Goal: Task Accomplishment & Management: Complete application form

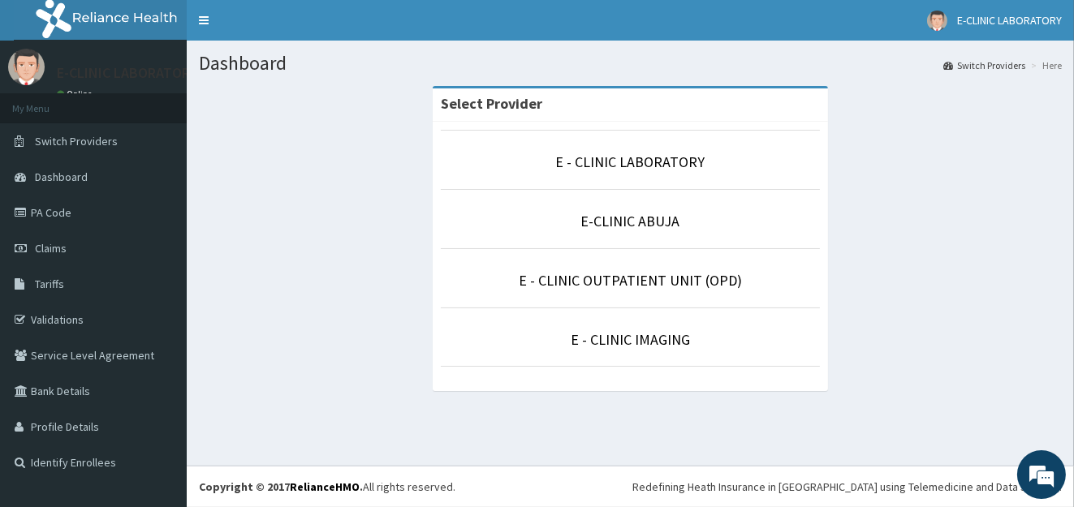
click at [615, 211] on p "E-CLINIC ABUJA" at bounding box center [630, 221] width 379 height 21
click at [614, 216] on link "E-CLINIC ABUJA" at bounding box center [630, 221] width 99 height 19
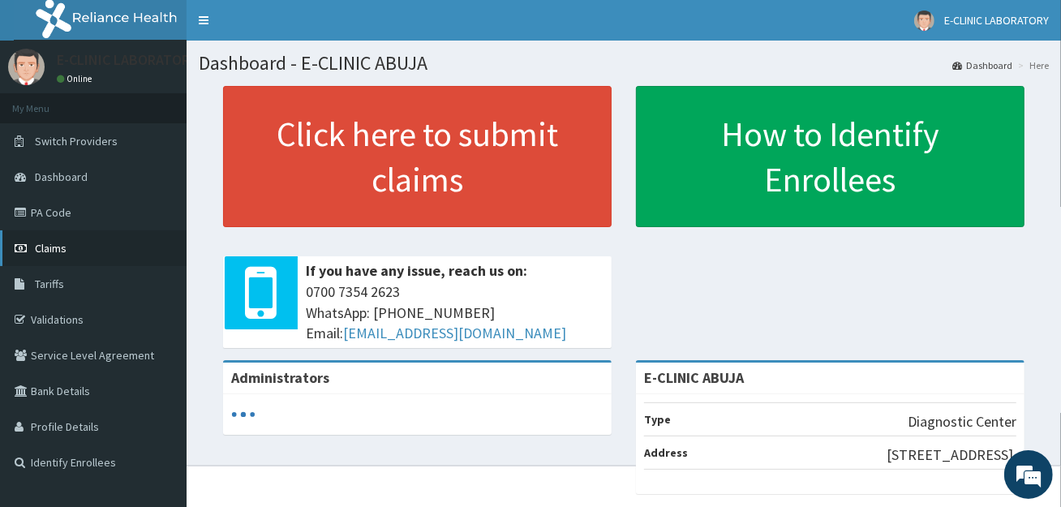
click at [79, 230] on link "Claims" at bounding box center [93, 248] width 187 height 36
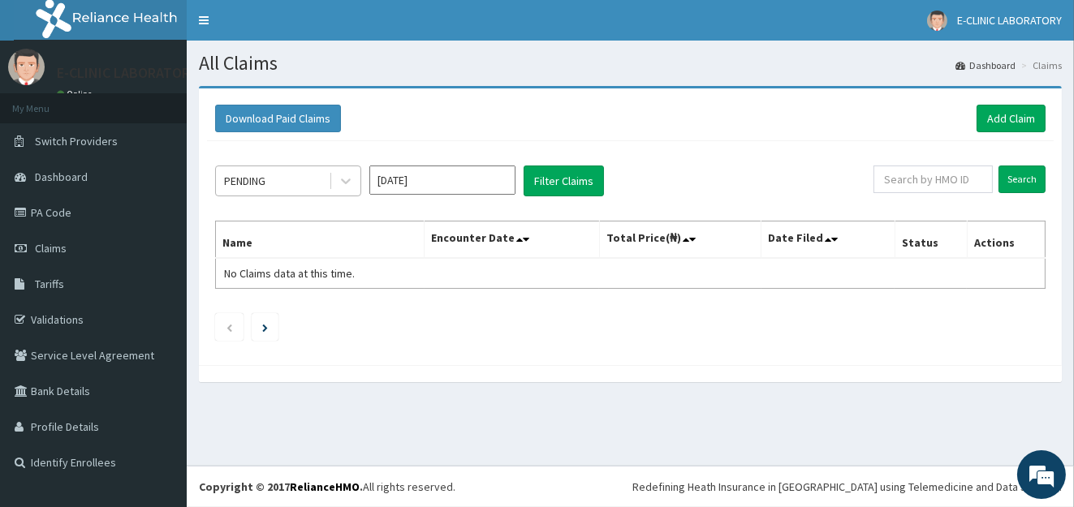
click at [283, 192] on div "PENDING" at bounding box center [272, 181] width 113 height 26
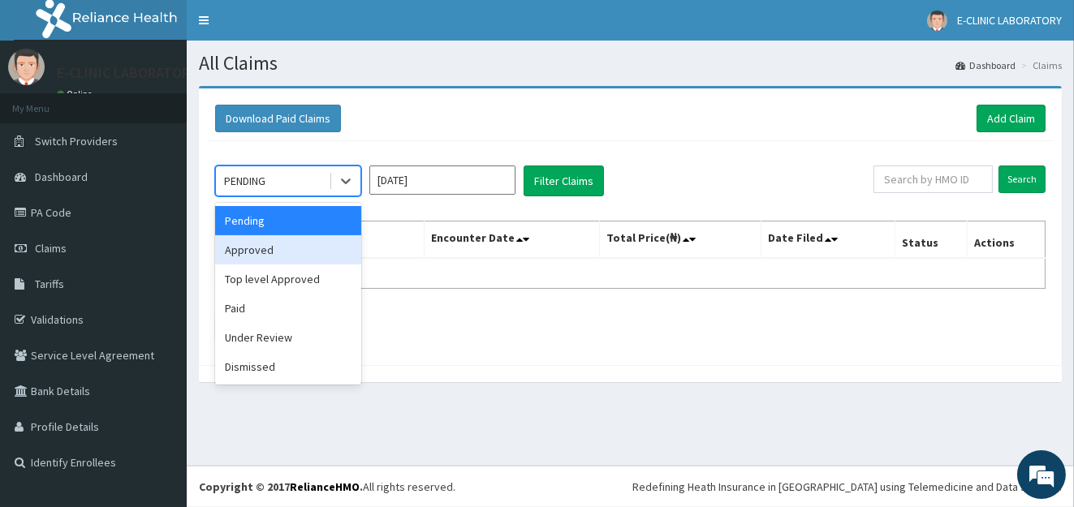
click at [293, 252] on div "Approved" at bounding box center [288, 249] width 146 height 29
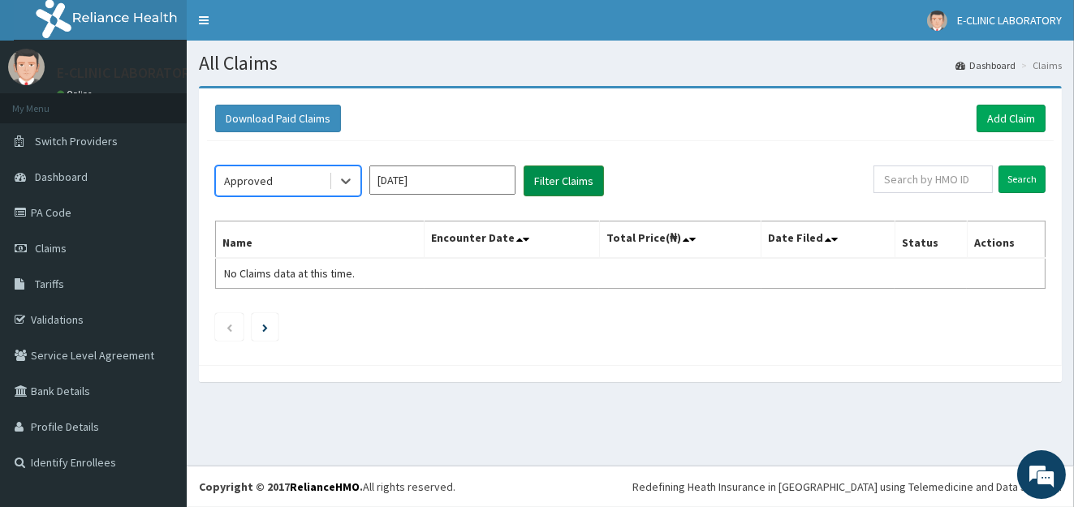
click at [564, 170] on button "Filter Claims" at bounding box center [563, 181] width 80 height 31
click at [356, 184] on div at bounding box center [345, 180] width 29 height 29
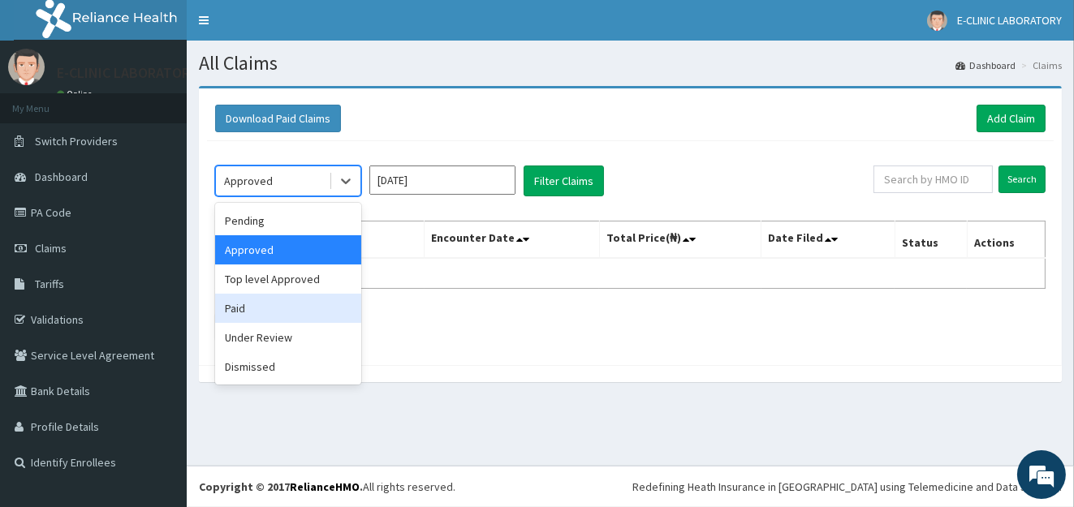
click at [307, 317] on div "Paid" at bounding box center [288, 308] width 146 height 29
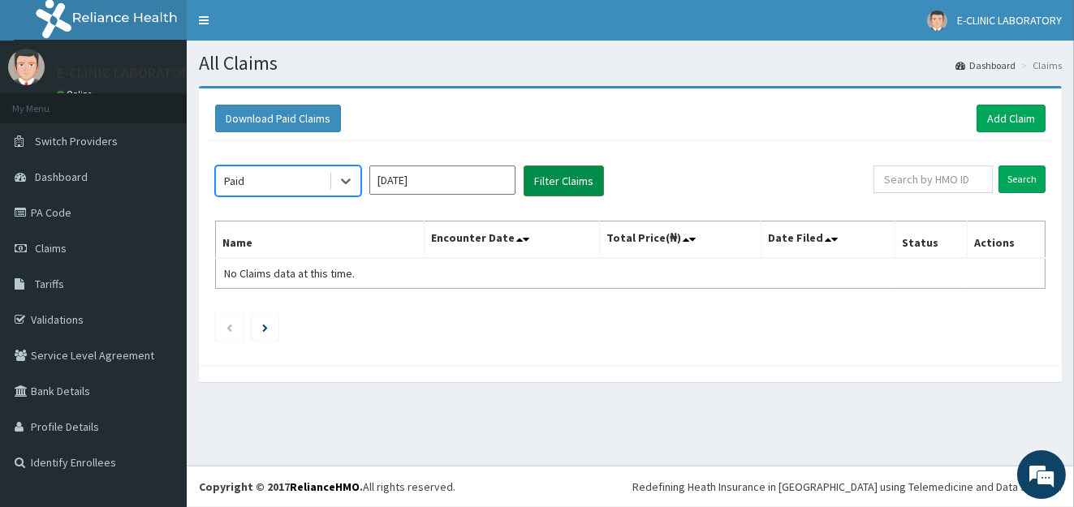
click at [562, 179] on button "Filter Claims" at bounding box center [563, 181] width 80 height 31
click at [259, 192] on div "Paid" at bounding box center [272, 181] width 113 height 26
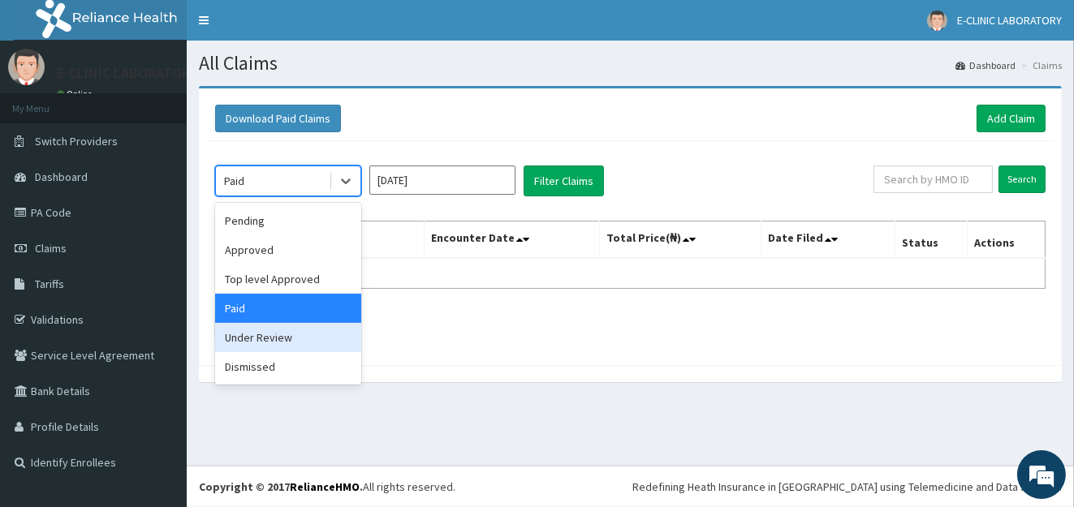
click at [269, 348] on div "Under Review" at bounding box center [288, 337] width 146 height 29
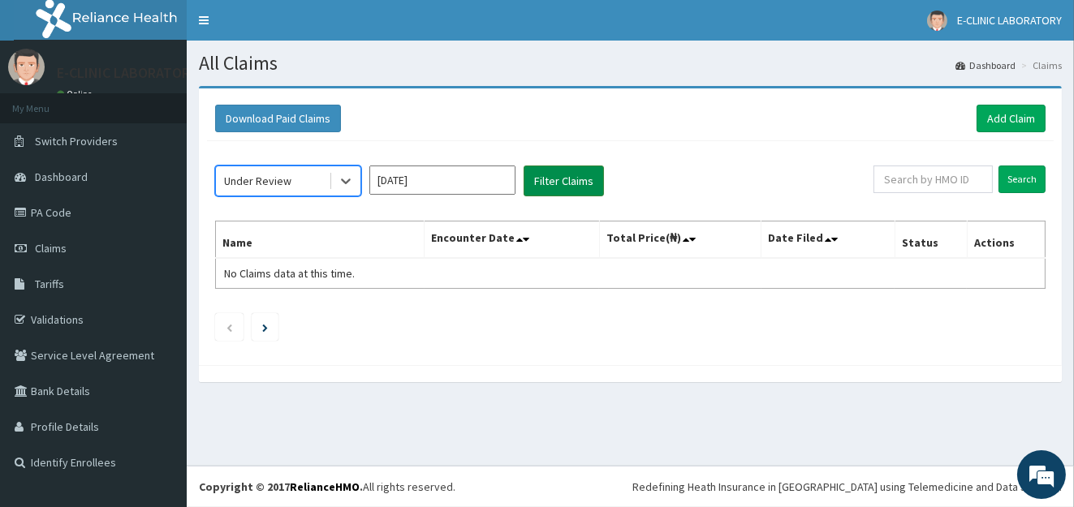
click at [544, 194] on button "Filter Claims" at bounding box center [563, 181] width 80 height 31
click at [43, 209] on link "PA Code" at bounding box center [93, 213] width 187 height 36
click at [377, 183] on input "Aug 2025" at bounding box center [442, 180] width 146 height 29
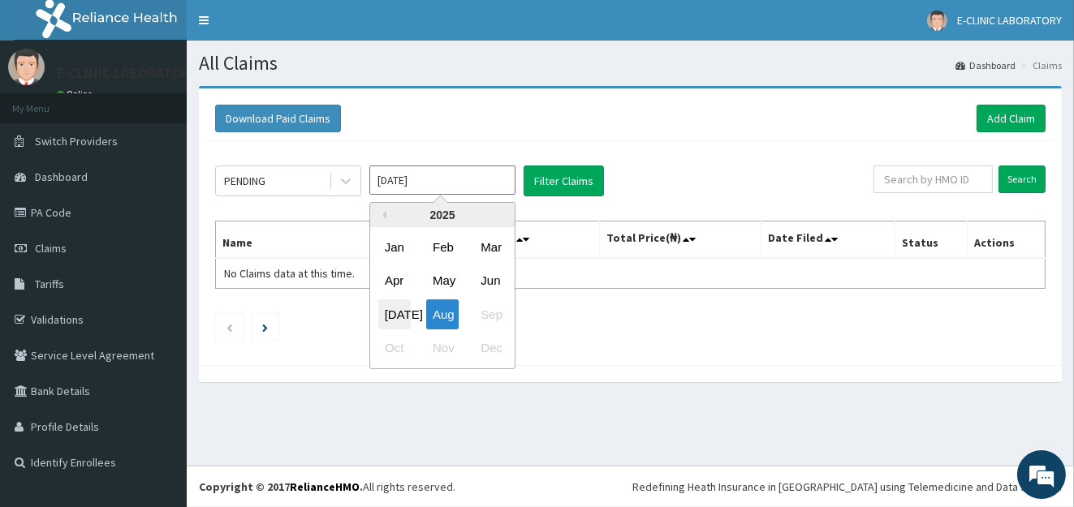
click at [382, 302] on div "Jul" at bounding box center [394, 314] width 32 height 30
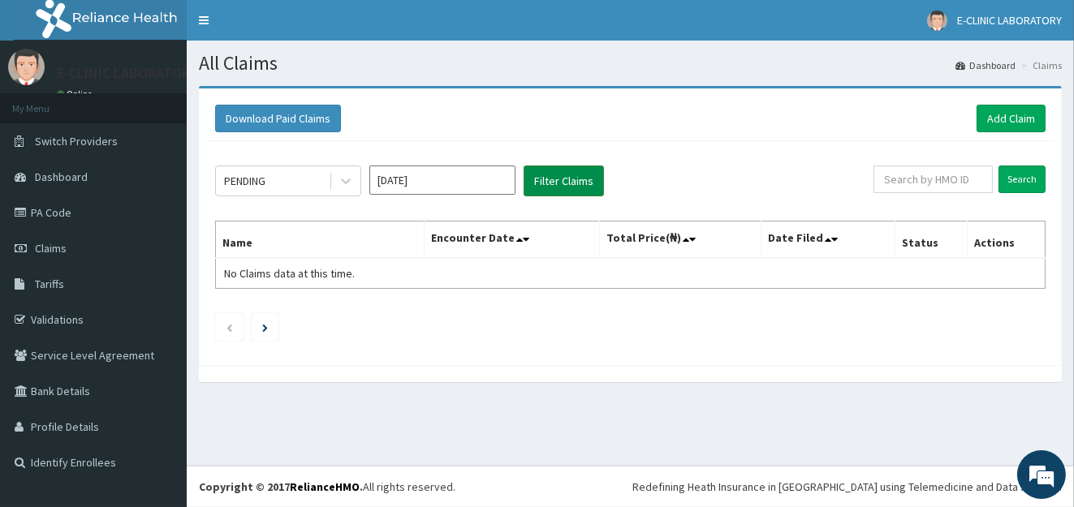
click at [568, 186] on button "Filter Claims" at bounding box center [563, 181] width 80 height 31
click at [239, 176] on div "PENDING" at bounding box center [244, 181] width 41 height 16
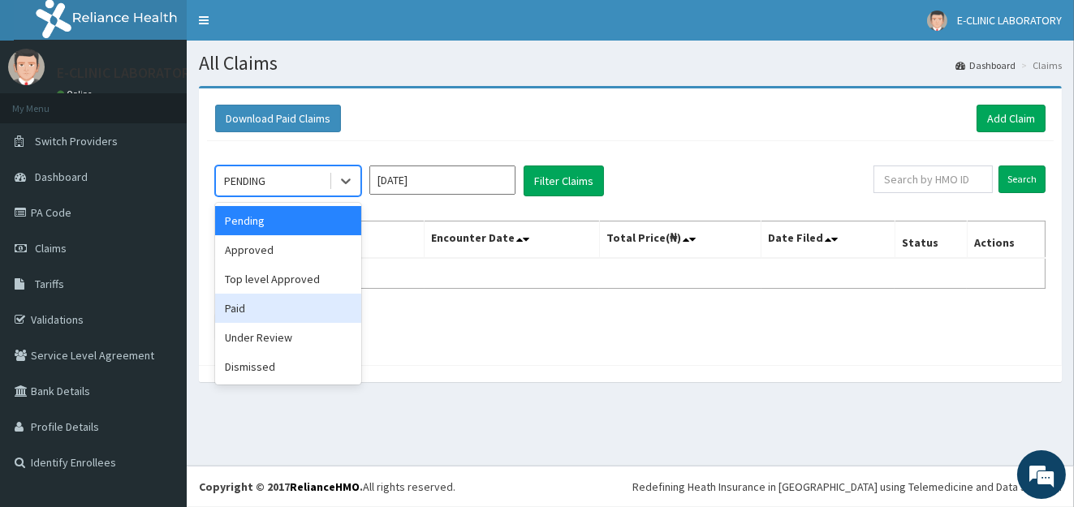
click at [315, 319] on div "Paid" at bounding box center [288, 308] width 146 height 29
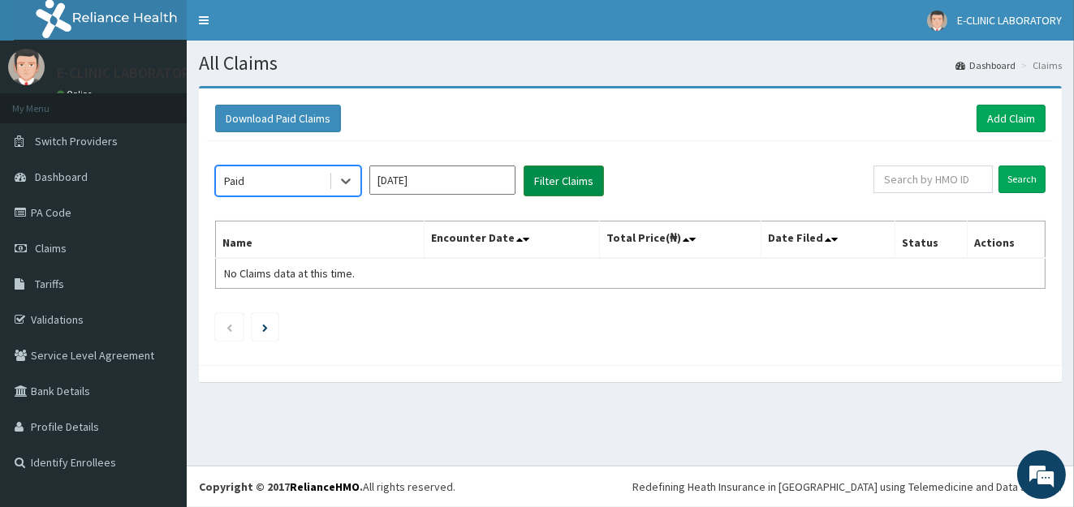
click at [575, 170] on button "Filter Claims" at bounding box center [563, 181] width 80 height 31
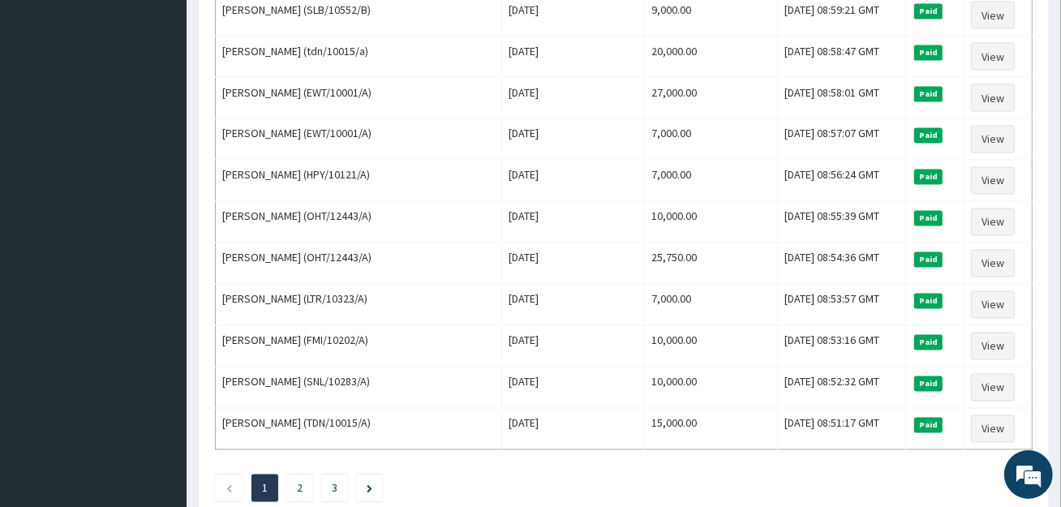
scroll to position [1959, 0]
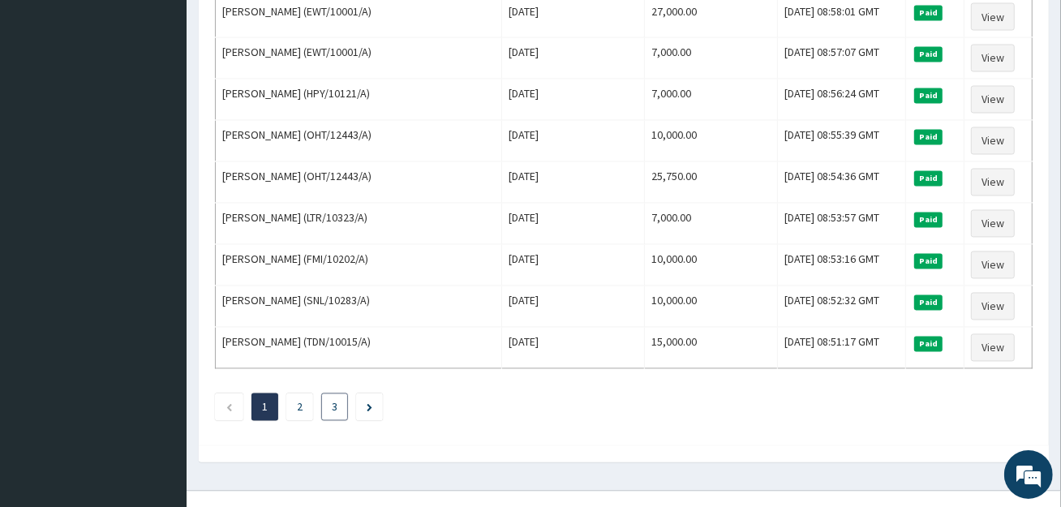
click at [325, 394] on li "3" at bounding box center [334, 408] width 27 height 28
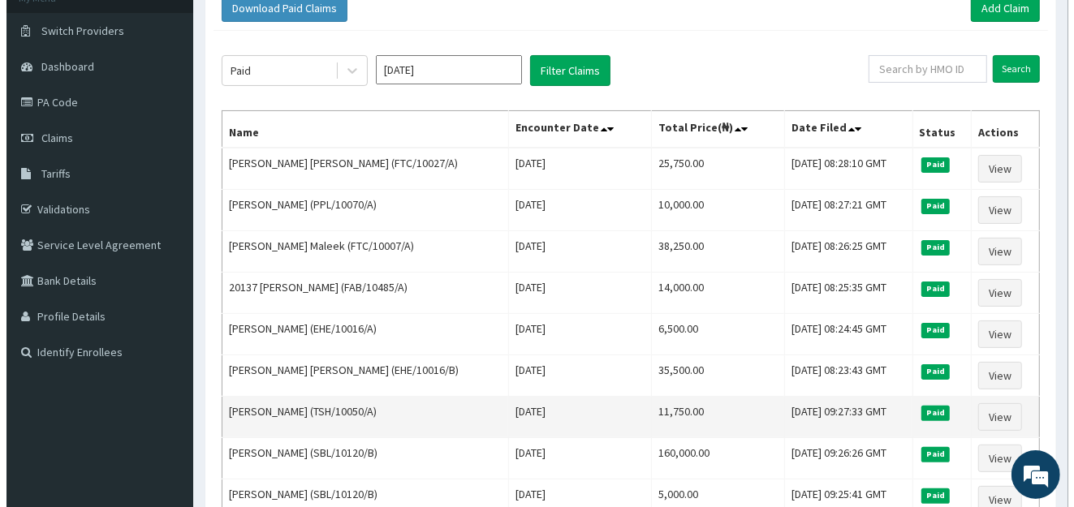
scroll to position [0, 0]
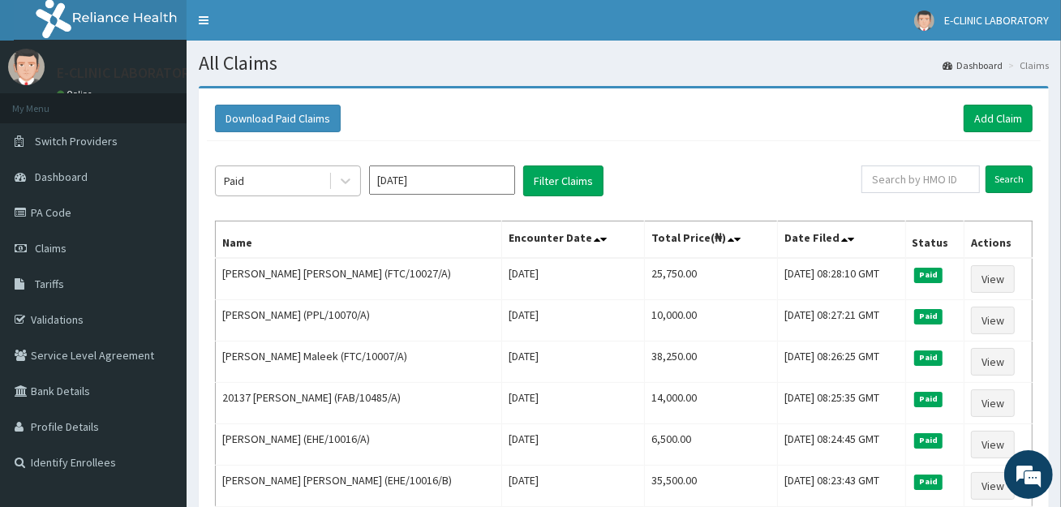
click at [310, 187] on div "Paid" at bounding box center [272, 181] width 113 height 26
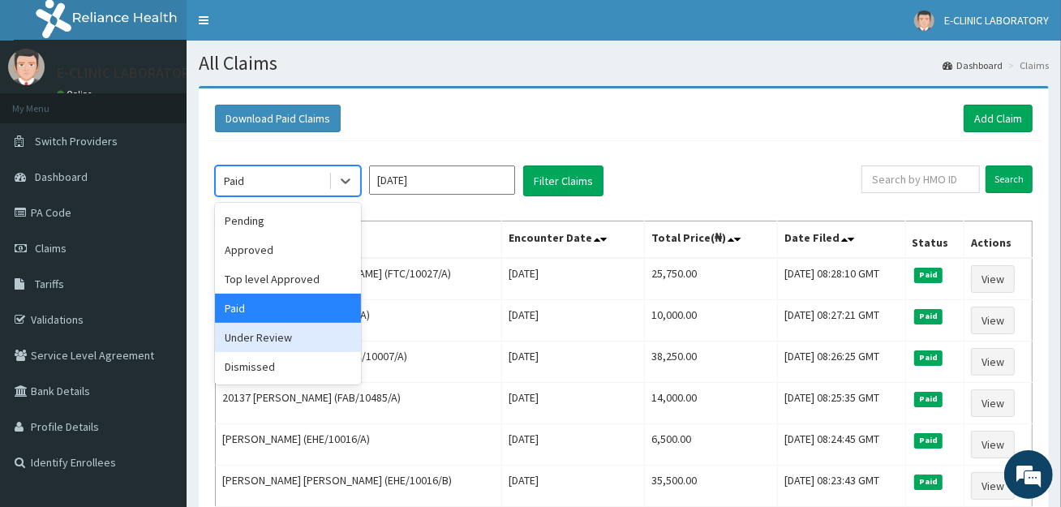
click at [287, 335] on div "Under Review" at bounding box center [288, 337] width 146 height 29
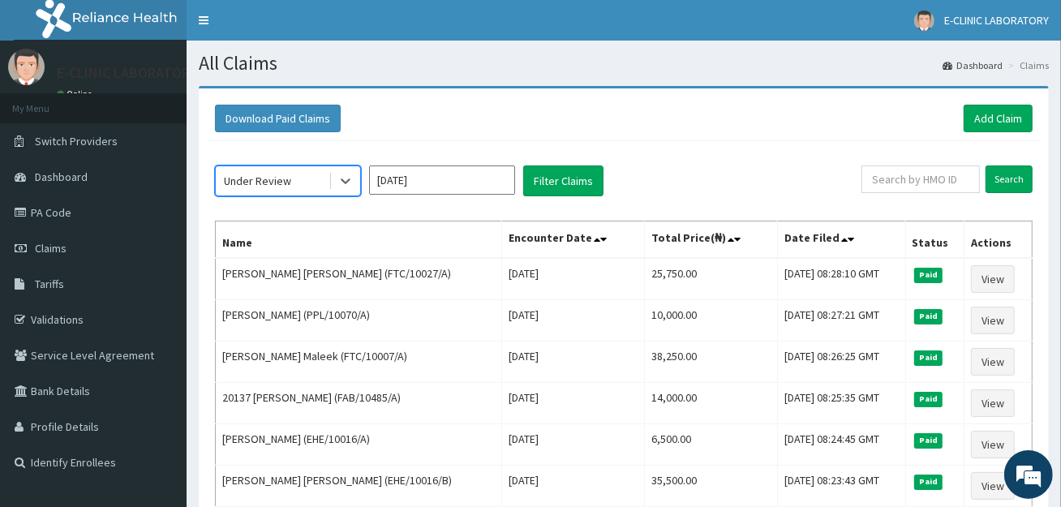
drag, startPoint x: 548, startPoint y: 199, endPoint x: 557, endPoint y: 163, distance: 36.8
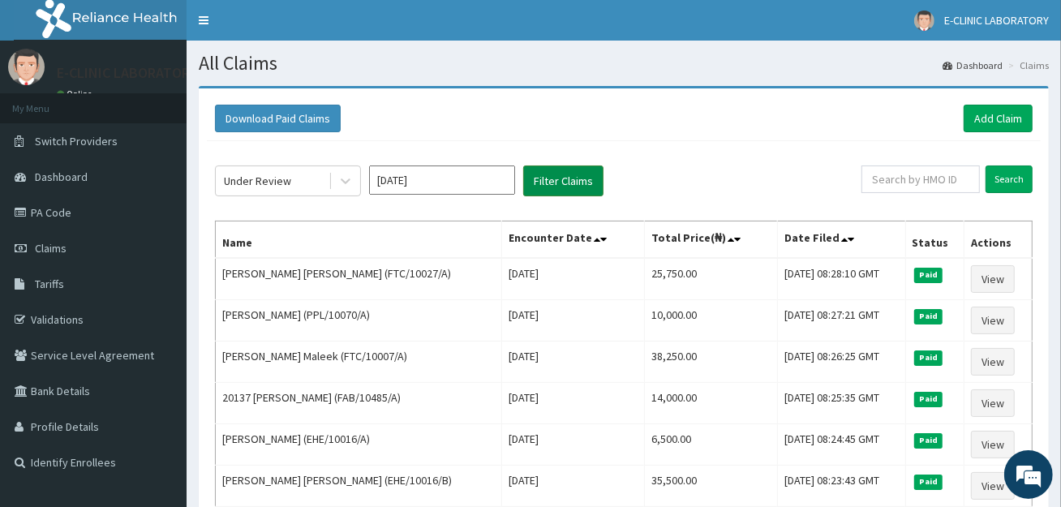
click at [559, 166] on button "Filter Claims" at bounding box center [563, 181] width 80 height 31
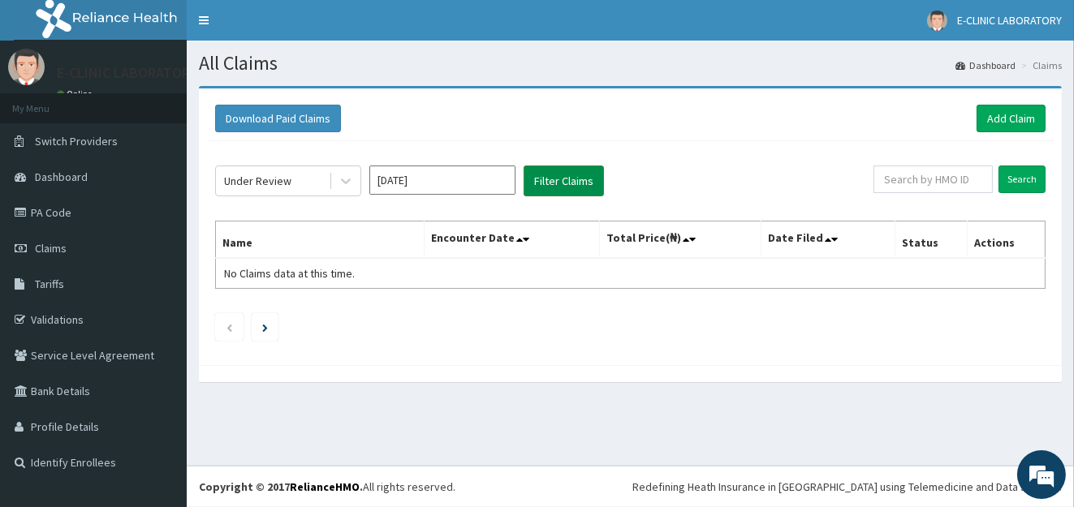
click at [557, 180] on button "Filter Claims" at bounding box center [563, 181] width 80 height 31
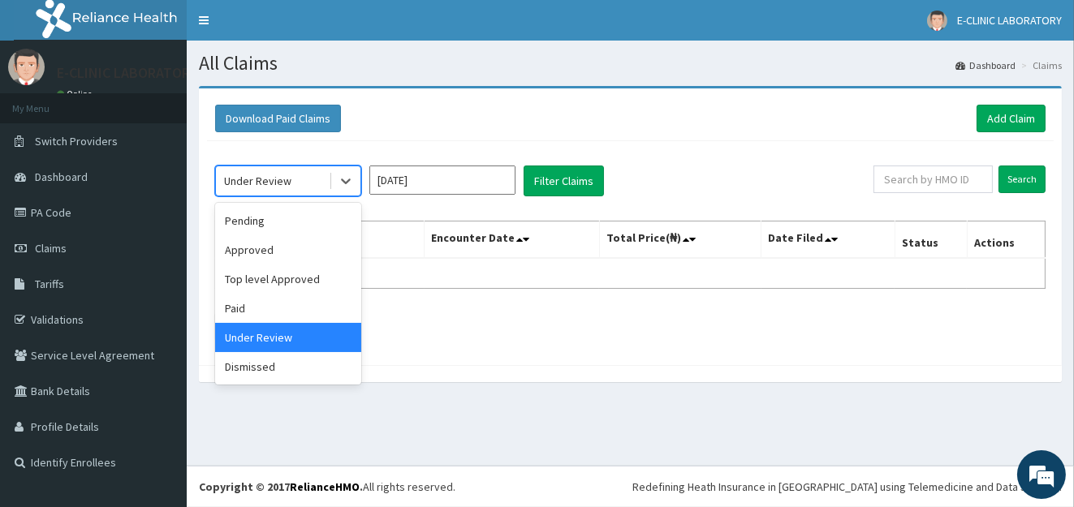
click at [307, 179] on div "Under Review" at bounding box center [272, 181] width 113 height 26
click at [300, 281] on div "Top level Approved" at bounding box center [288, 279] width 146 height 29
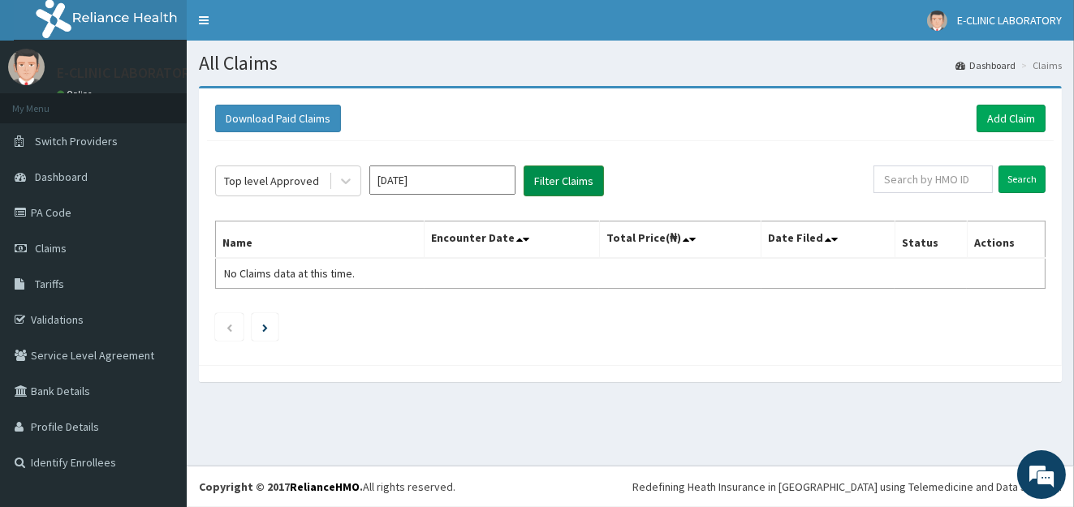
click at [554, 177] on button "Filter Claims" at bounding box center [563, 181] width 80 height 31
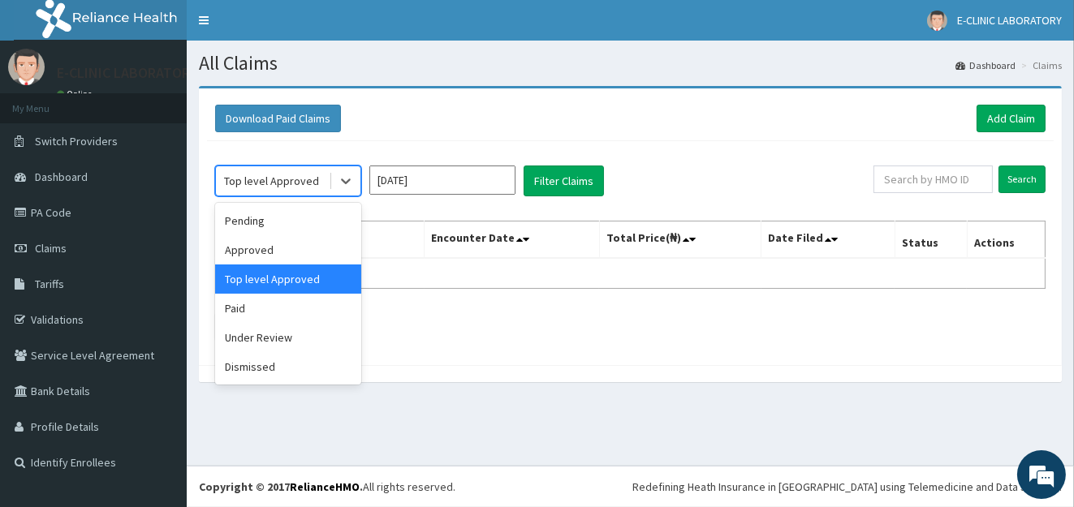
click at [251, 178] on div "Top level Approved" at bounding box center [271, 181] width 95 height 16
click at [269, 248] on div "Approved" at bounding box center [288, 249] width 146 height 29
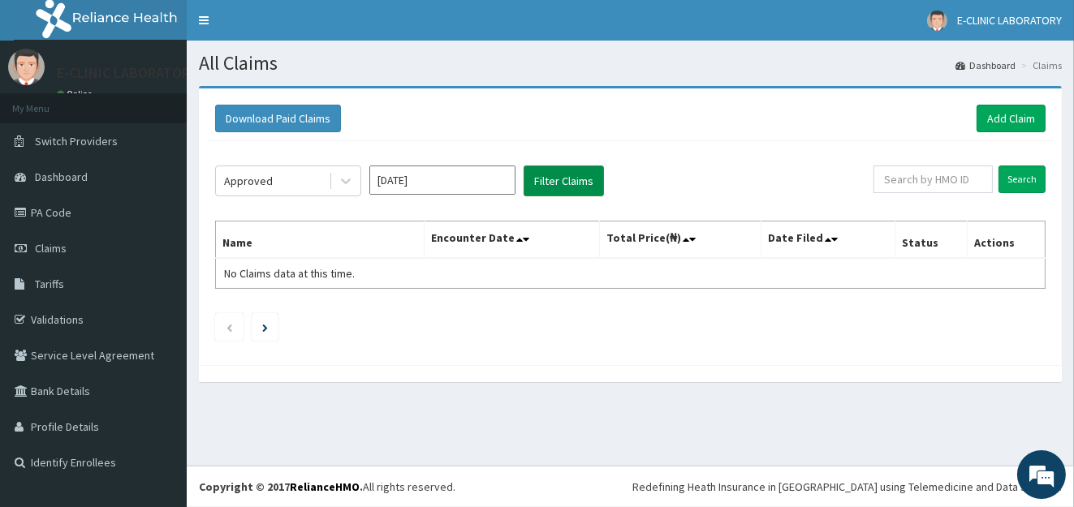
click at [579, 179] on button "Filter Claims" at bounding box center [563, 181] width 80 height 31
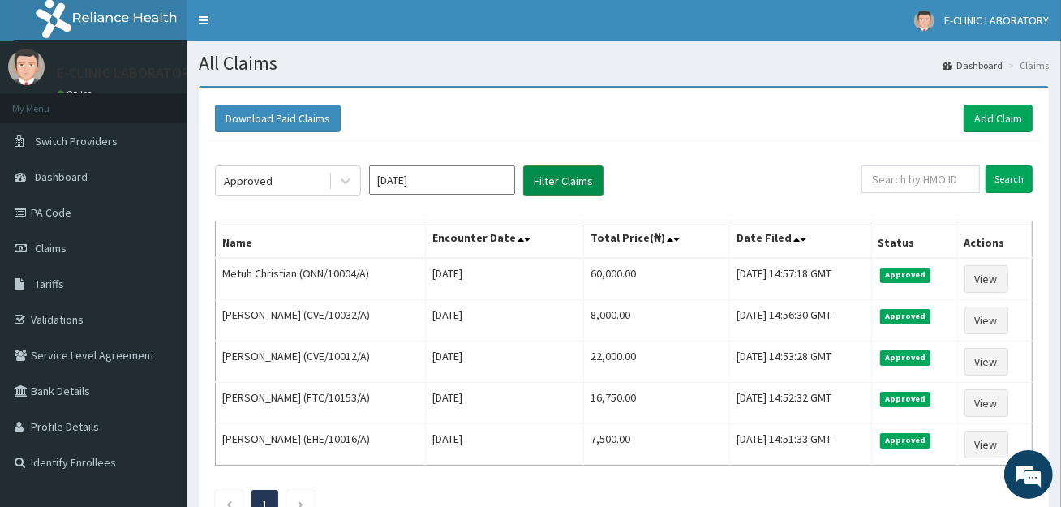
click at [579, 179] on button "Filter Claims" at bounding box center [563, 181] width 80 height 31
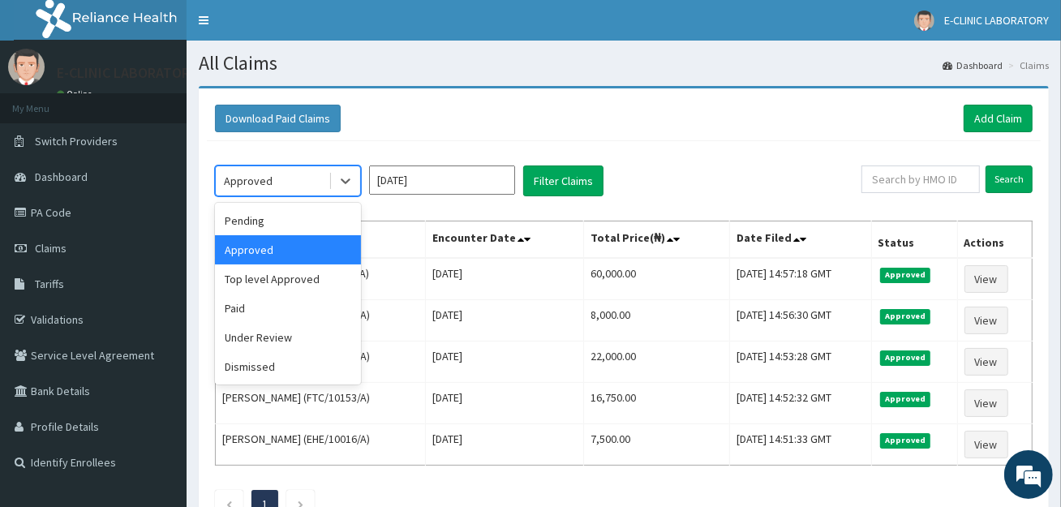
click at [282, 182] on div "Approved" at bounding box center [272, 181] width 113 height 26
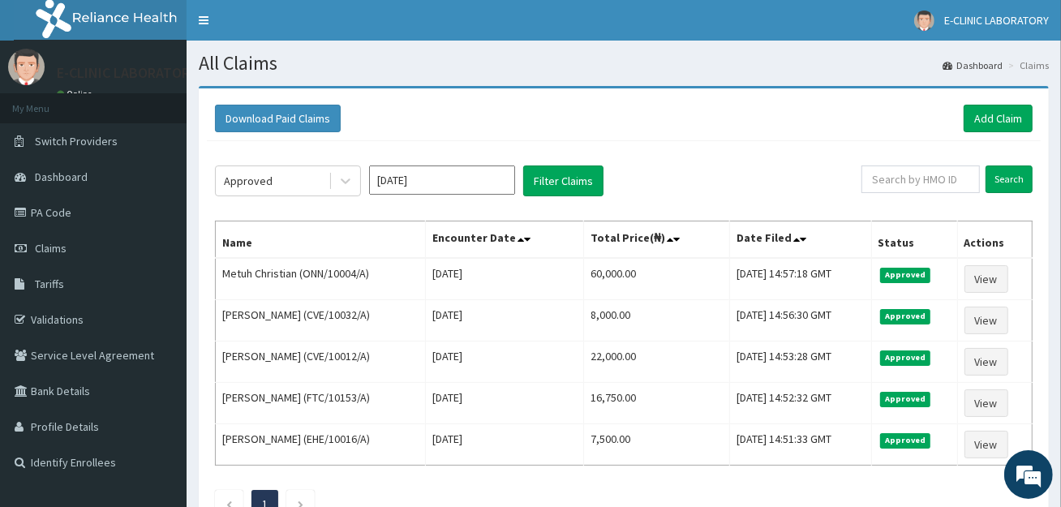
click at [424, 155] on div "Approved Jul 2025 Filter Claims Search Name Encounter Date Total Price(₦) Date …" at bounding box center [624, 337] width 834 height 393
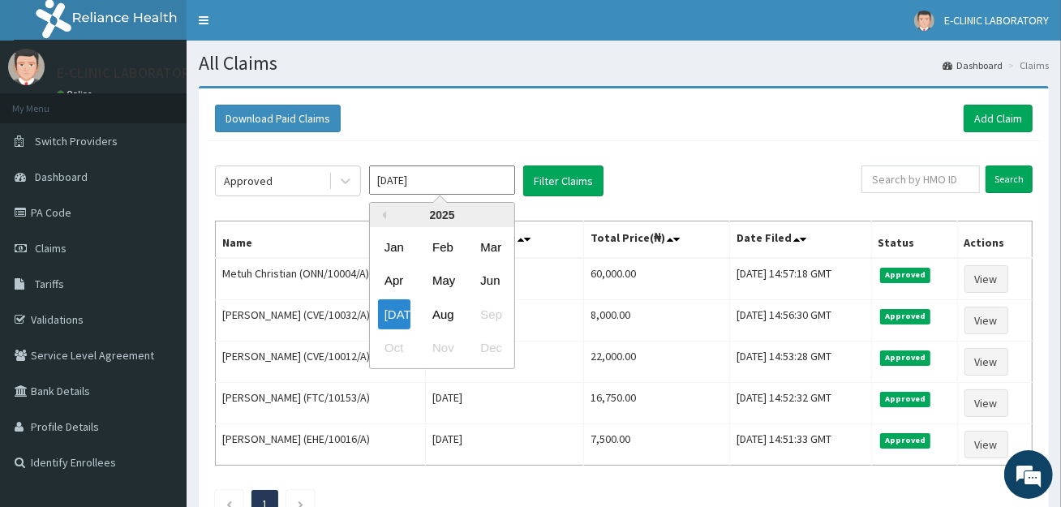
click at [407, 183] on input "Jul 2025" at bounding box center [442, 180] width 146 height 29
click at [447, 311] on div "Aug" at bounding box center [442, 314] width 32 height 30
type input "Aug 2025"
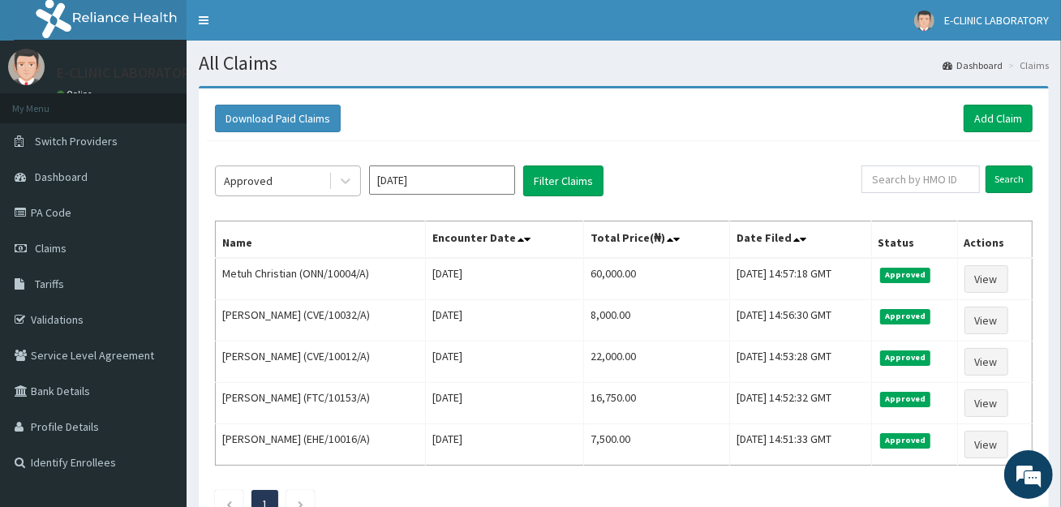
click at [310, 166] on div "Approved" at bounding box center [288, 181] width 146 height 31
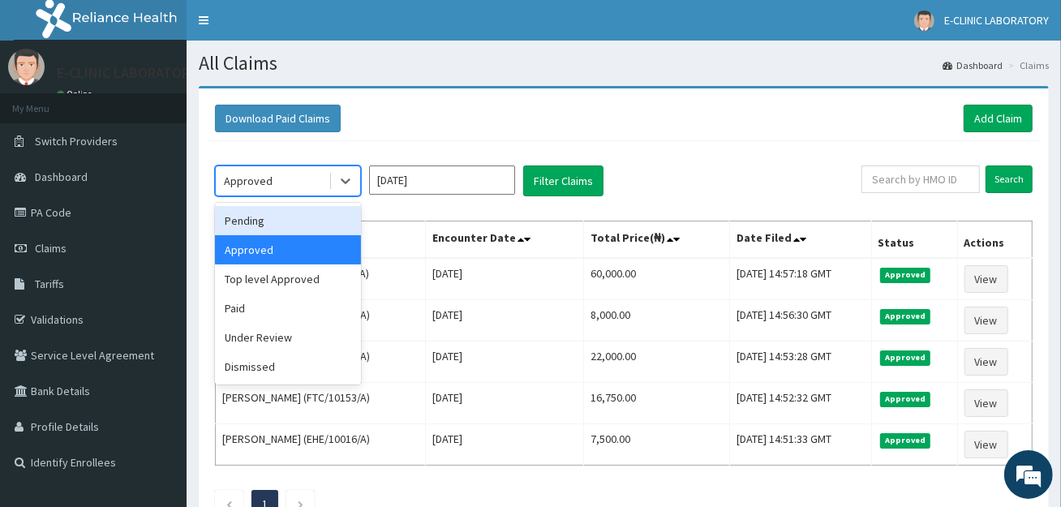
click at [322, 222] on div "Pending" at bounding box center [288, 220] width 146 height 29
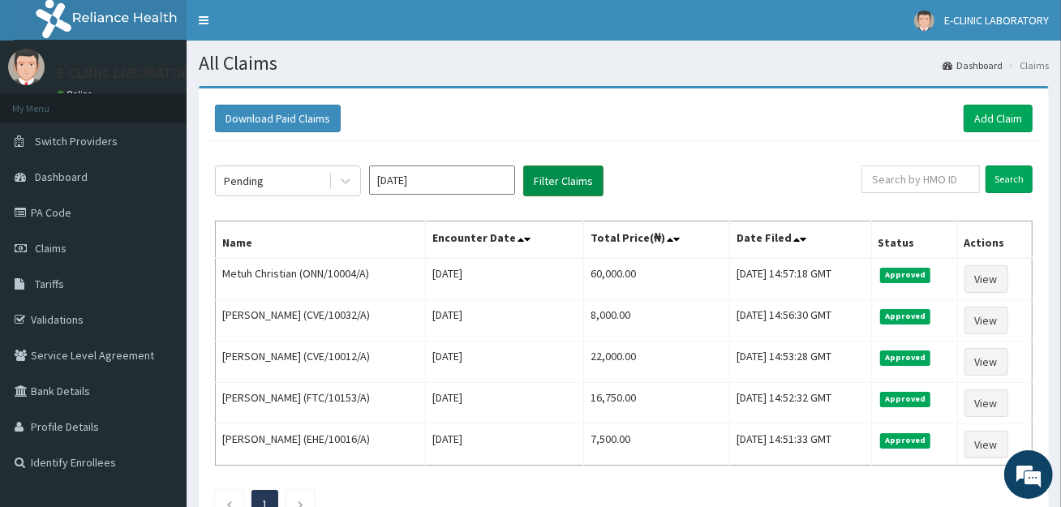
click at [534, 183] on button "Filter Claims" at bounding box center [563, 181] width 80 height 31
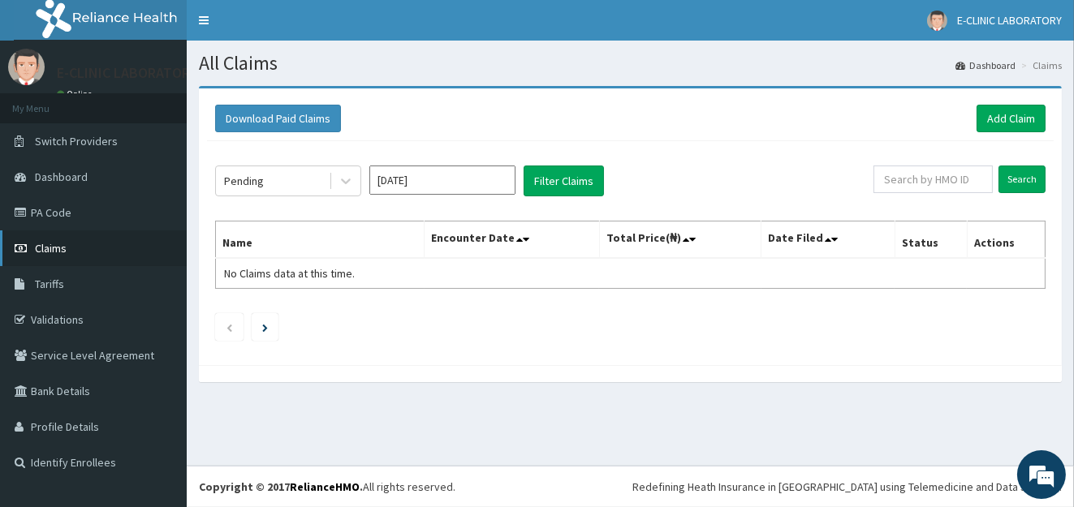
click at [158, 264] on link "Claims" at bounding box center [93, 248] width 187 height 36
click at [1013, 107] on link "Add Claim" at bounding box center [1010, 119] width 69 height 28
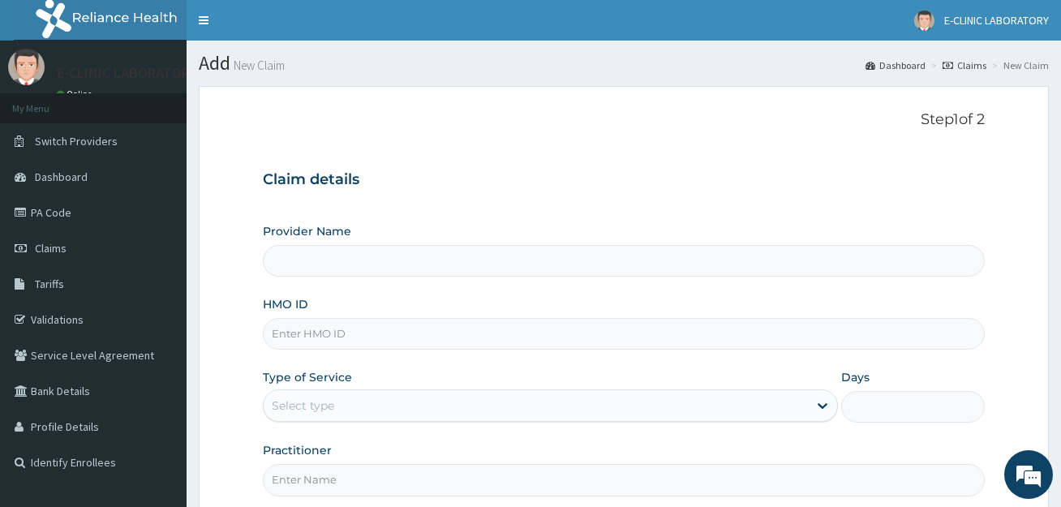
type input "E-CLINIC ABUJA"
click at [537, 321] on input "HMO ID" at bounding box center [623, 334] width 721 height 32
paste input "CYU/10387/A"
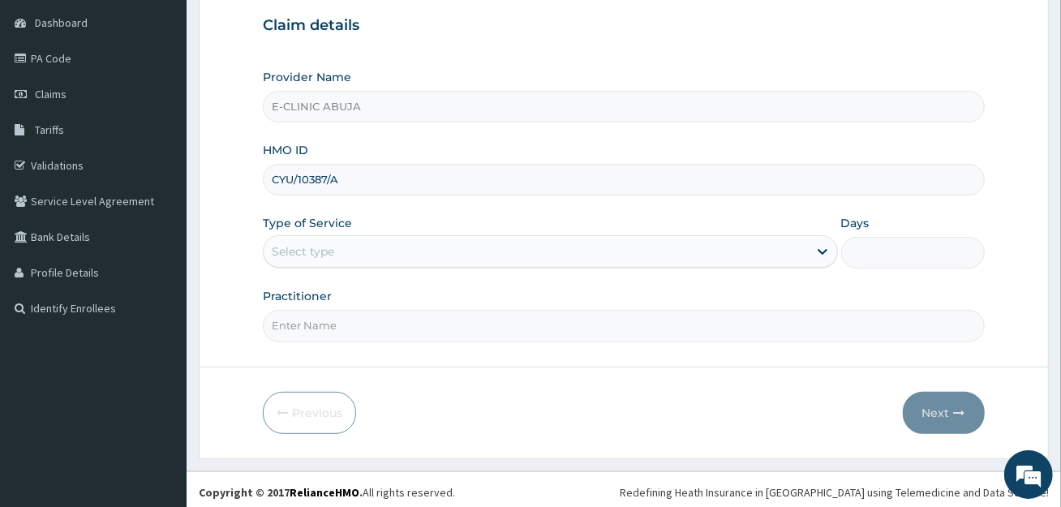
scroll to position [157, 0]
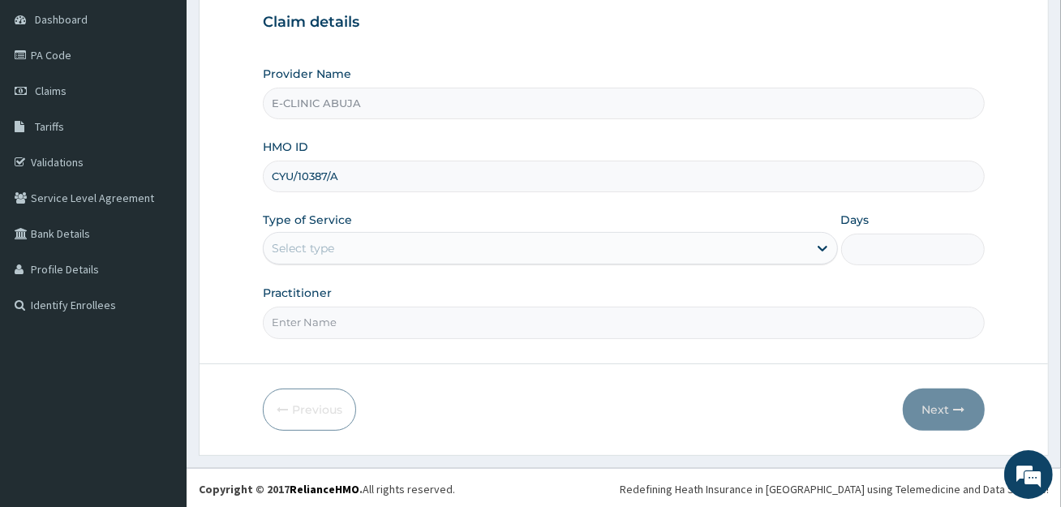
type input "CYU/10387/A"
click at [555, 249] on div "Select type" at bounding box center [536, 248] width 544 height 26
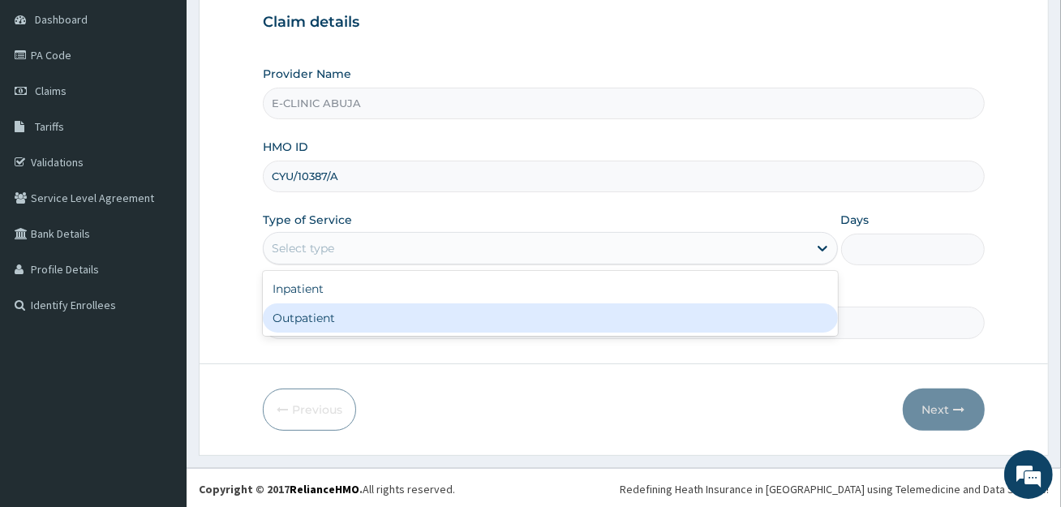
click at [542, 307] on div "Outpatient" at bounding box center [550, 317] width 575 height 29
type input "1"
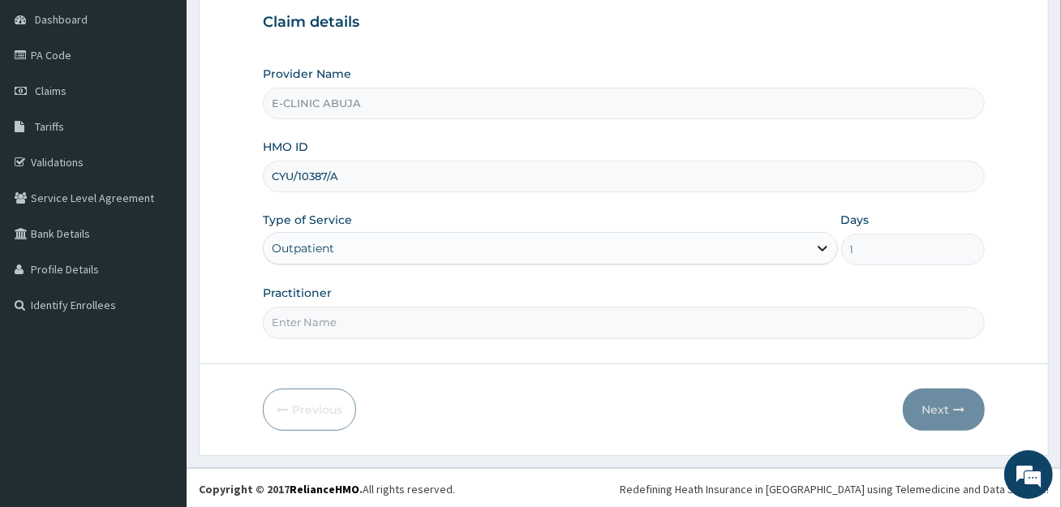
scroll to position [0, 0]
click at [691, 319] on input "Practitioner" at bounding box center [623, 323] width 721 height 32
click at [337, 362] on form "Step 1 of 2 Claim details Provider Name E-CLINIC ABUJA HMO ID CYU/10387/A Type …" at bounding box center [624, 192] width 850 height 527
click at [420, 321] on input "Practitioner" at bounding box center [623, 323] width 721 height 32
type input "[PERSON_NAME]"
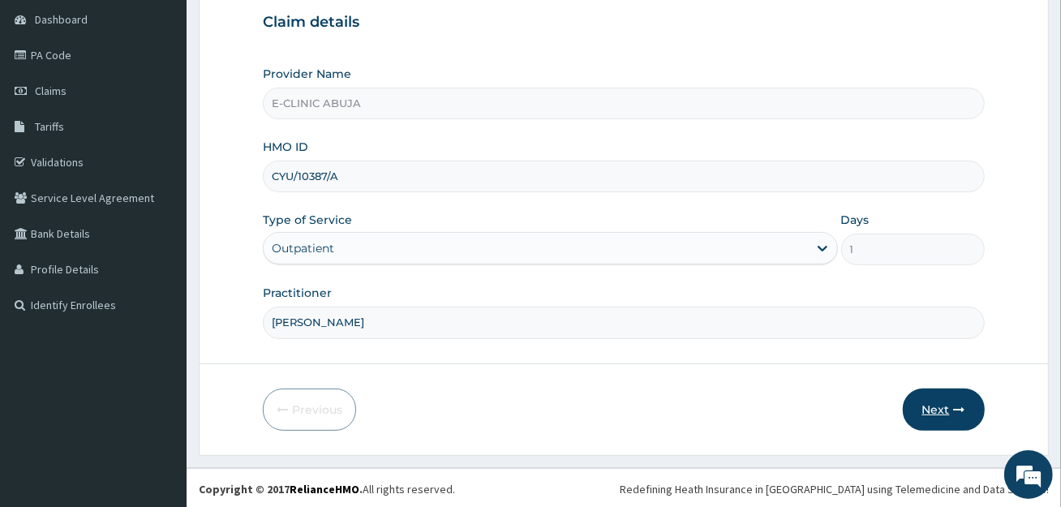
click at [944, 410] on button "Next" at bounding box center [944, 410] width 82 height 42
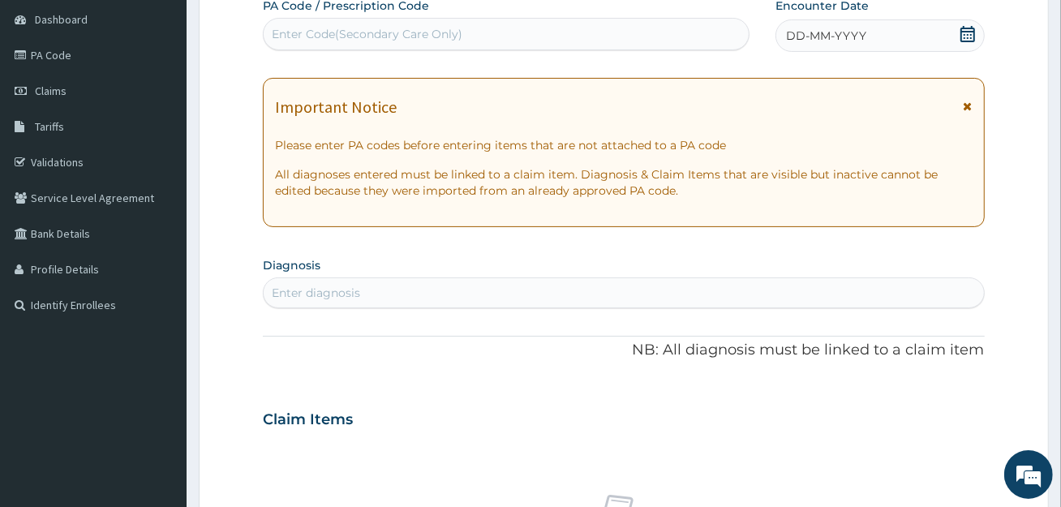
click at [570, 45] on div "Enter Code(Secondary Care Only)" at bounding box center [506, 34] width 485 height 26
paste input "PA/5066C3"
type input "PA/5066C3"
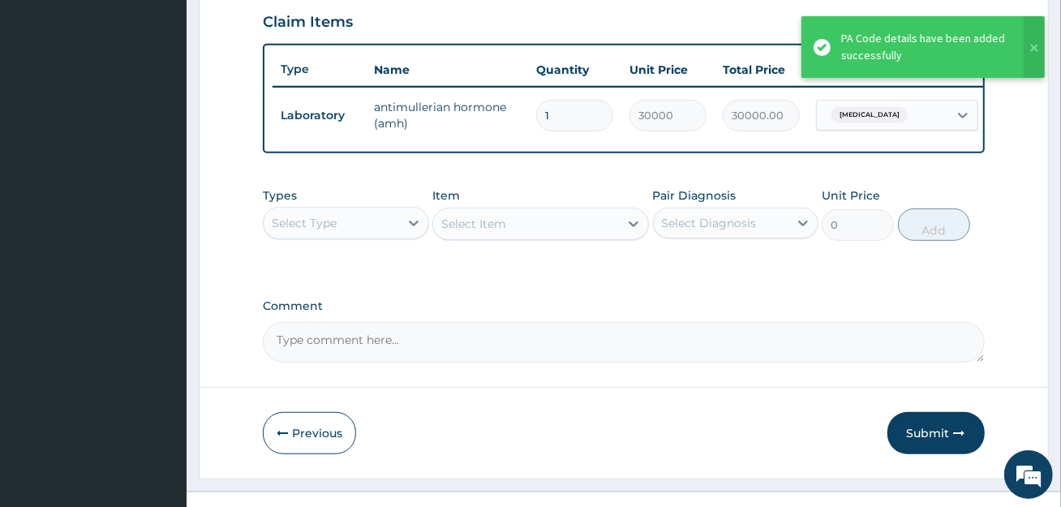
scroll to position [587, 0]
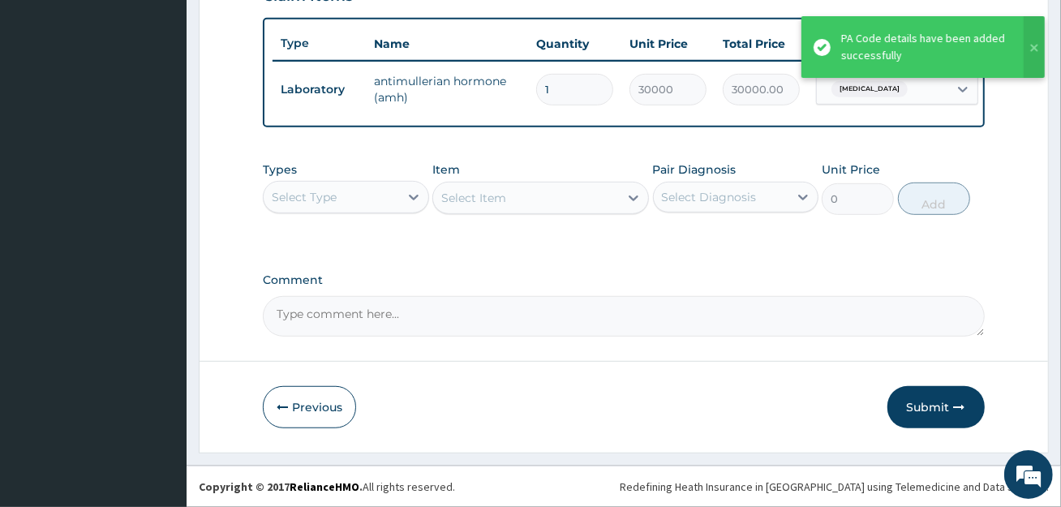
click at [391, 195] on div "Select Type" at bounding box center [331, 197] width 135 height 26
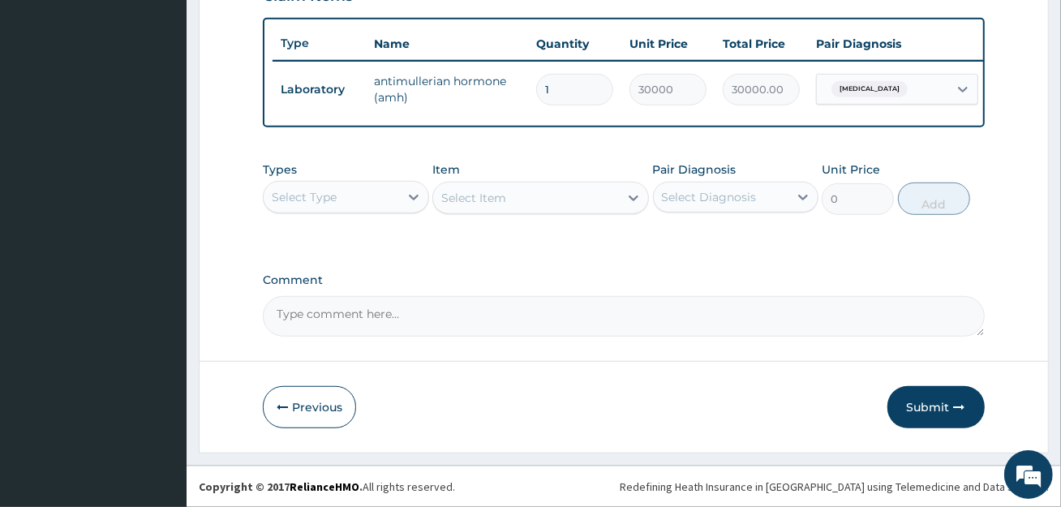
click at [449, 331] on textarea "Comment" at bounding box center [623, 316] width 721 height 41
paste textarea "PA/5066C3"
type textarea "PA/5066C3"
click at [937, 403] on button "Submit" at bounding box center [936, 407] width 97 height 42
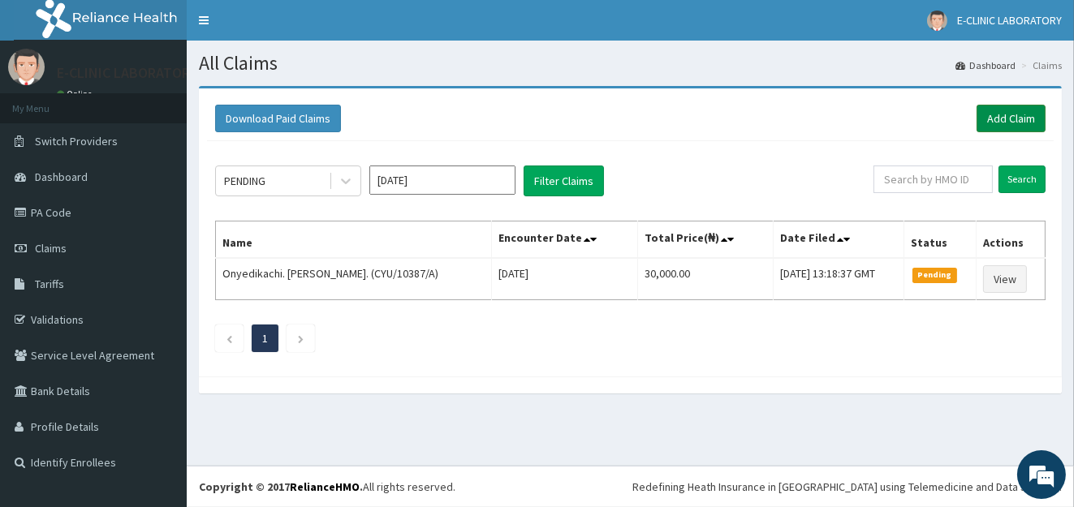
click at [1006, 115] on link "Add Claim" at bounding box center [1010, 119] width 69 height 28
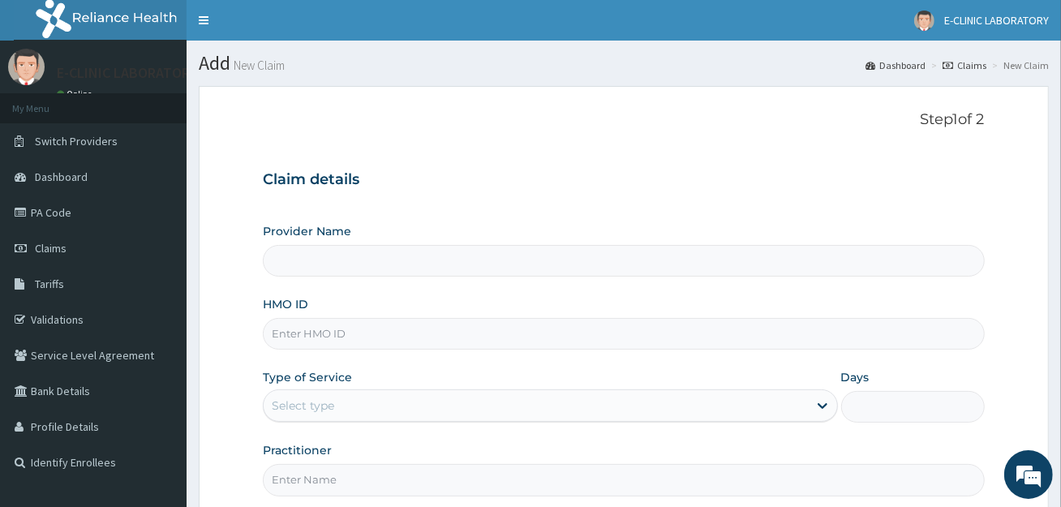
click at [614, 347] on input "HMO ID" at bounding box center [623, 334] width 721 height 32
type input "E-CLINIC ABUJA"
paste input "FTC/10017/A"
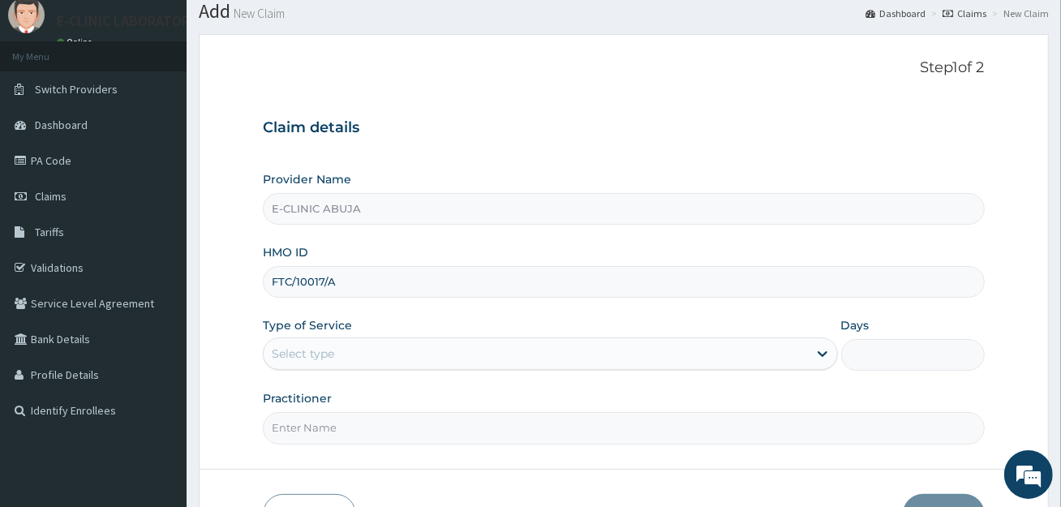
scroll to position [81, 0]
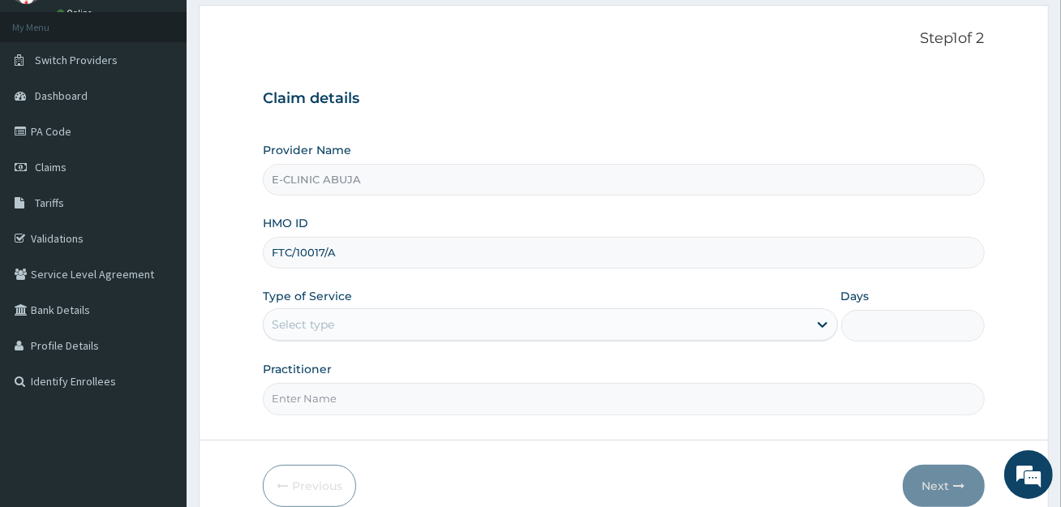
click at [609, 321] on div "Select type" at bounding box center [536, 325] width 544 height 26
click at [305, 247] on input "FTC/10017/A" at bounding box center [623, 253] width 721 height 32
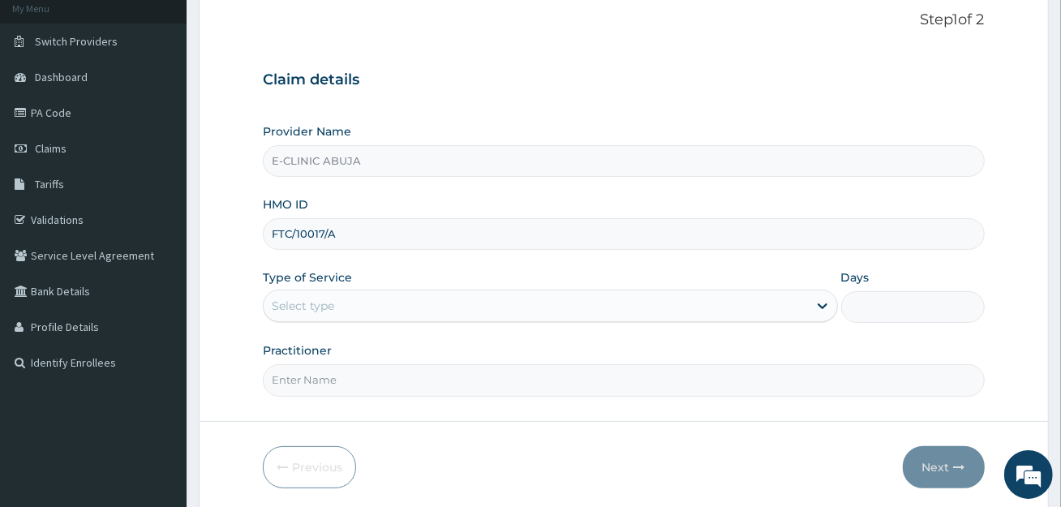
scroll to position [157, 0]
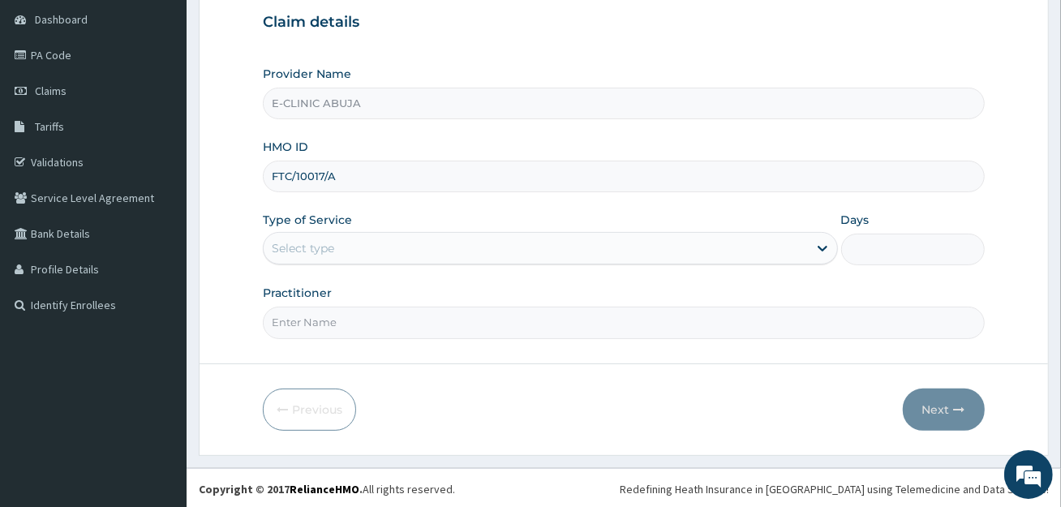
type input "FTC/10017/A"
click at [717, 254] on div "Select type" at bounding box center [536, 248] width 544 height 26
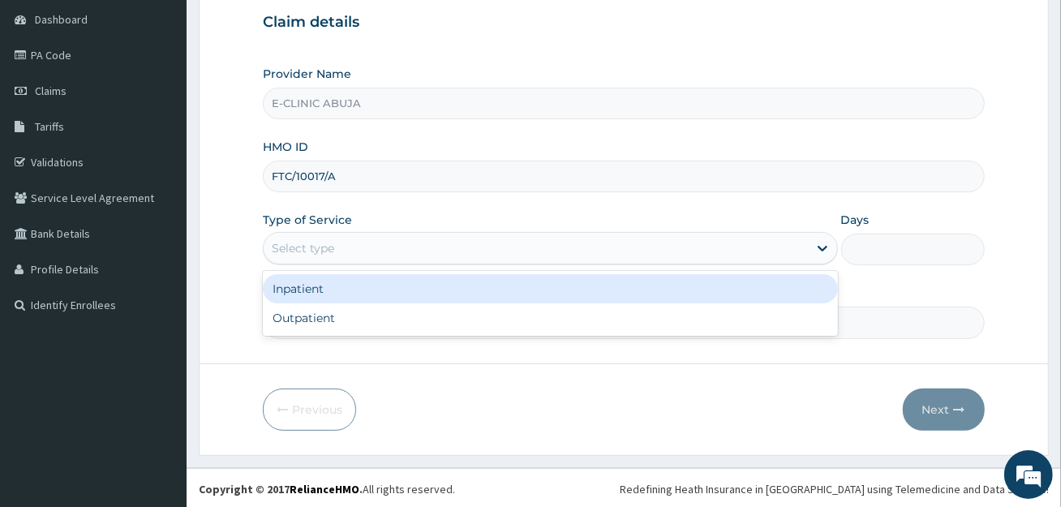
scroll to position [0, 0]
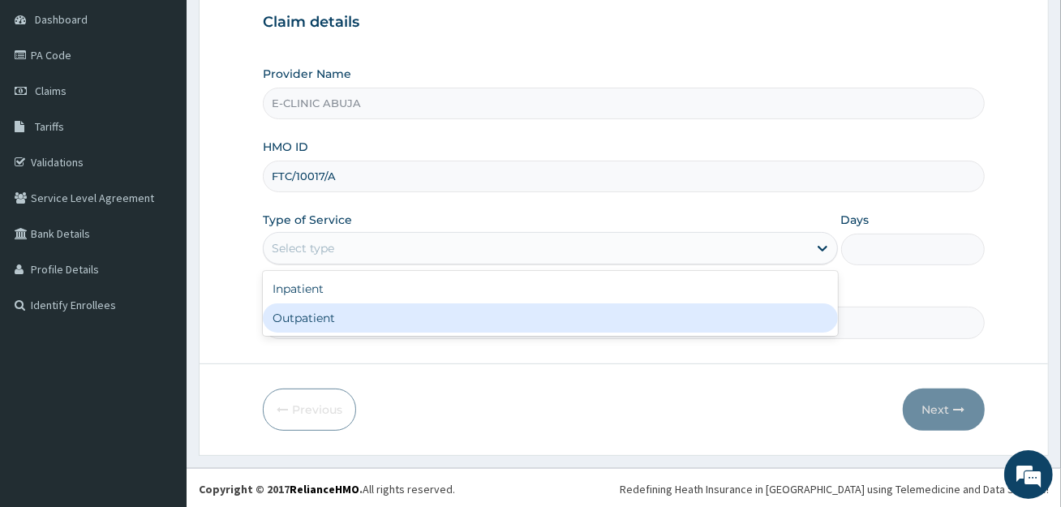
click at [695, 308] on div "Outpatient" at bounding box center [550, 317] width 575 height 29
type input "1"
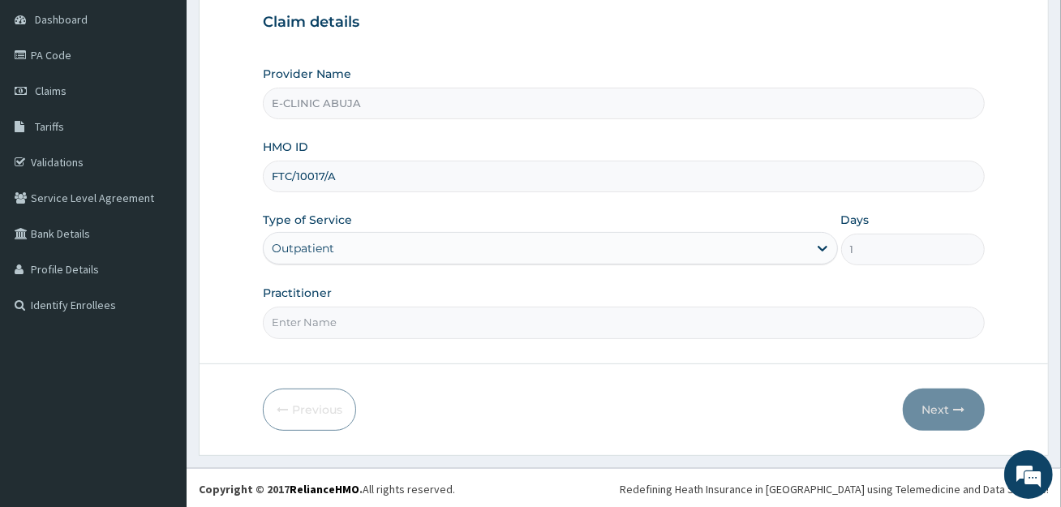
click at [695, 312] on input "Practitioner" at bounding box center [623, 323] width 721 height 32
type input "DR. EDET"
click at [918, 394] on button "Next" at bounding box center [944, 410] width 82 height 42
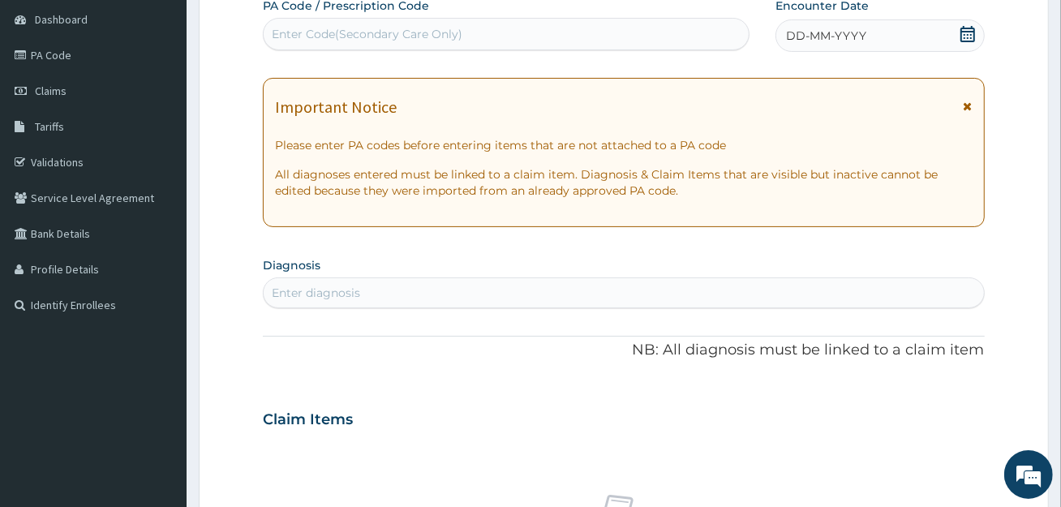
click at [578, 29] on div "Enter Code(Secondary Care Only)" at bounding box center [506, 34] width 485 height 26
paste input "PA/0D7E75"
type input "PA/0D7E75"
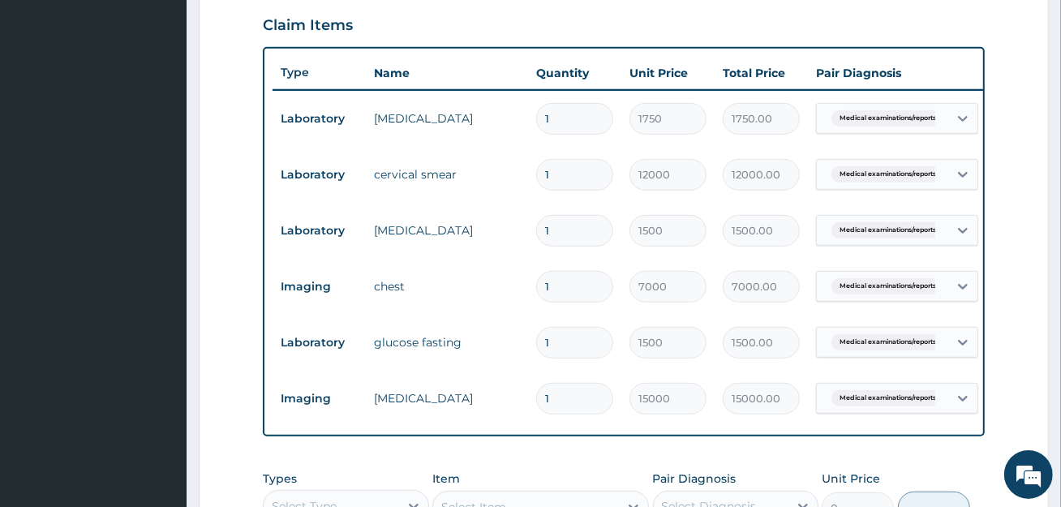
scroll to position [876, 0]
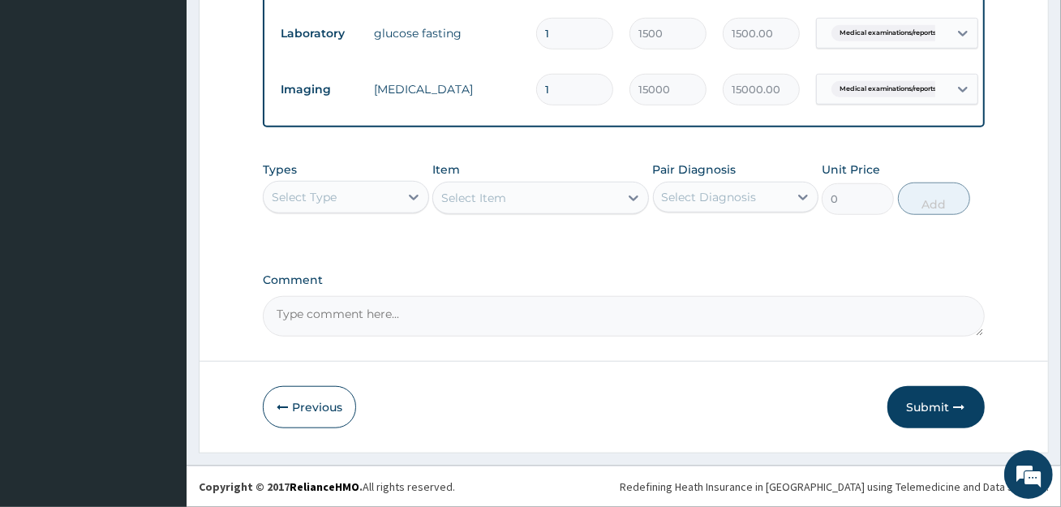
click at [458, 312] on textarea "Comment" at bounding box center [623, 316] width 721 height 41
paste textarea "PA/0D7E75"
type textarea "PA/0D7E75"
click at [921, 409] on button "Submit" at bounding box center [936, 407] width 97 height 42
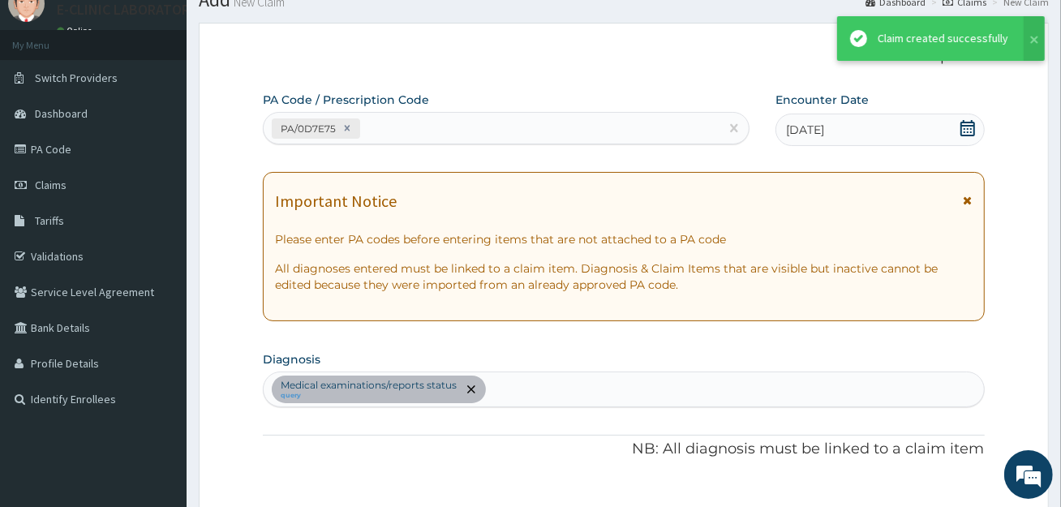
scroll to position [876, 0]
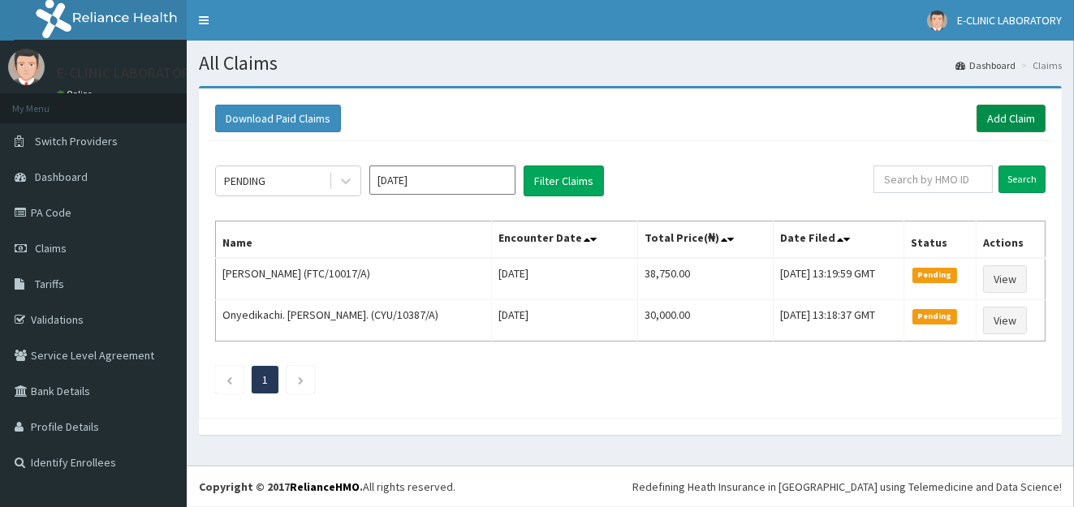
click at [1035, 109] on link "Add Claim" at bounding box center [1010, 119] width 69 height 28
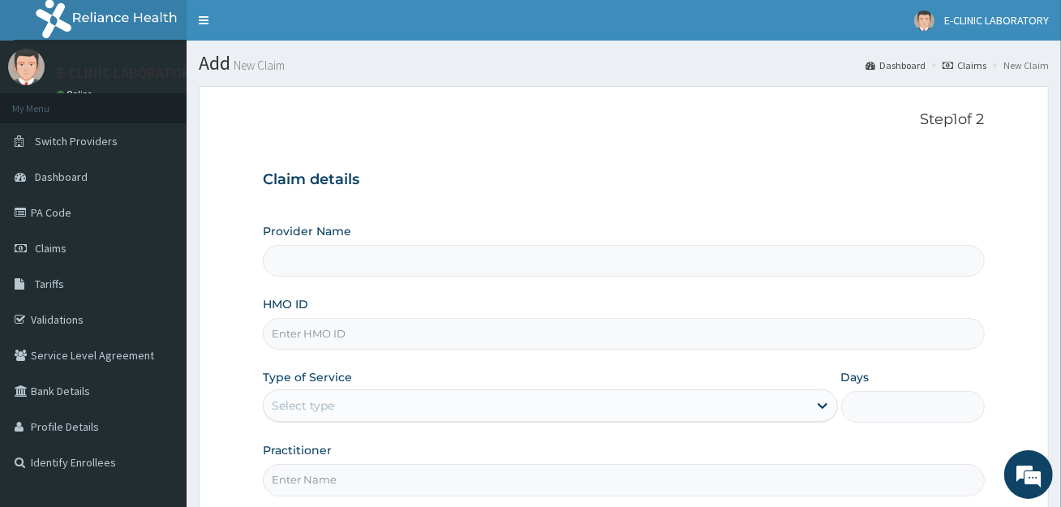
click at [509, 326] on input "HMO ID" at bounding box center [623, 334] width 721 height 32
type input "E-CLINIC ABUJA"
paste input "FTC/10036/A"
type input "FTC/10036/A"
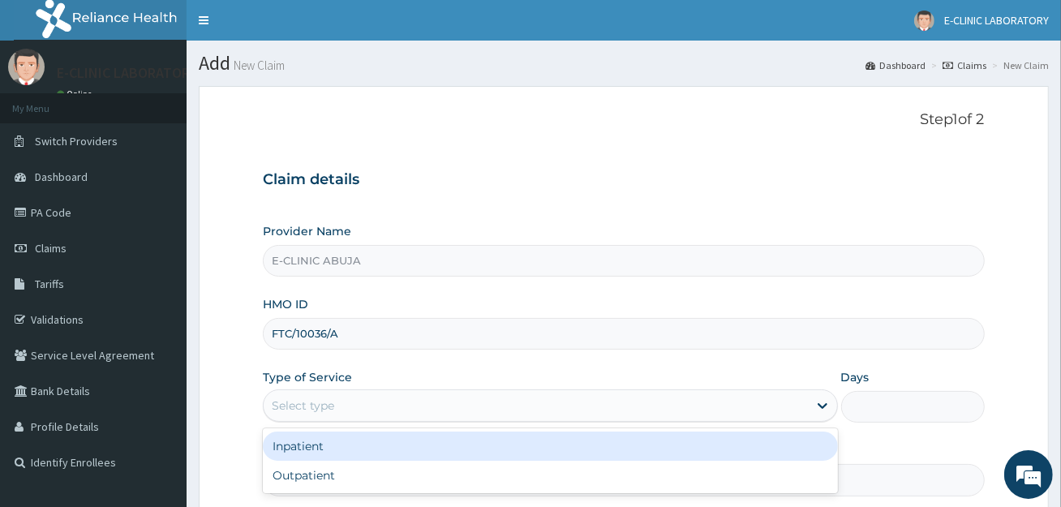
click at [510, 407] on div "Select type" at bounding box center [536, 406] width 544 height 26
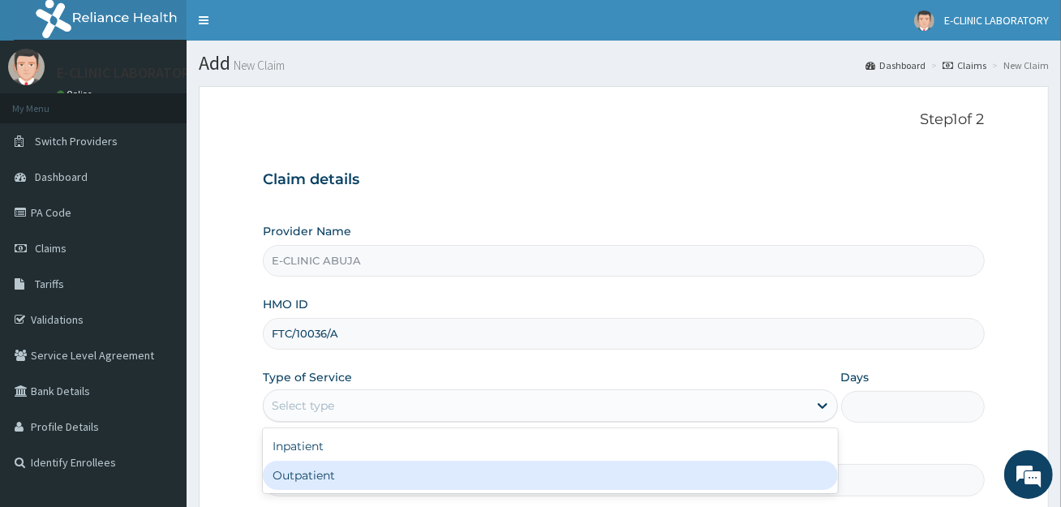
click at [486, 471] on div "Outpatient" at bounding box center [550, 475] width 575 height 29
type input "1"
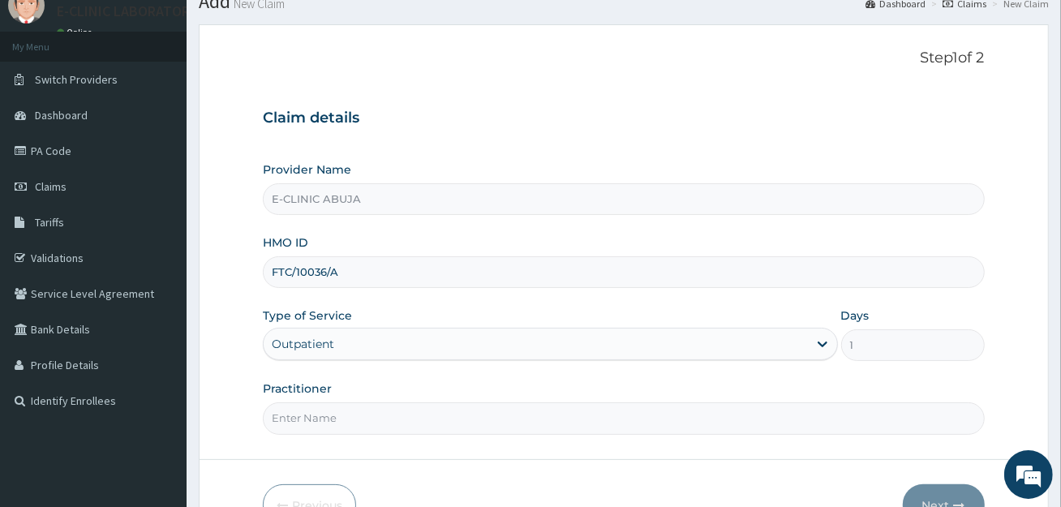
scroll to position [157, 0]
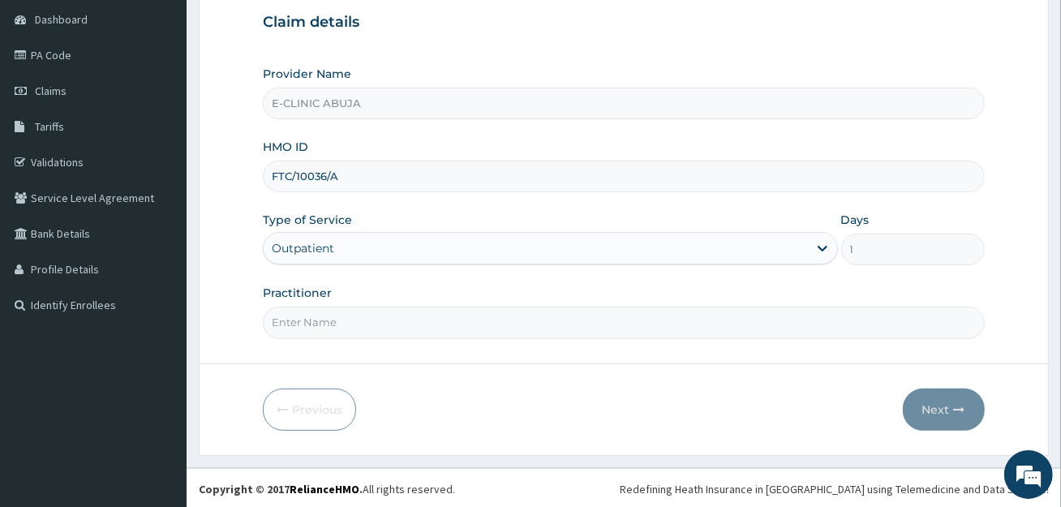
drag, startPoint x: 549, startPoint y: 323, endPoint x: 549, endPoint y: 333, distance: 9.8
click at [549, 323] on input "Practitioner" at bounding box center [623, 323] width 721 height 32
type input "DR. EDET"
click at [927, 407] on button "Next" at bounding box center [944, 410] width 82 height 42
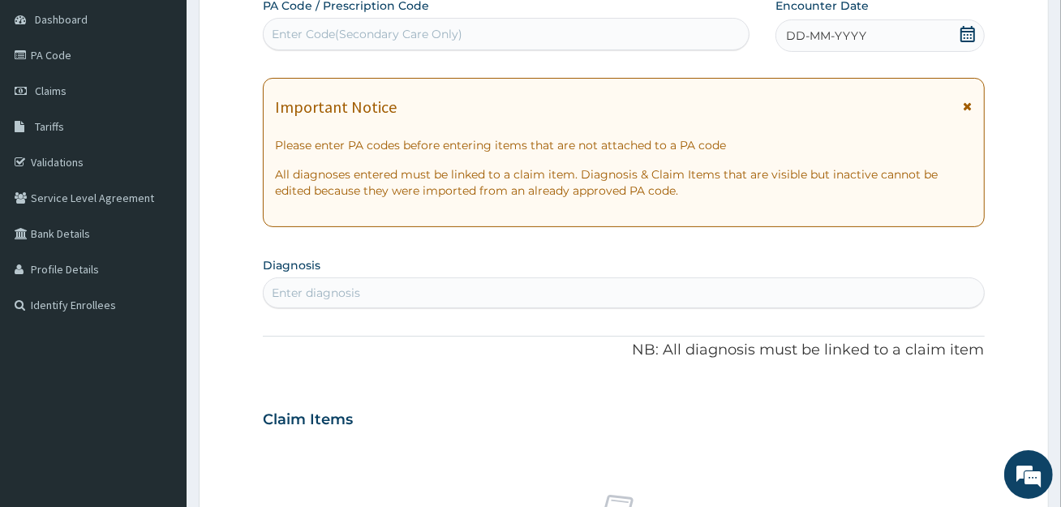
scroll to position [0, 0]
click at [612, 23] on div "Enter Code(Secondary Care Only)" at bounding box center [506, 34] width 485 height 26
paste input "PA/EE4D87"
type input "PA/EE4D87"
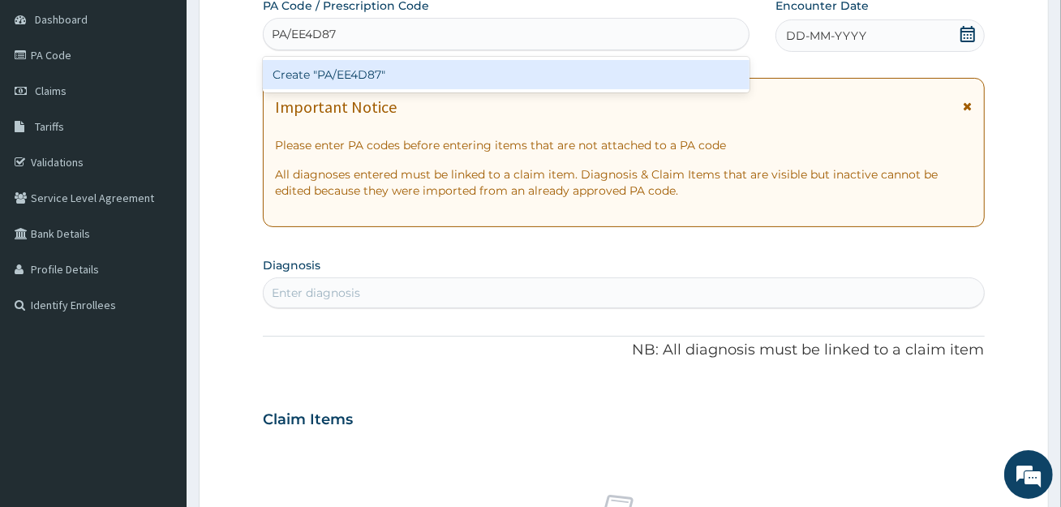
click at [543, 79] on div "Create "PA/EE4D87"" at bounding box center [506, 74] width 487 height 29
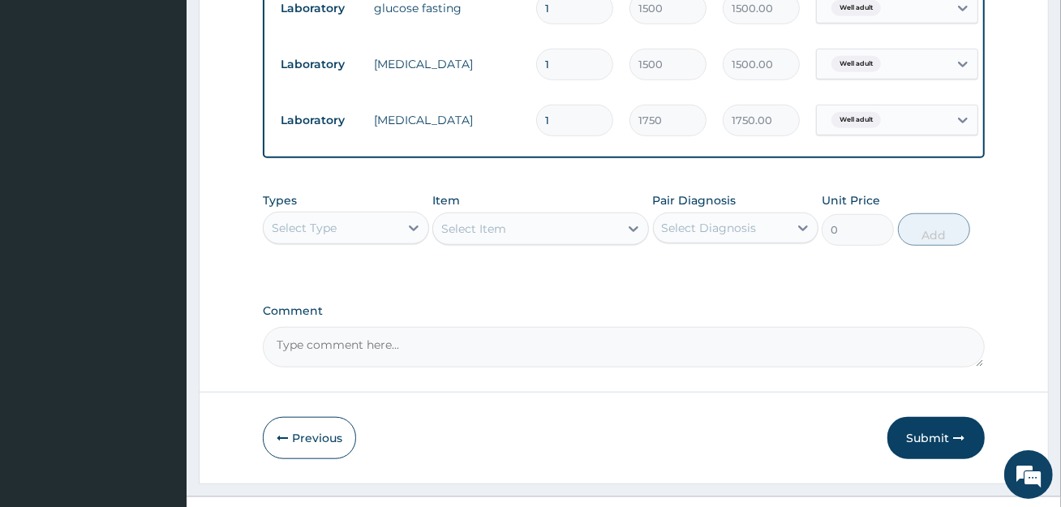
scroll to position [863, 0]
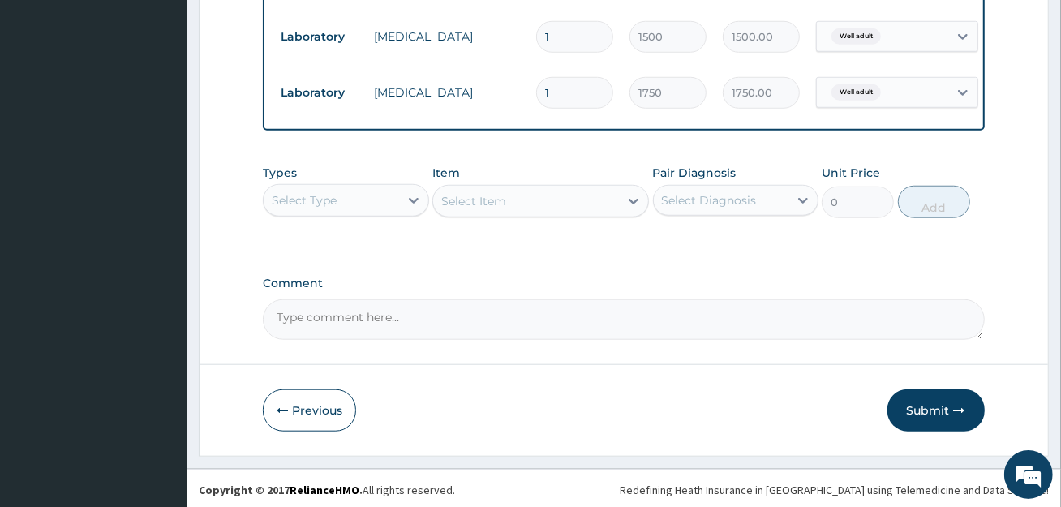
click at [500, 290] on label "Comment" at bounding box center [623, 284] width 721 height 14
click at [500, 299] on textarea "Comment" at bounding box center [623, 319] width 721 height 41
click at [497, 314] on textarea "Comment" at bounding box center [623, 319] width 721 height 41
paste textarea "PA/EE4D87"
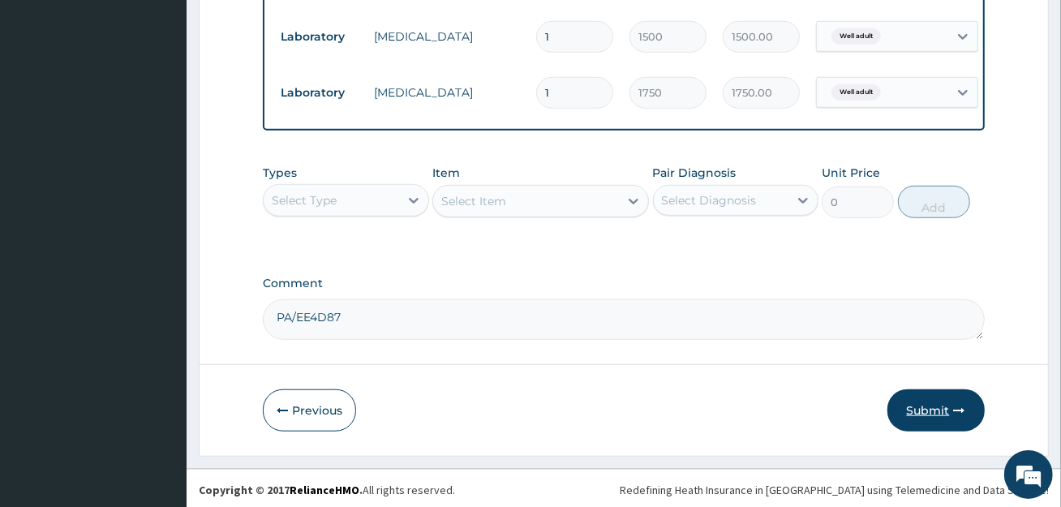
type textarea "PA/EE4D87"
click at [964, 432] on button "Submit" at bounding box center [936, 410] width 97 height 42
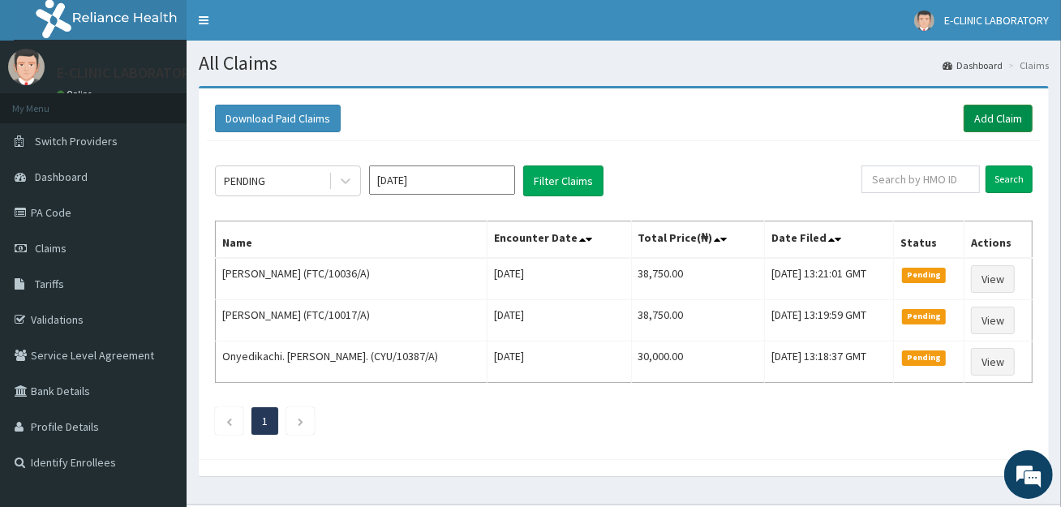
click at [1001, 117] on link "Add Claim" at bounding box center [998, 119] width 69 height 28
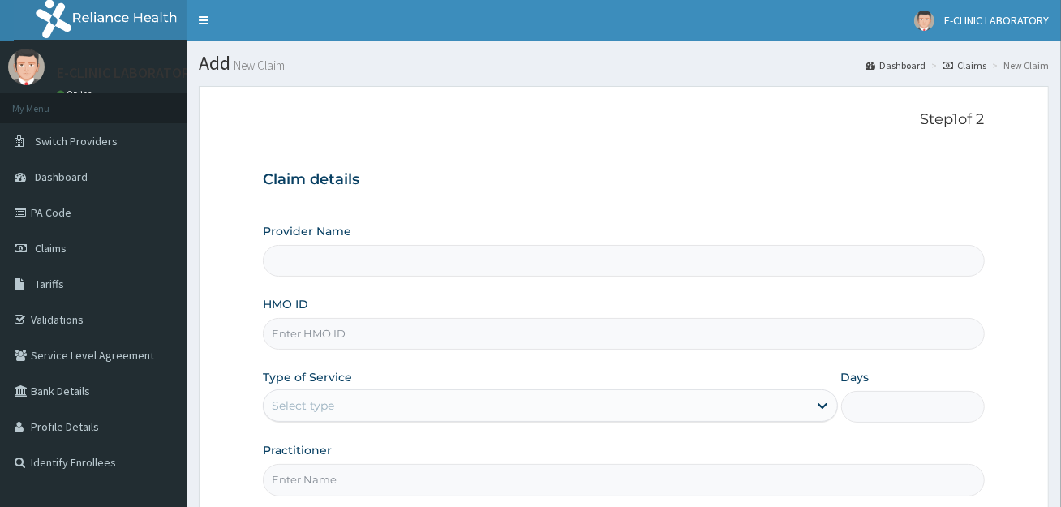
click at [420, 342] on input "HMO ID" at bounding box center [623, 334] width 721 height 32
paste input "FTC/10017/B"
type input "FTC/10017/B"
type input "E-CLINIC ABUJA"
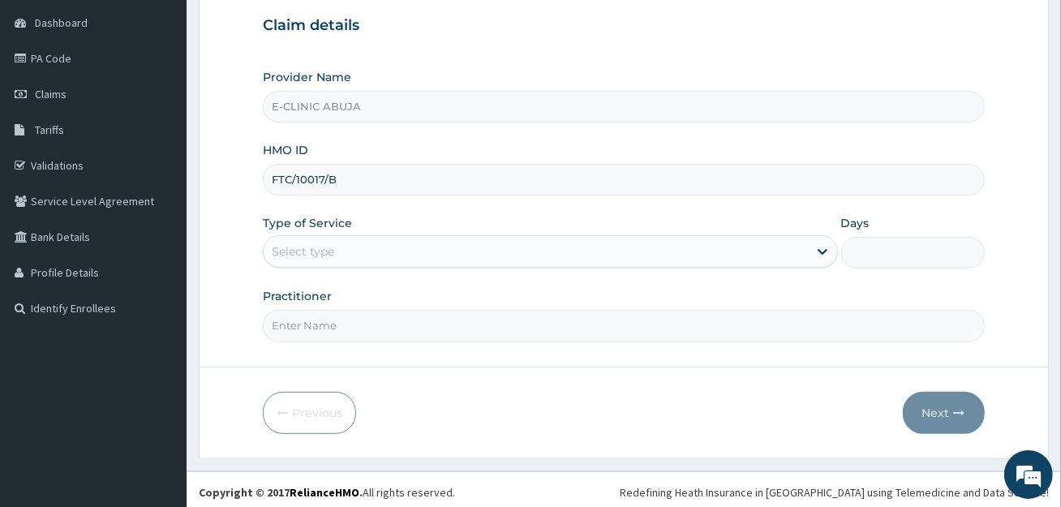
scroll to position [157, 0]
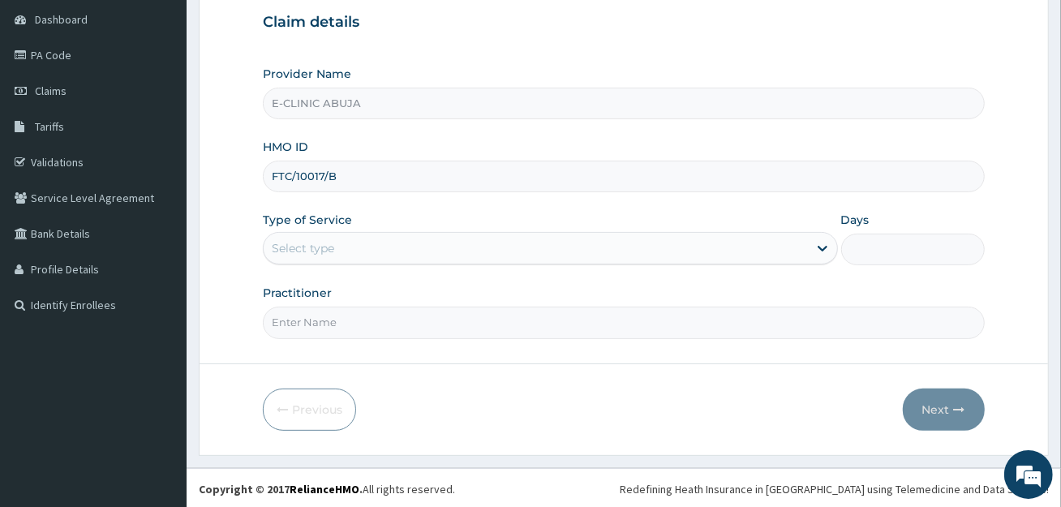
type input "FTC/10017/B"
click at [429, 243] on div "Select type" at bounding box center [536, 248] width 544 height 26
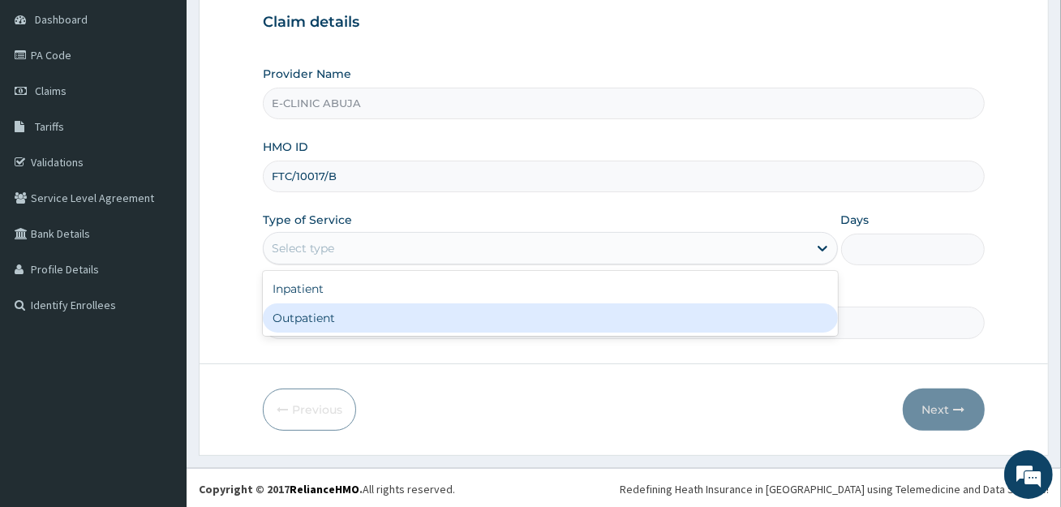
click at [433, 320] on div "Outpatient" at bounding box center [550, 317] width 575 height 29
type input "1"
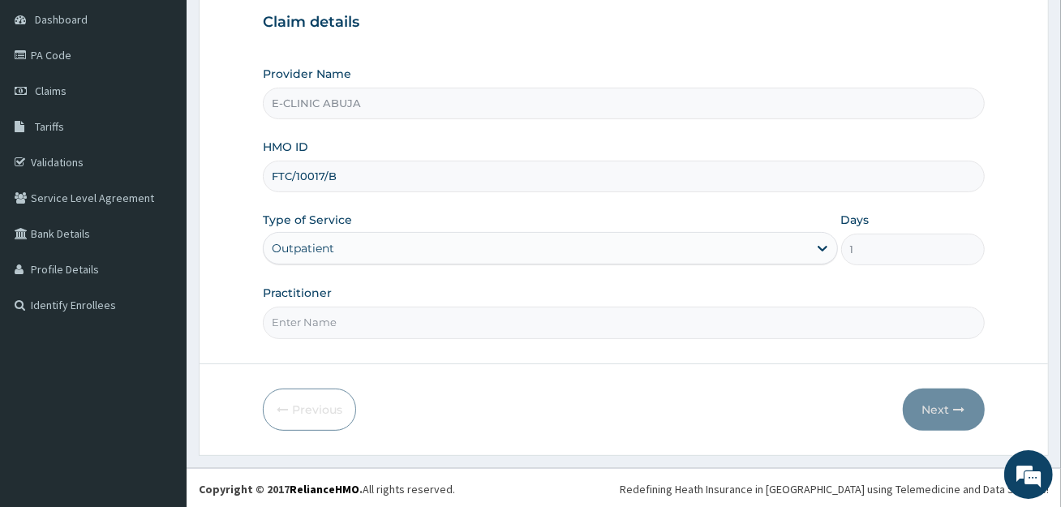
click at [433, 320] on input "Practitioner" at bounding box center [623, 323] width 721 height 32
type input "[PERSON_NAME]"
click at [958, 406] on icon "button" at bounding box center [959, 409] width 11 height 11
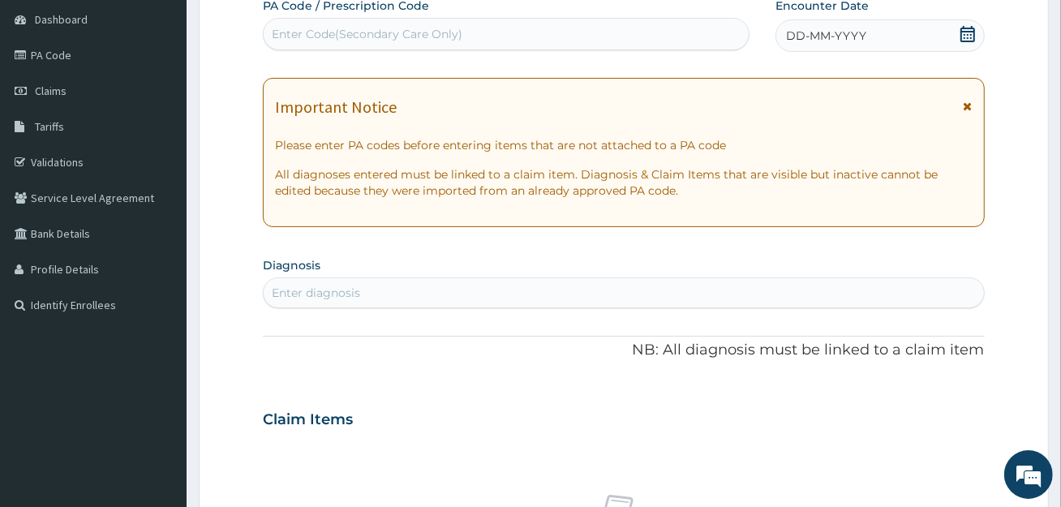
click at [457, 37] on div "Enter Code(Secondary Care Only)" at bounding box center [367, 34] width 191 height 16
paste input "PA/A742A4"
type input "PA/A742A4"
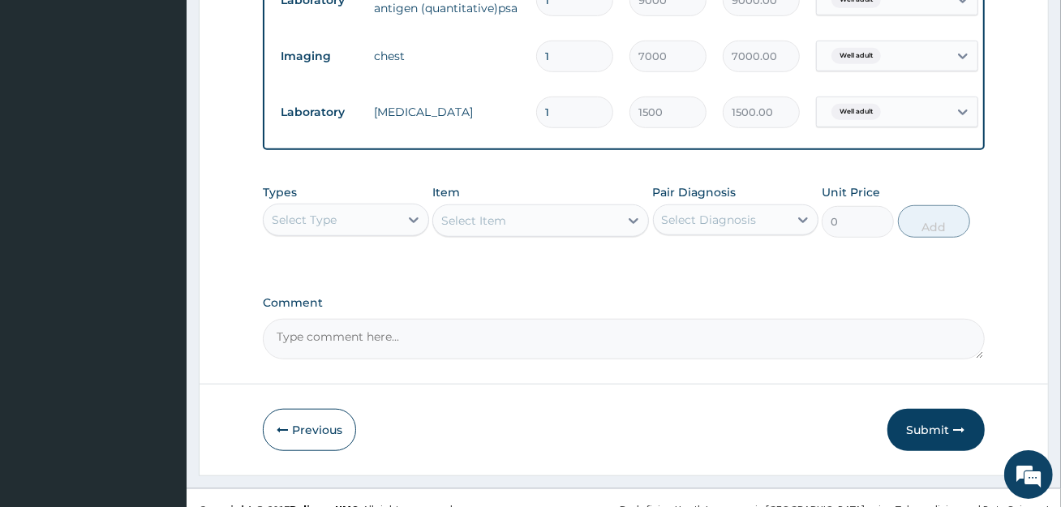
scroll to position [764, 0]
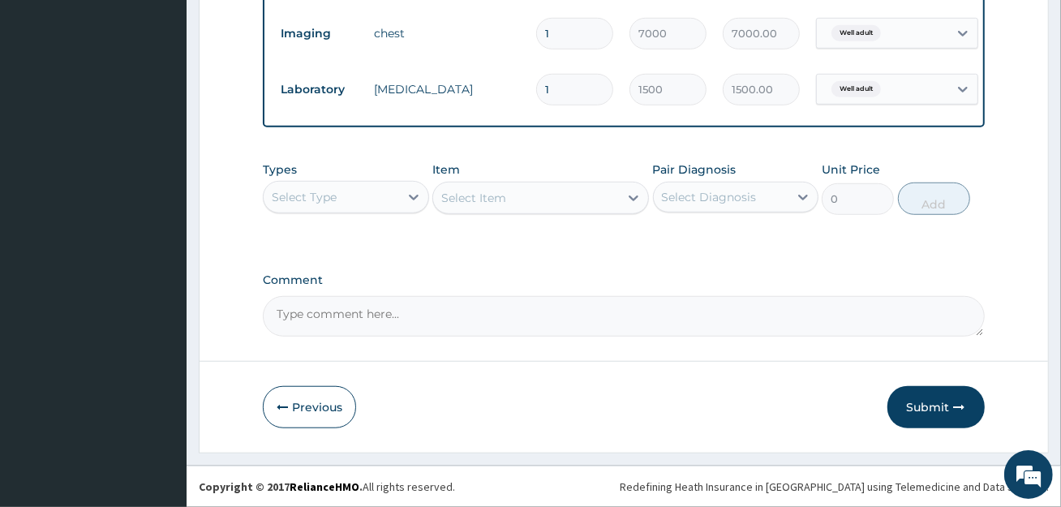
click at [398, 329] on textarea "Comment" at bounding box center [623, 316] width 721 height 41
paste textarea "PA/A742A4"
type textarea "PA/A742A4"
click at [962, 397] on button "Submit" at bounding box center [936, 407] width 97 height 42
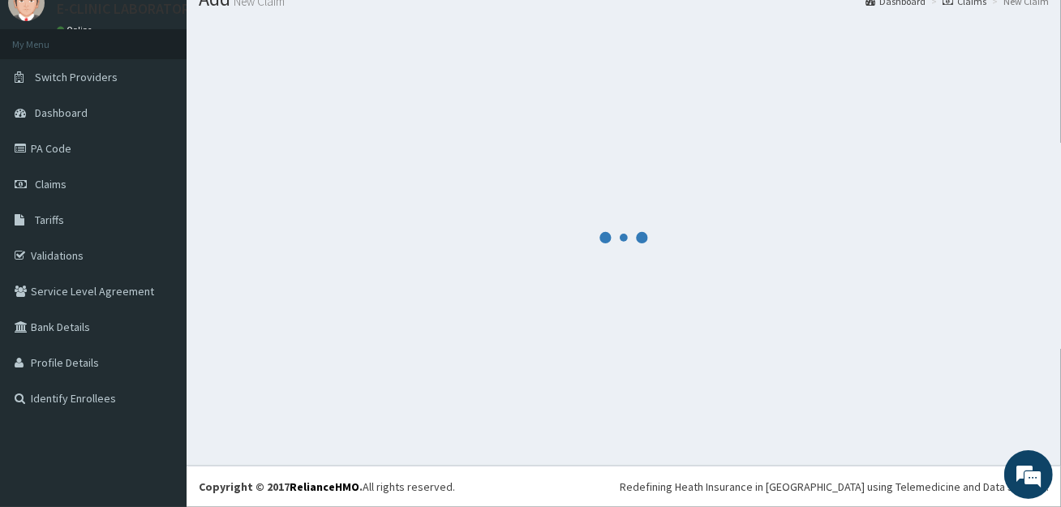
scroll to position [63, 0]
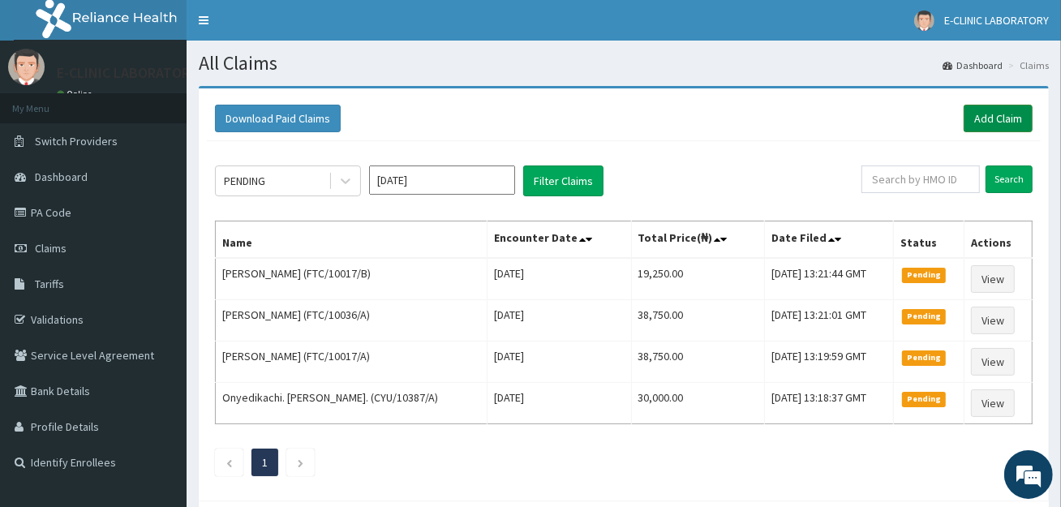
click at [1013, 107] on link "Add Claim" at bounding box center [998, 119] width 69 height 28
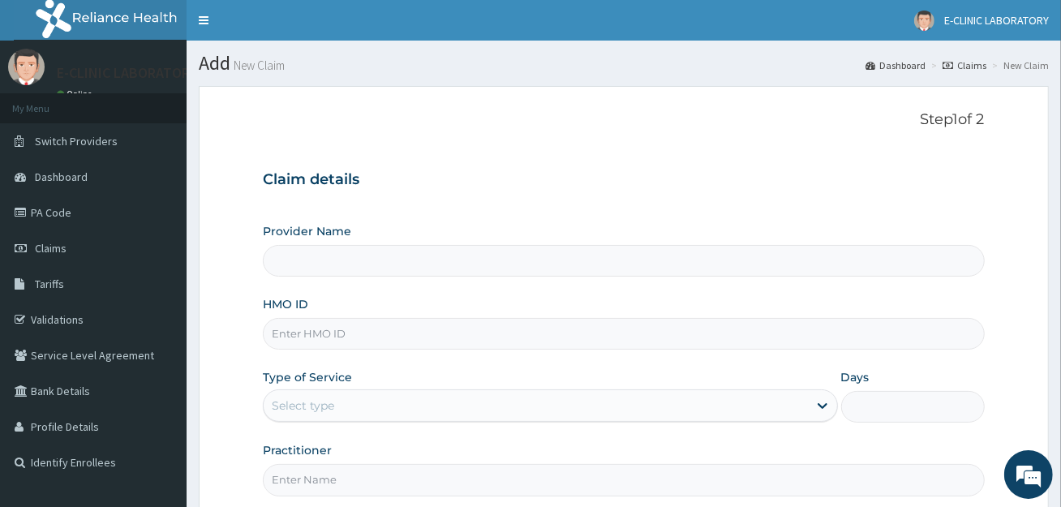
click at [506, 337] on input "HMO ID" at bounding box center [623, 334] width 721 height 32
type input "E-CLINIC ABUJA"
paste input "ICA/10033/A"
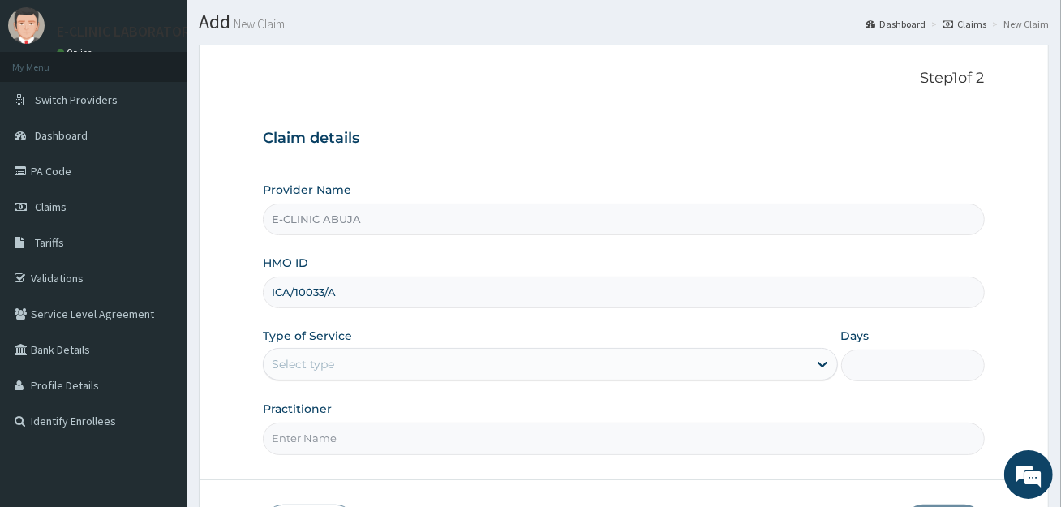
scroll to position [81, 0]
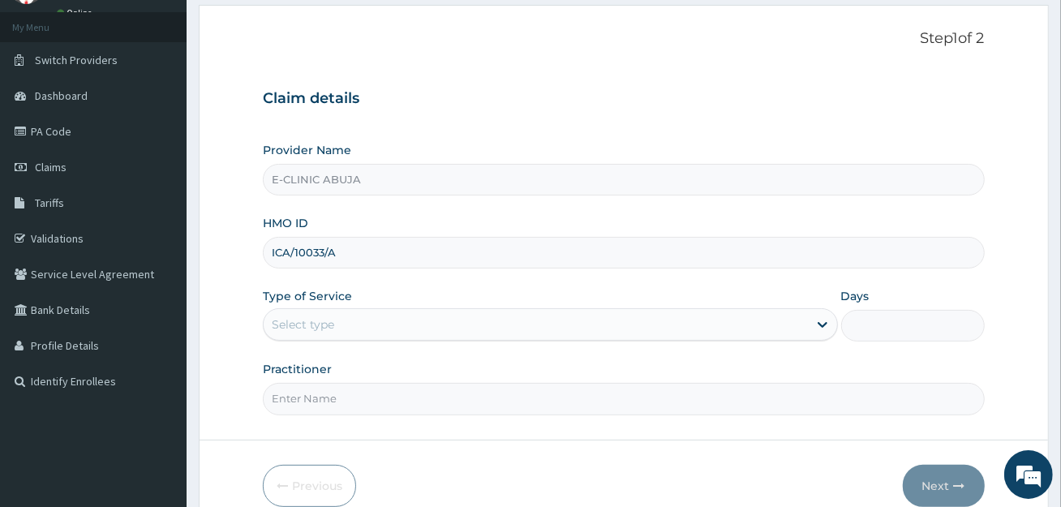
type input "ICA/10033/A"
click at [507, 325] on div "Select type" at bounding box center [536, 325] width 544 height 26
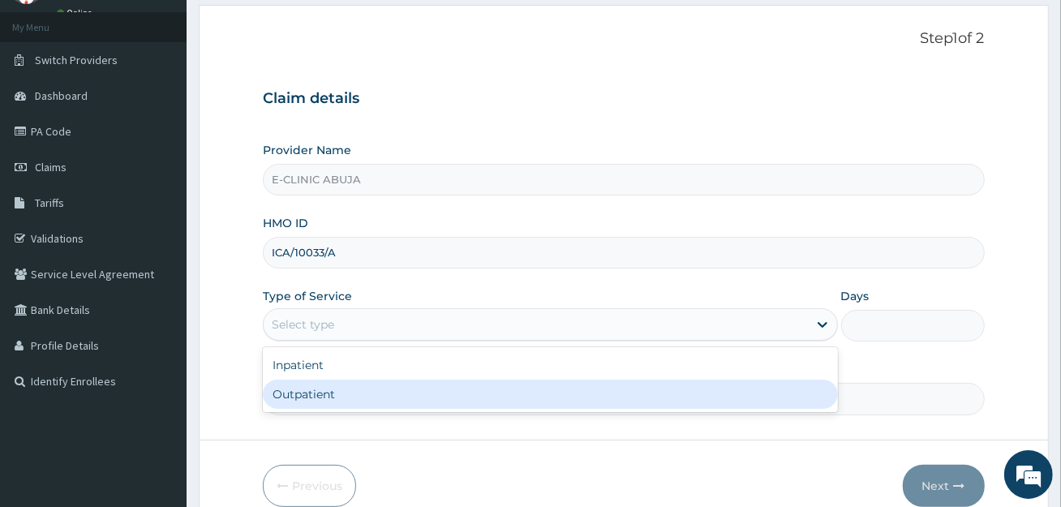
click at [488, 394] on div "Outpatient" at bounding box center [550, 394] width 575 height 29
type input "1"
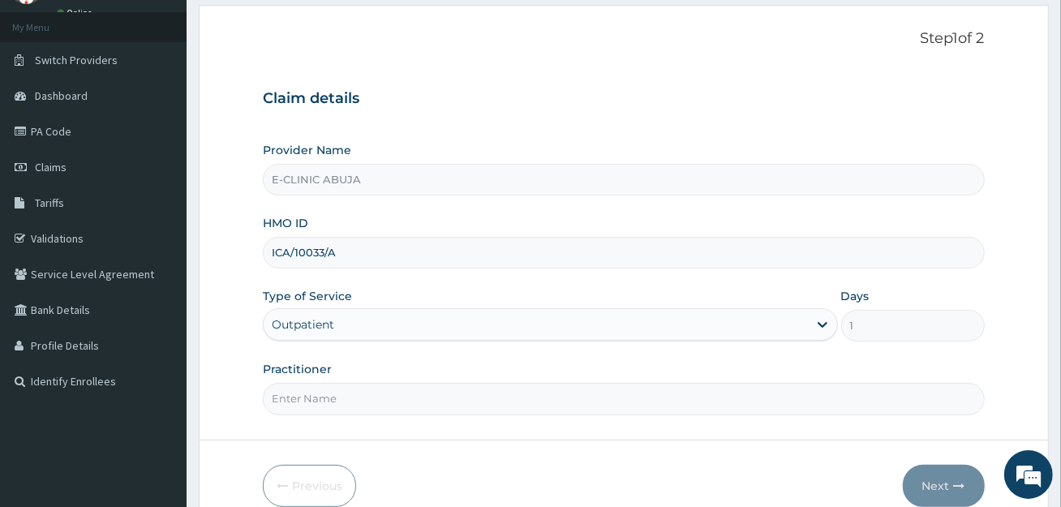
click at [488, 394] on input "Practitioner" at bounding box center [623, 399] width 721 height 32
type input "DR. EDET"
click at [905, 485] on button "Next" at bounding box center [944, 486] width 82 height 42
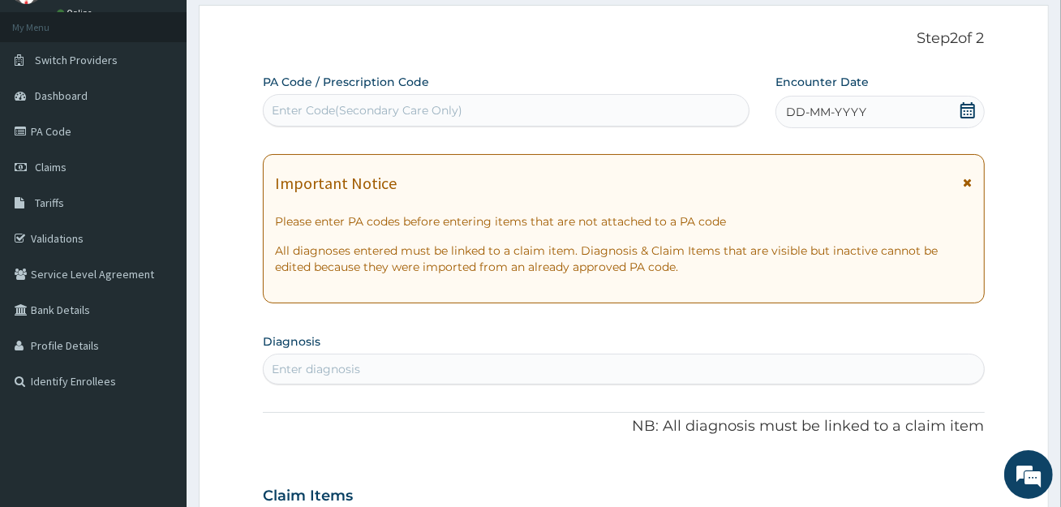
scroll to position [0, 0]
click at [611, 112] on div "Enter Code(Secondary Care Only)" at bounding box center [506, 110] width 485 height 26
paste input "PA/50C0B5"
type input "PA/50C0B5"
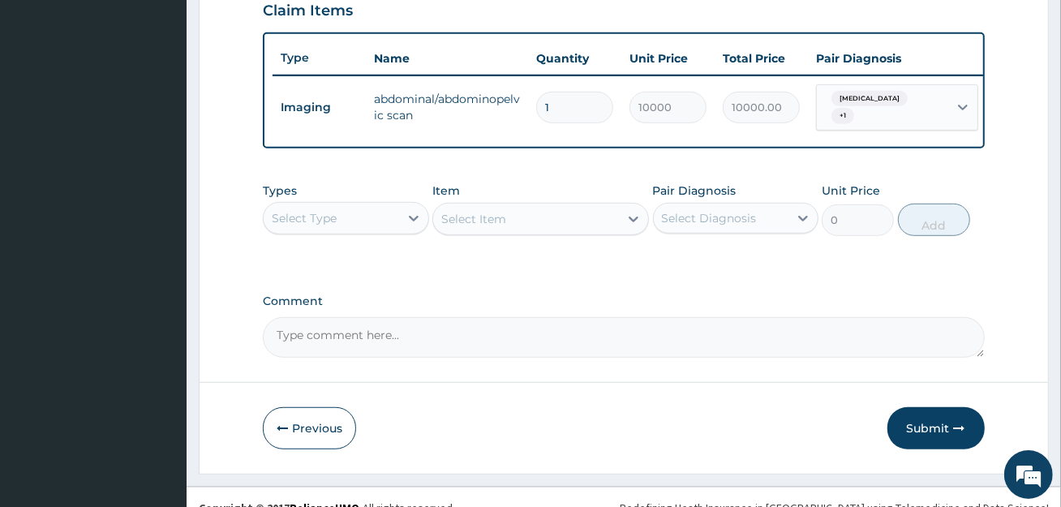
scroll to position [583, 0]
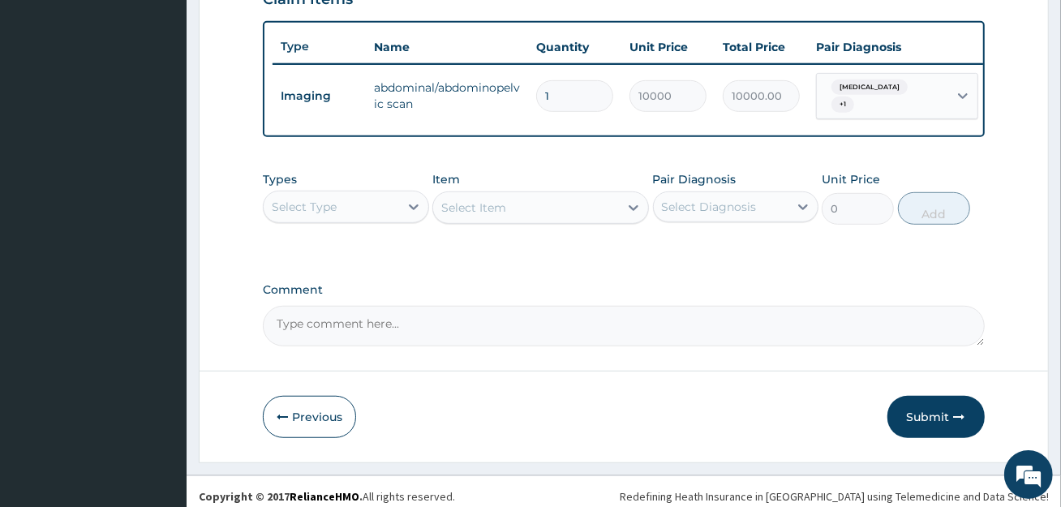
click at [412, 338] on textarea "Comment" at bounding box center [623, 326] width 721 height 41
paste textarea "PA/50C0B5"
type textarea "PA/50C0B5"
click at [927, 420] on button "Submit" at bounding box center [936, 417] width 97 height 42
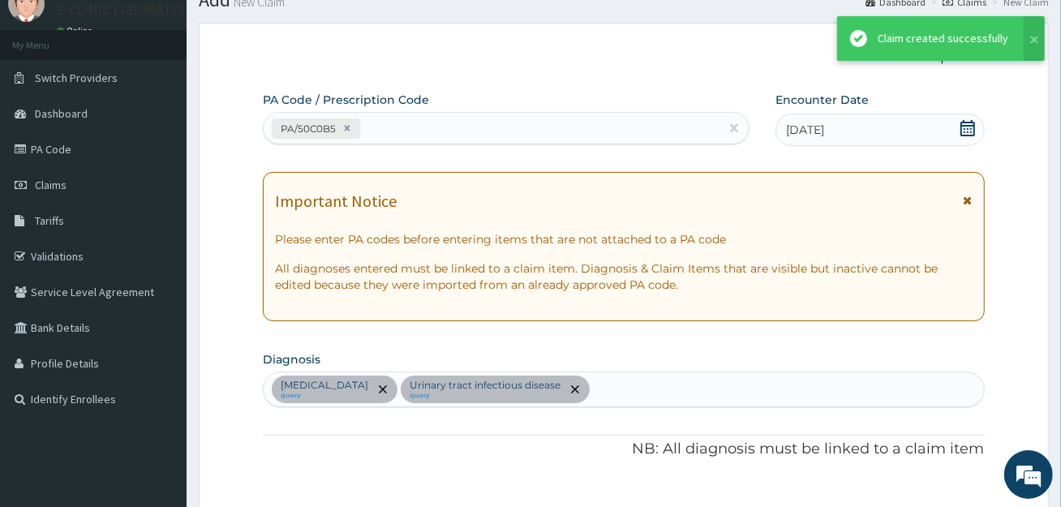
scroll to position [583, 0]
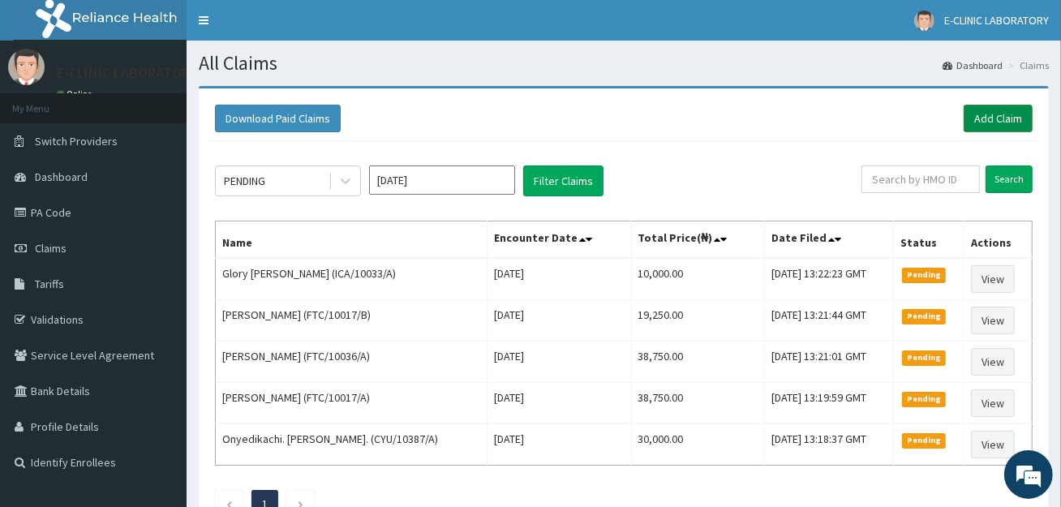
click at [998, 130] on link "Add Claim" at bounding box center [998, 119] width 69 height 28
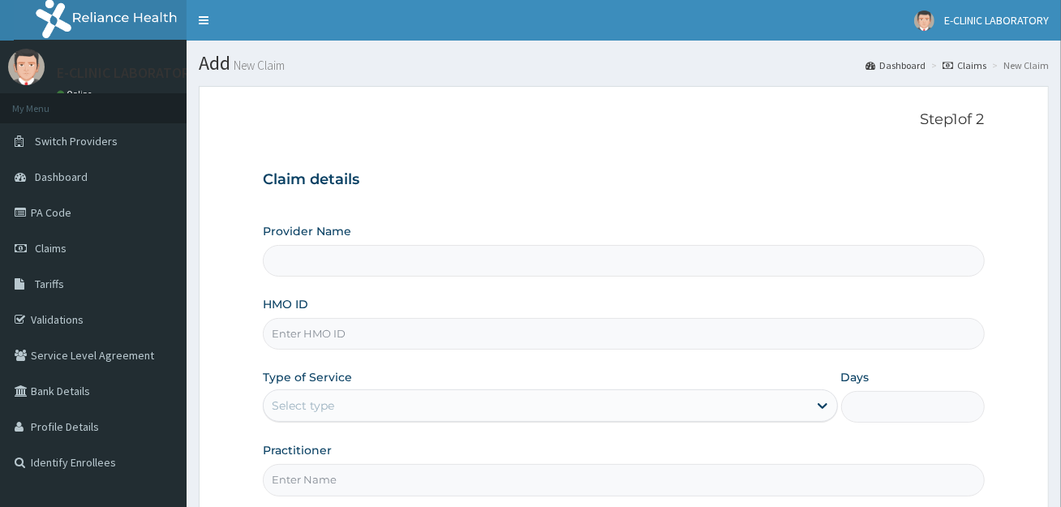
click at [336, 338] on input "HMO ID" at bounding box center [623, 334] width 721 height 32
paste input "LGQ/10053/B"
type input "LGQ/10053/B"
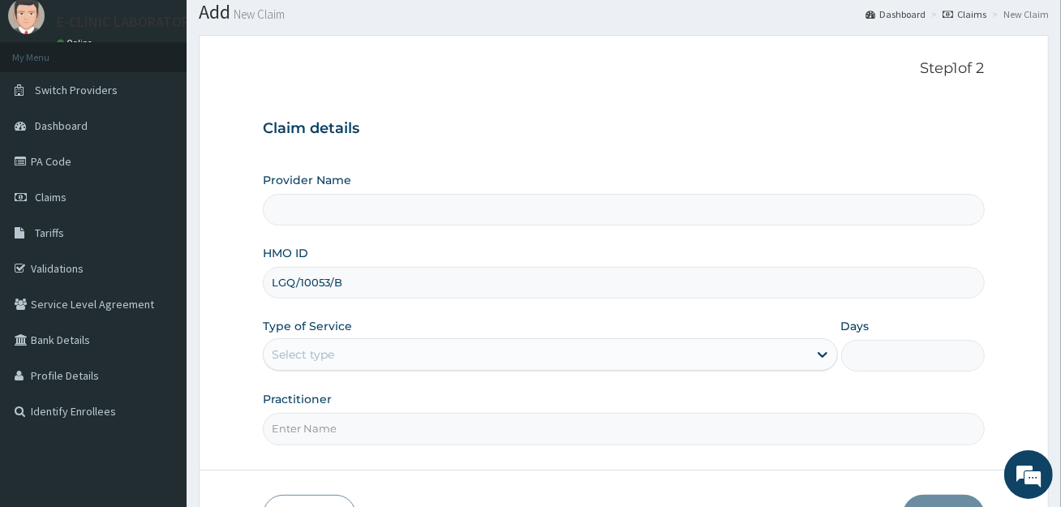
type input "E-CLINIC ABUJA"
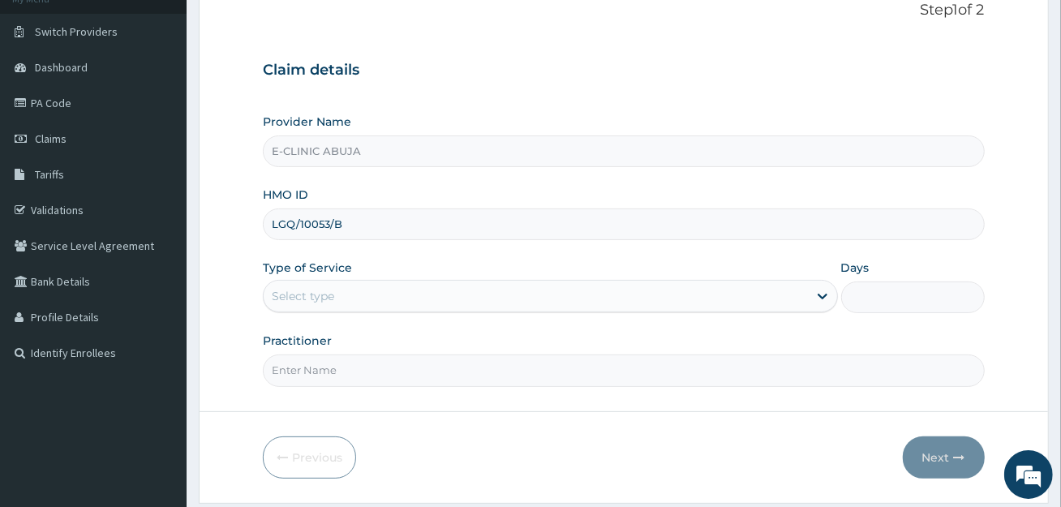
scroll to position [157, 0]
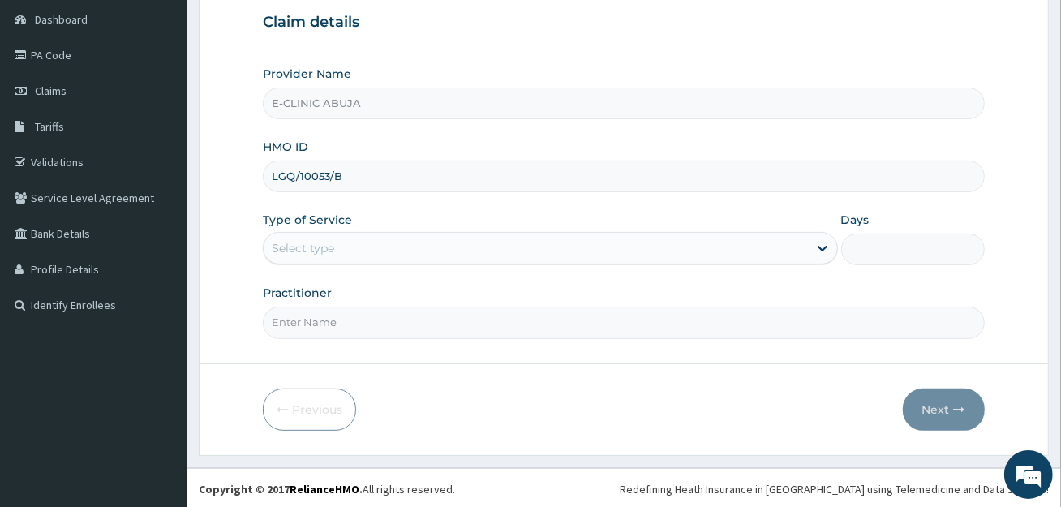
type input "LGQ/10053/B"
click at [355, 230] on div "Type of Service Select type" at bounding box center [550, 239] width 575 height 54
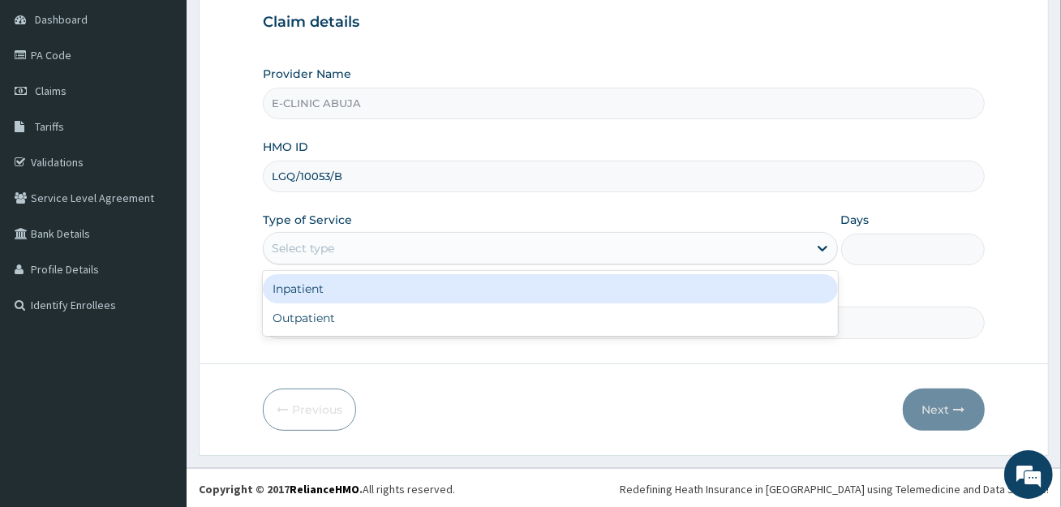
click at [367, 249] on div "Select type" at bounding box center [536, 248] width 544 height 26
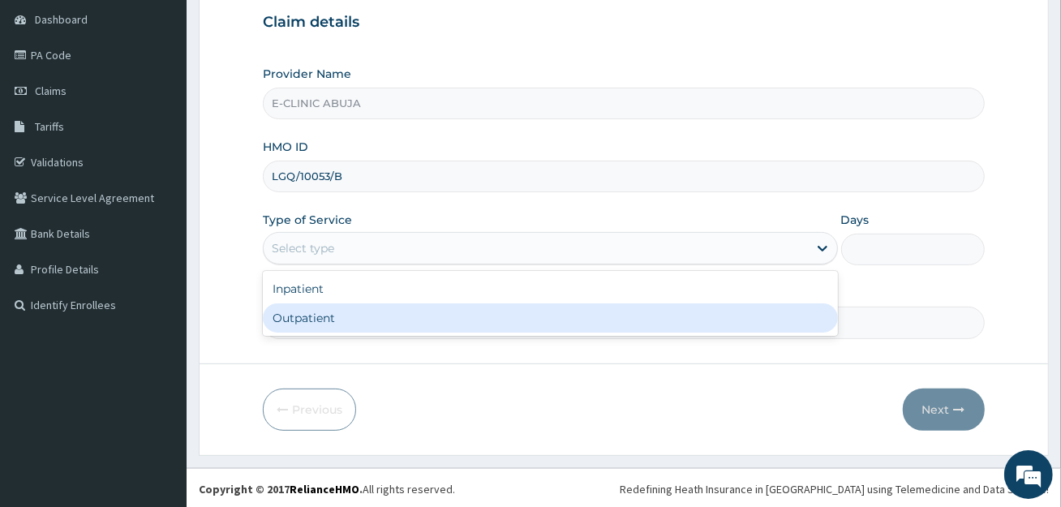
click at [362, 326] on div "Outpatient" at bounding box center [550, 317] width 575 height 29
type input "1"
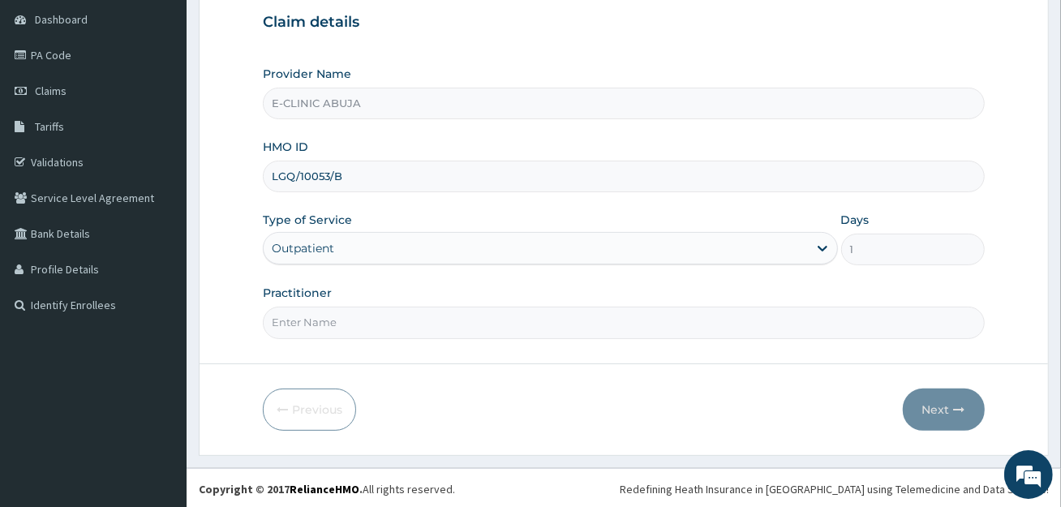
click at [364, 321] on input "Practitioner" at bounding box center [623, 323] width 721 height 32
type input "[PERSON_NAME]"
click at [915, 407] on button "Next" at bounding box center [944, 410] width 82 height 42
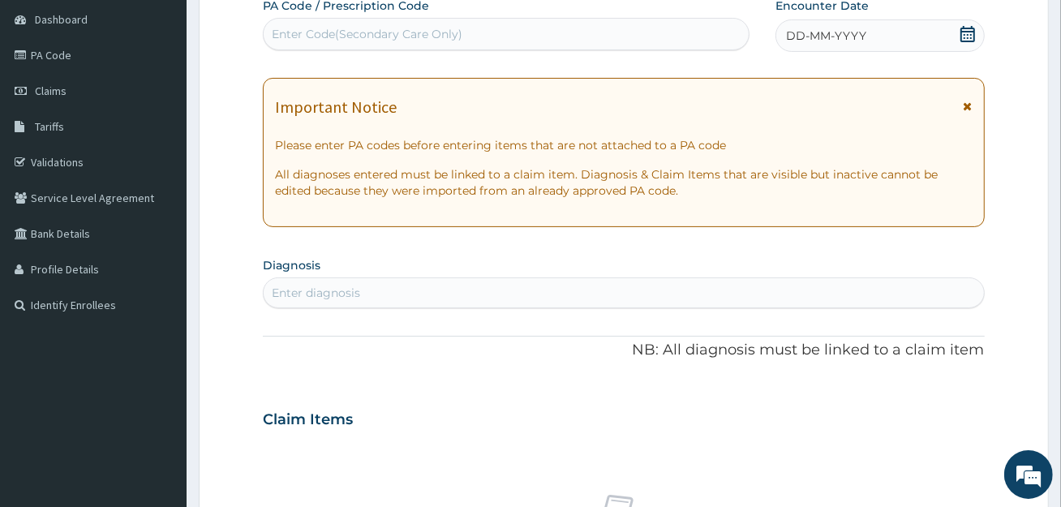
click at [455, 35] on div "Enter Code(Secondary Care Only)" at bounding box center [367, 34] width 191 height 16
paste input "PA/295829"
type input "PA/295829"
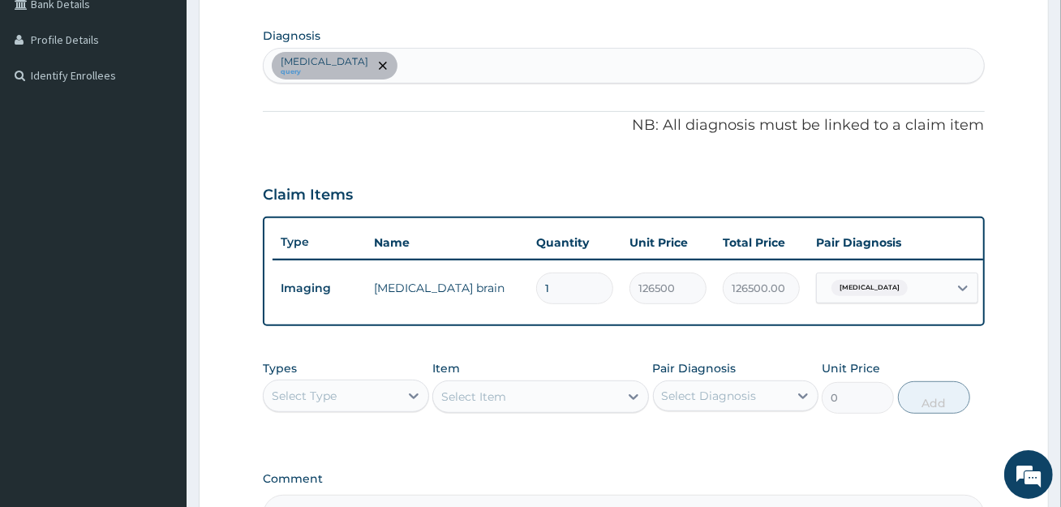
scroll to position [425, 0]
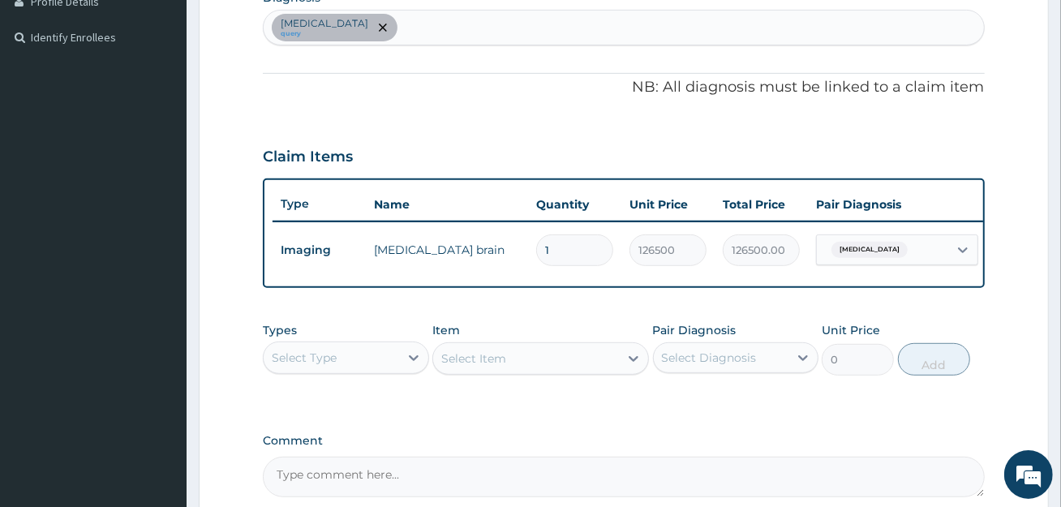
click at [362, 369] on div "Select Type" at bounding box center [331, 358] width 135 height 26
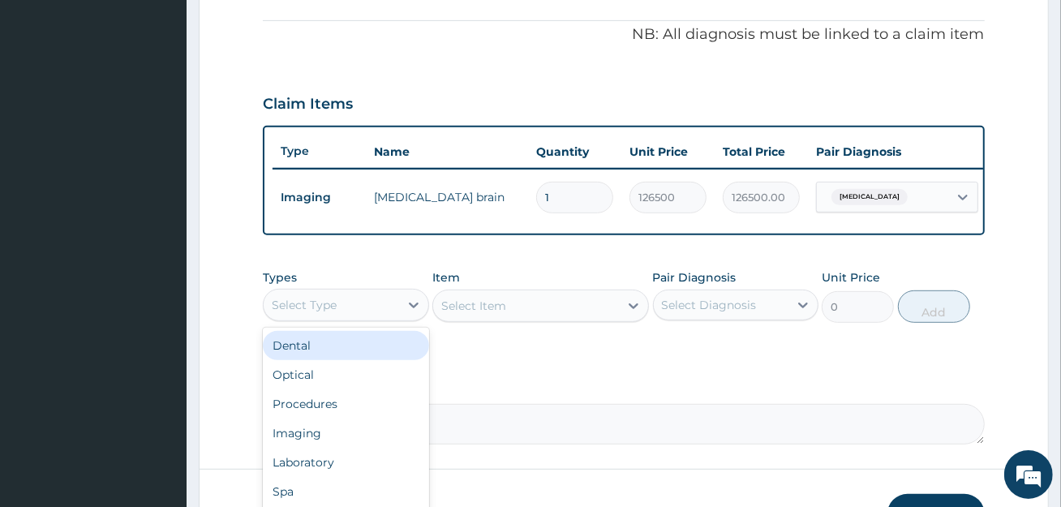
scroll to position [506, 0]
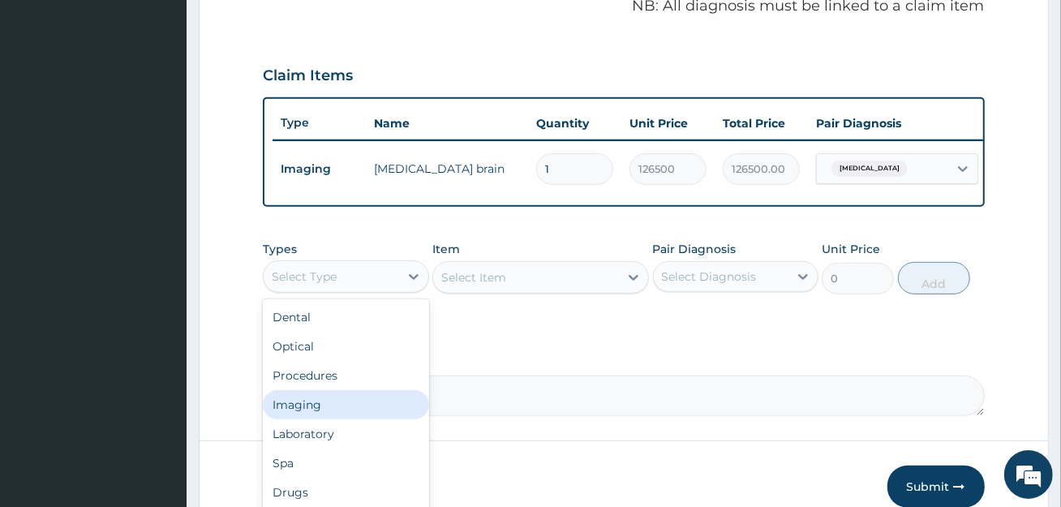
click at [337, 419] on div "Imaging" at bounding box center [346, 404] width 166 height 29
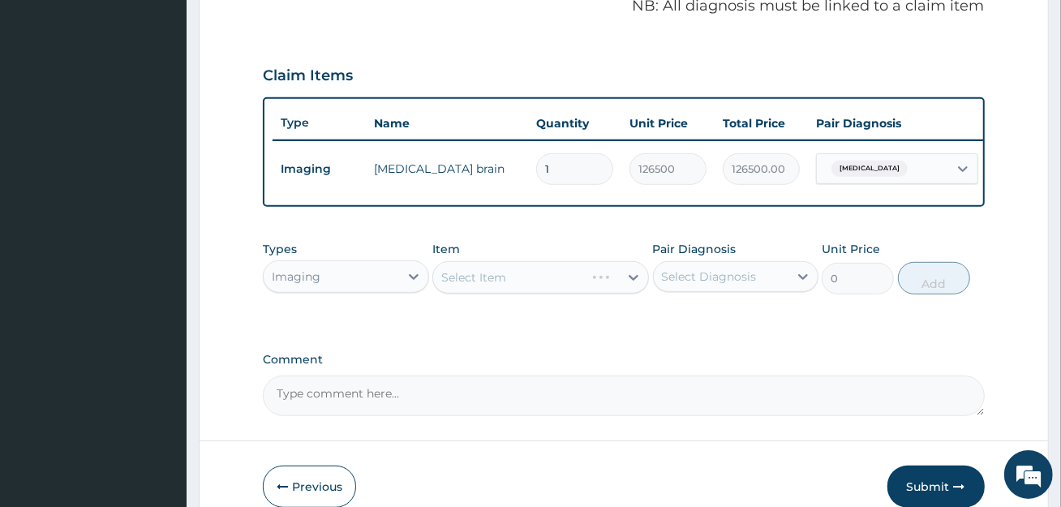
click at [531, 288] on div "Select Item" at bounding box center [541, 277] width 217 height 32
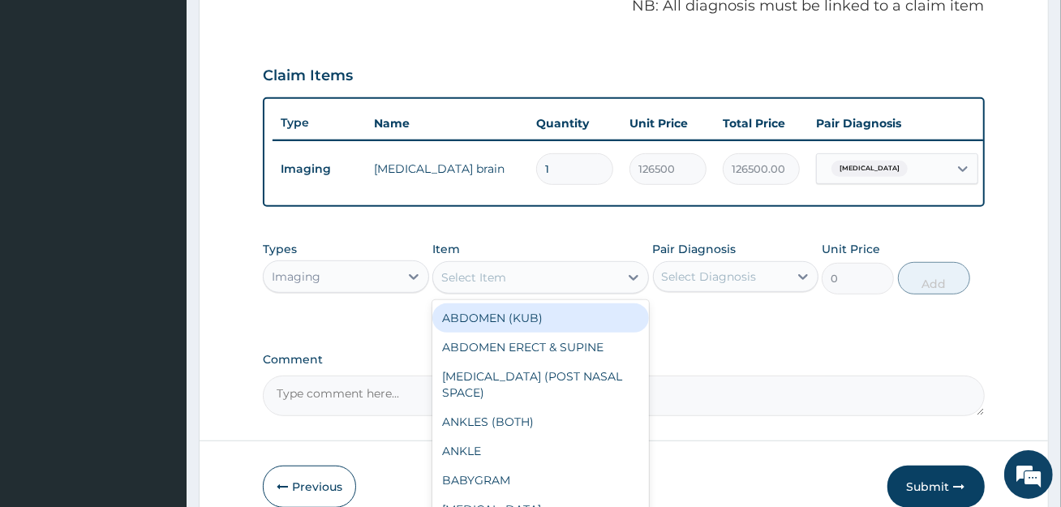
click at [531, 288] on div "Select Item" at bounding box center [526, 278] width 186 height 26
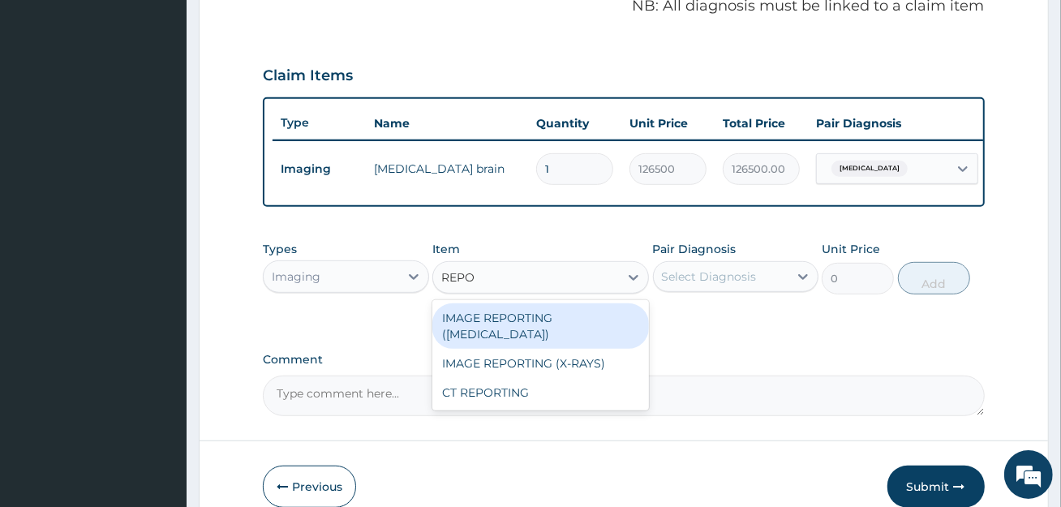
type input "REPO"
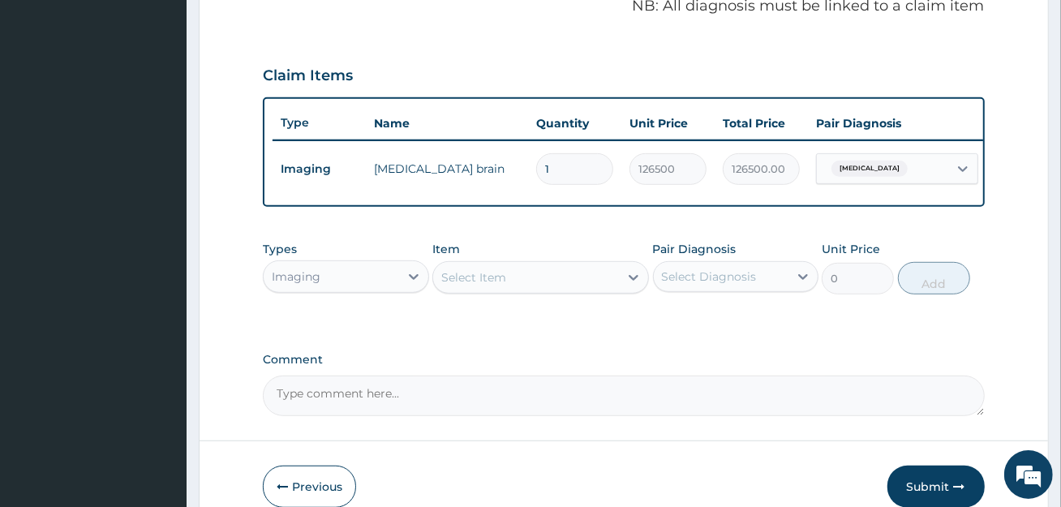
click at [700, 342] on div "PA Code / Prescription Code PA/295829 Encounter Date 01-08-2025 Important Notic…" at bounding box center [623, 33] width 721 height 768
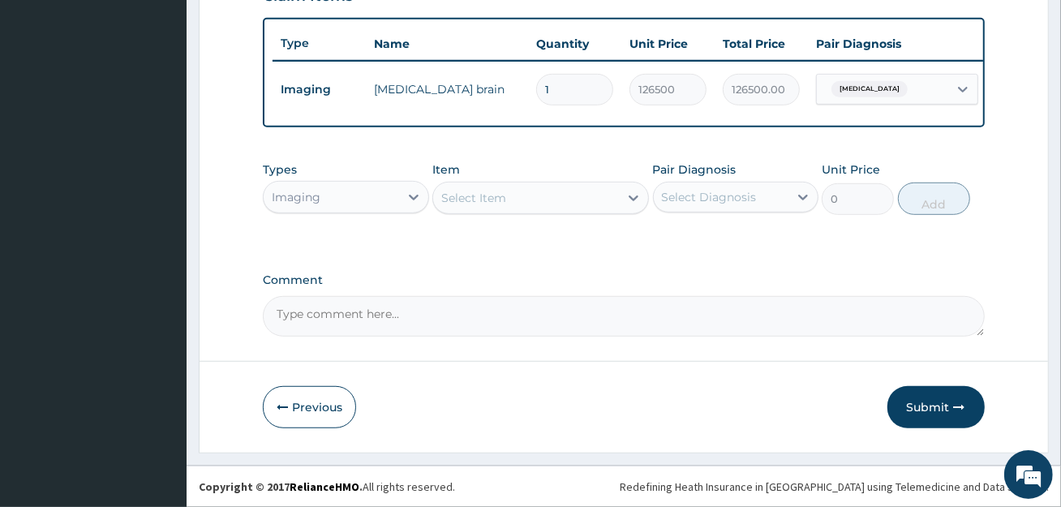
click at [450, 331] on textarea "Comment" at bounding box center [623, 316] width 721 height 41
paste textarea "PA/295829"
type textarea "PA/295829"
click at [919, 401] on button "Submit" at bounding box center [936, 407] width 97 height 42
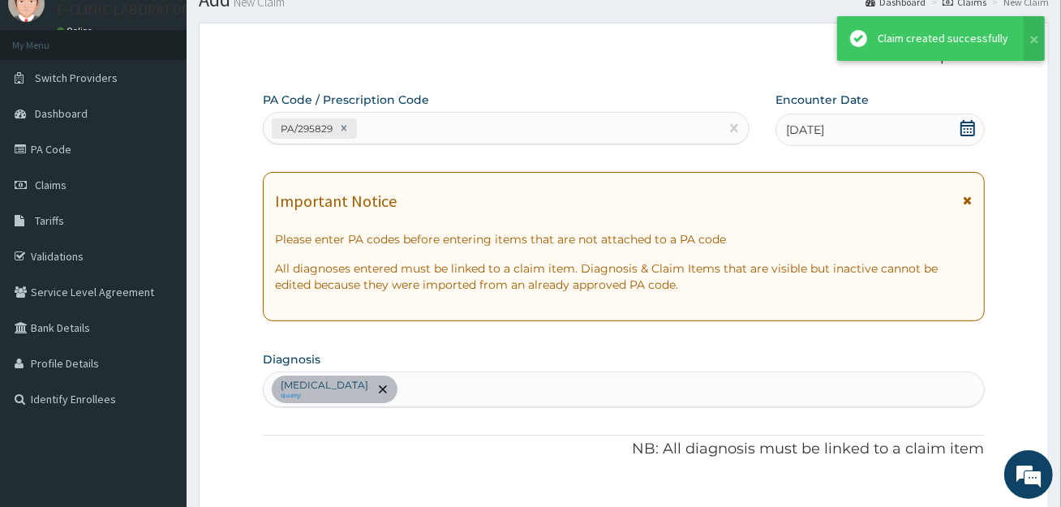
scroll to position [587, 0]
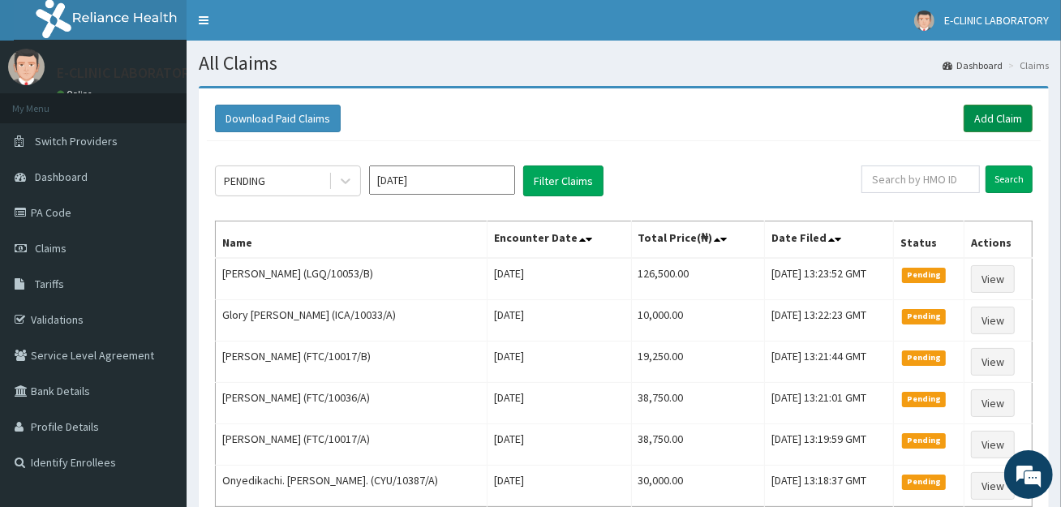
click at [997, 123] on link "Add Claim" at bounding box center [998, 119] width 69 height 28
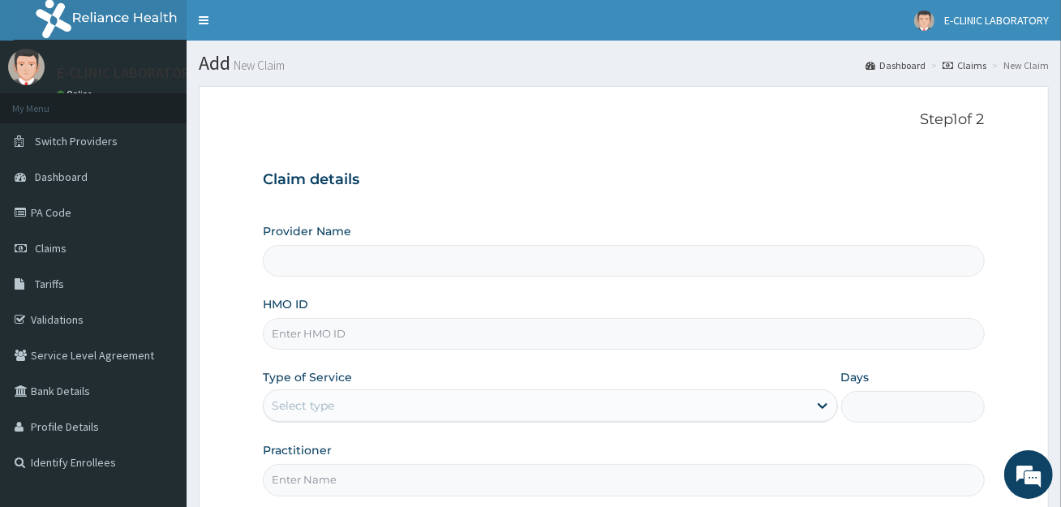
click at [338, 328] on input "HMO ID" at bounding box center [623, 334] width 721 height 32
paste input "HPY/10116/A"
type input "HPY/10116/A"
type input "E-CLINIC ABUJA"
type input "HPY/10116/A"
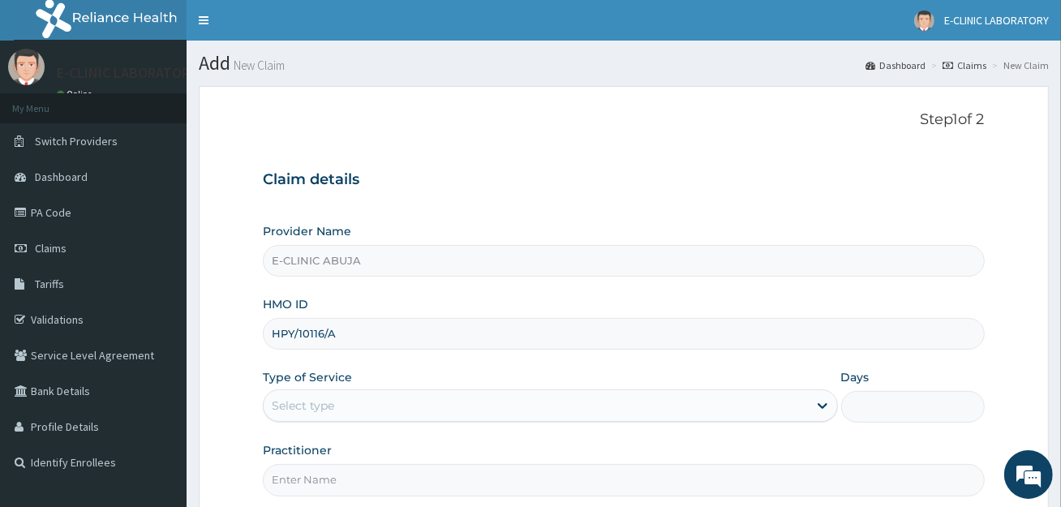
click at [328, 404] on div "Select type" at bounding box center [303, 406] width 62 height 16
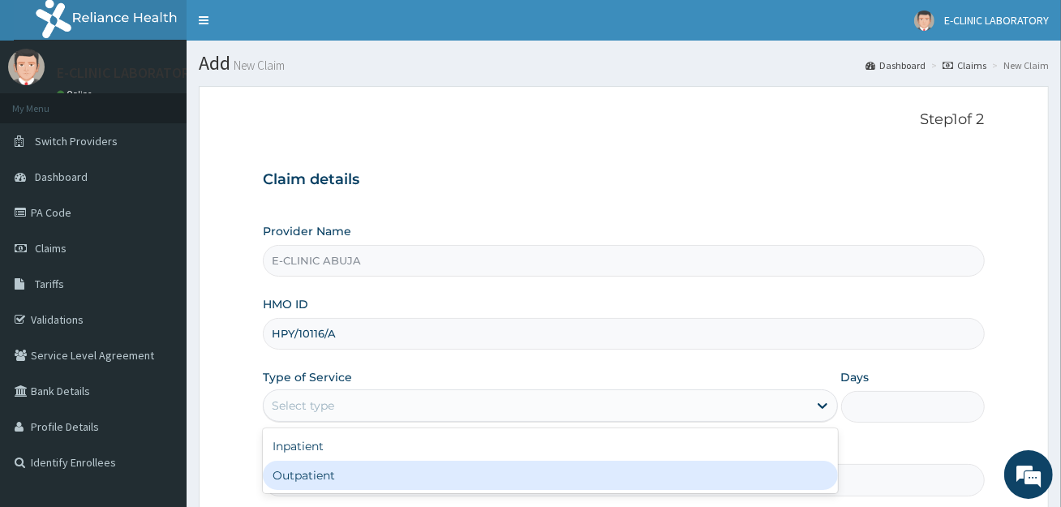
click at [320, 470] on div "Outpatient" at bounding box center [550, 475] width 575 height 29
type input "1"
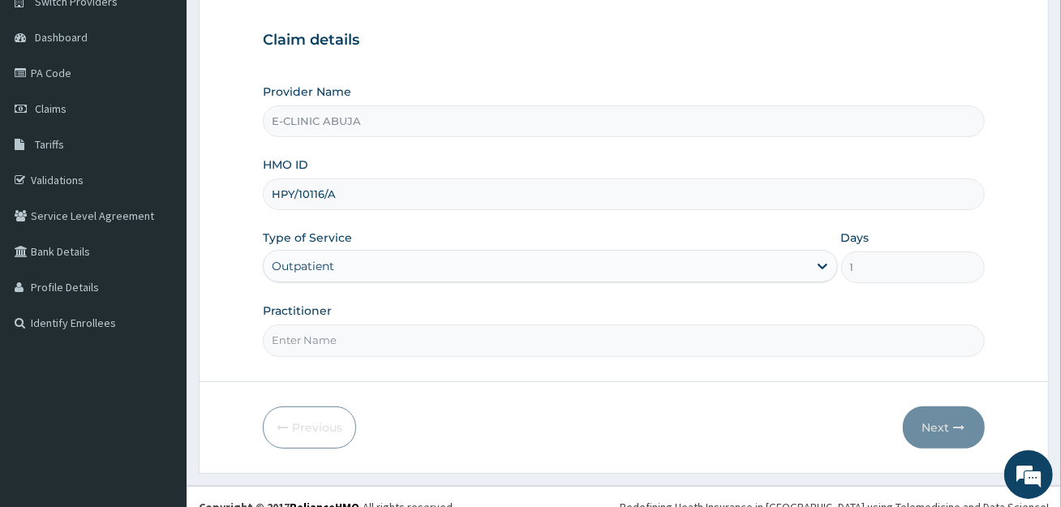
scroll to position [157, 0]
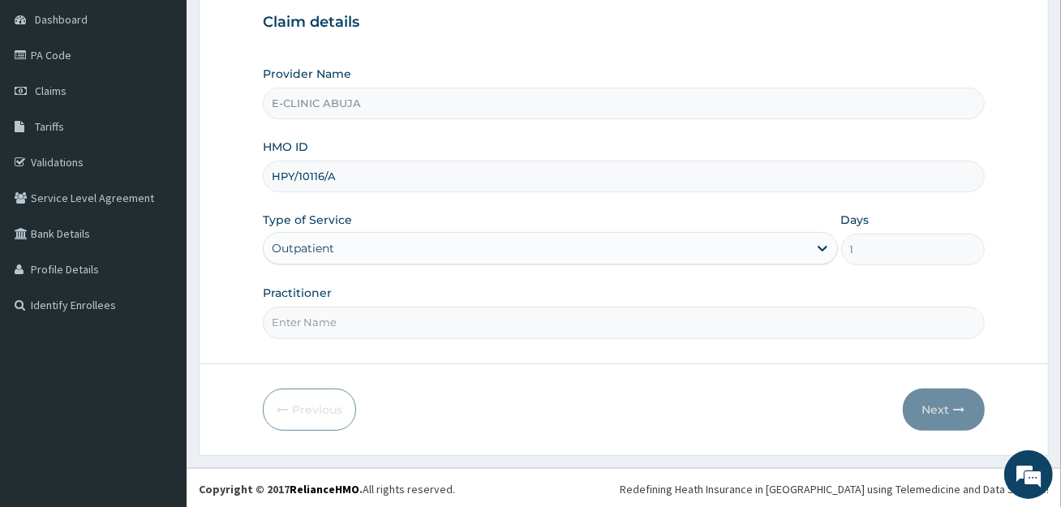
click at [346, 318] on input "Practitioner" at bounding box center [623, 323] width 721 height 32
type input "[PERSON_NAME]"
click at [920, 403] on button "Next" at bounding box center [944, 410] width 82 height 42
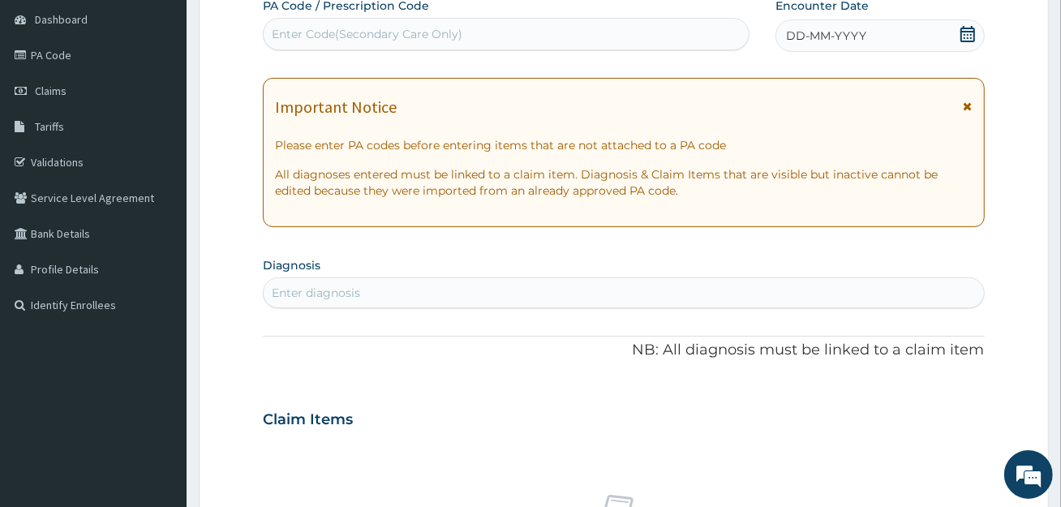
scroll to position [0, 0]
click at [623, 31] on div "Enter Code(Secondary Care Only)" at bounding box center [506, 34] width 485 height 26
paste input "PA/3963B5"
type input "PA/3963B5"
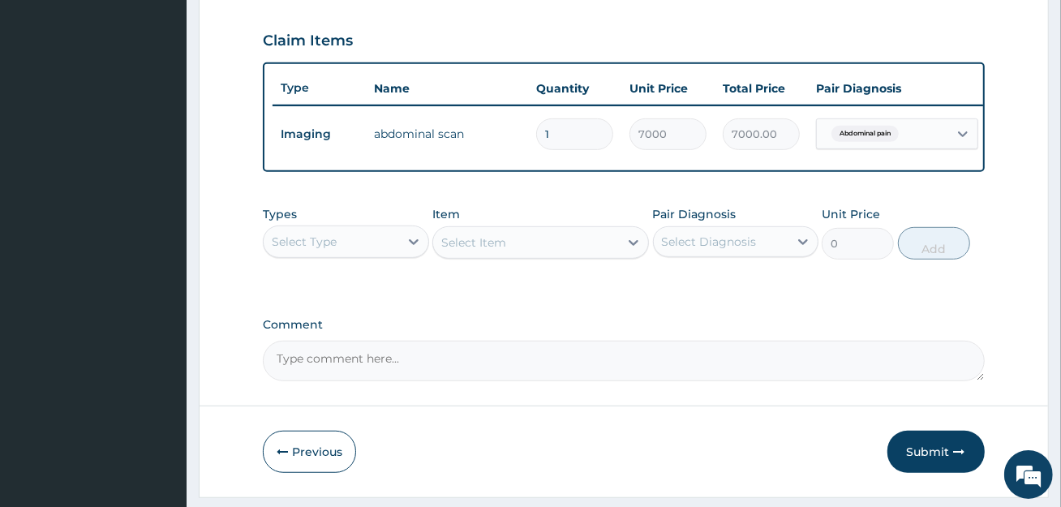
scroll to position [587, 0]
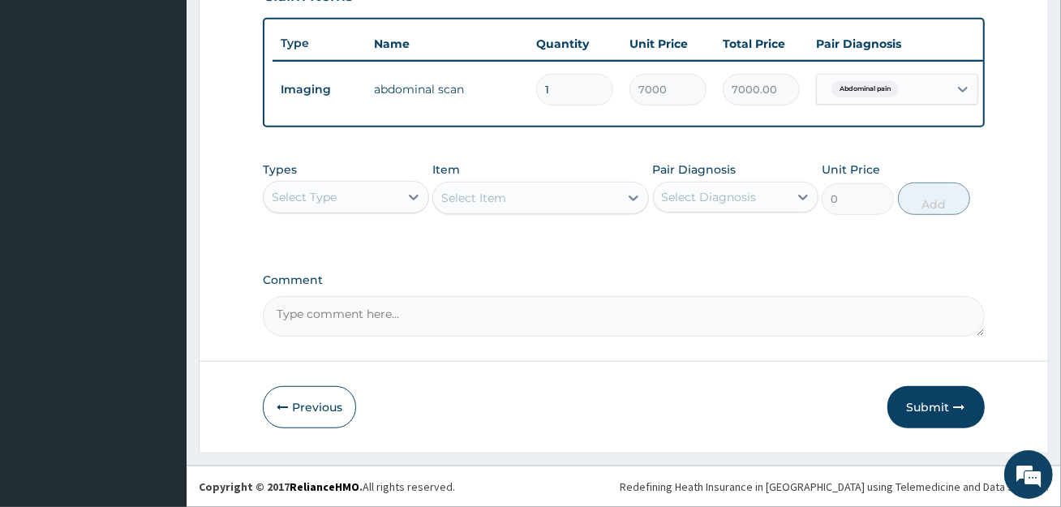
click at [370, 312] on textarea "Comment" at bounding box center [623, 316] width 721 height 41
paste textarea "PA/3963B5"
type textarea "PA/3963B5"
click at [908, 415] on button "Submit" at bounding box center [936, 407] width 97 height 42
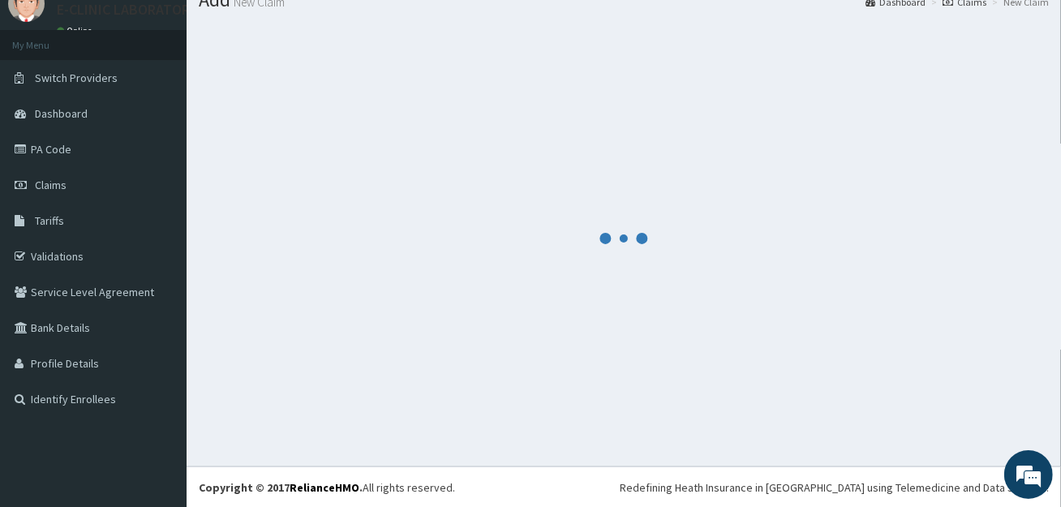
scroll to position [0, 0]
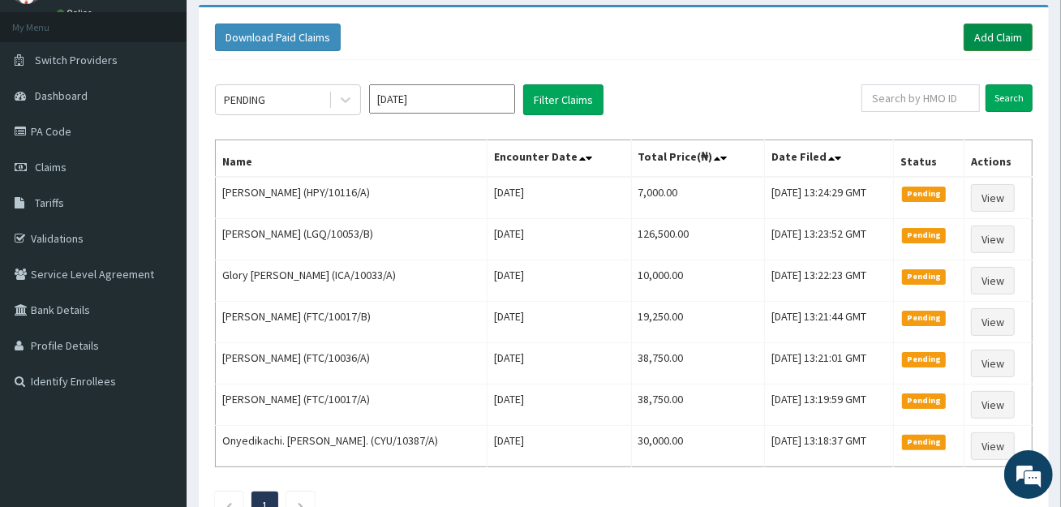
click at [1011, 33] on link "Add Claim" at bounding box center [998, 38] width 69 height 28
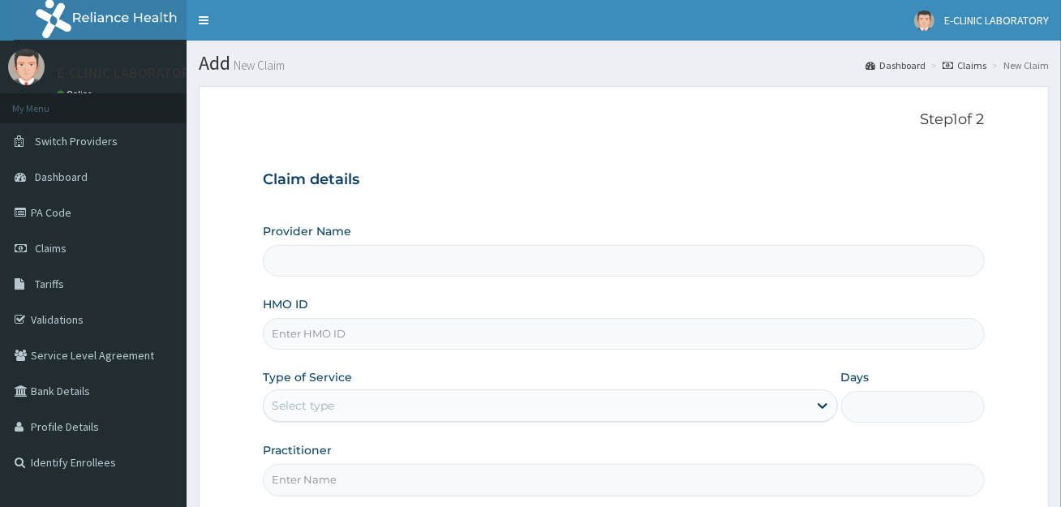
click at [378, 338] on input "HMO ID" at bounding box center [623, 334] width 721 height 32
paste input "FMI/10243/A"
type input "FMI/10243/A"
type input "E-CLINIC ABUJA"
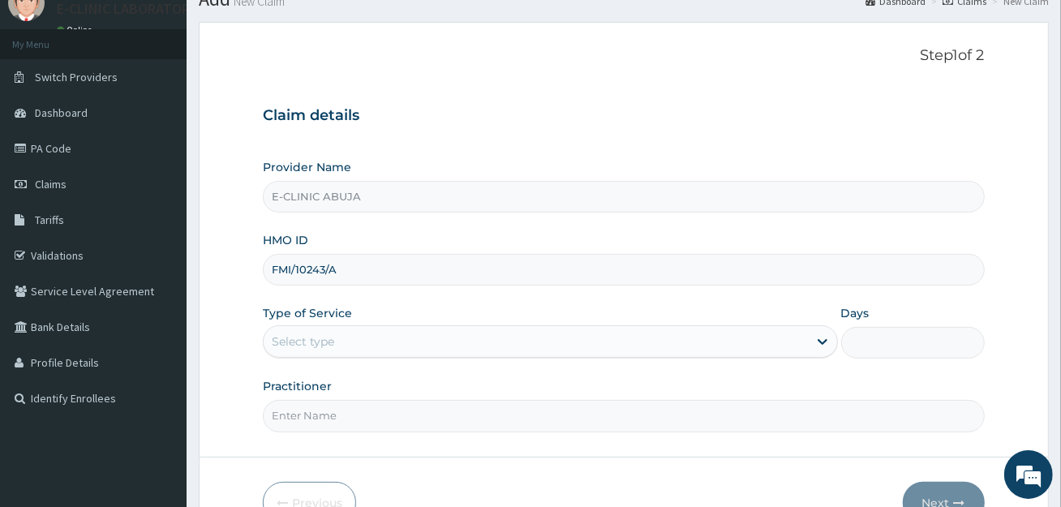
scroll to position [157, 0]
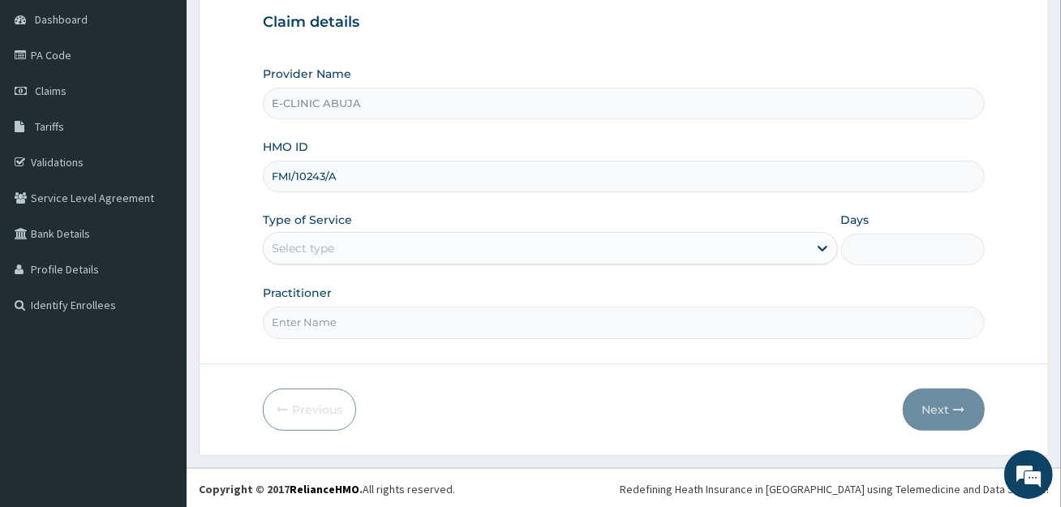
type input "FMI/10243/A"
click at [408, 239] on div "Select type" at bounding box center [536, 248] width 544 height 26
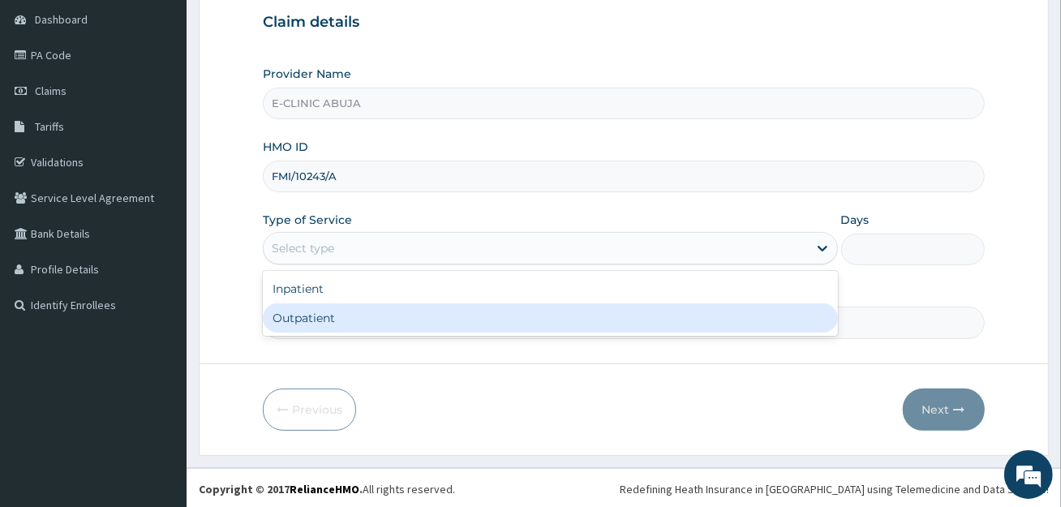
click at [410, 309] on div "Outpatient" at bounding box center [550, 317] width 575 height 29
type input "1"
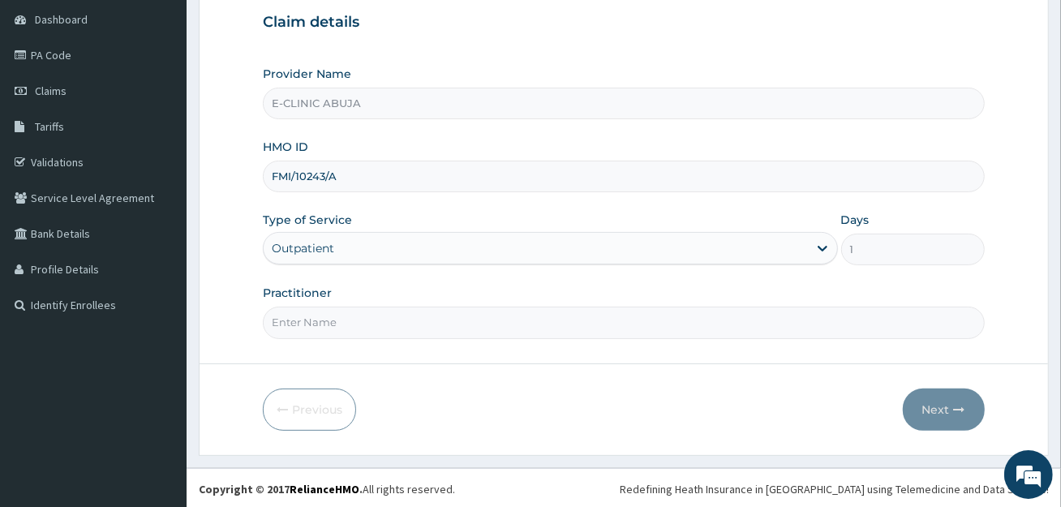
click at [392, 331] on input "Practitioner" at bounding box center [623, 323] width 721 height 32
type input "[PERSON_NAME]"
click at [944, 411] on button "Next" at bounding box center [944, 410] width 82 height 42
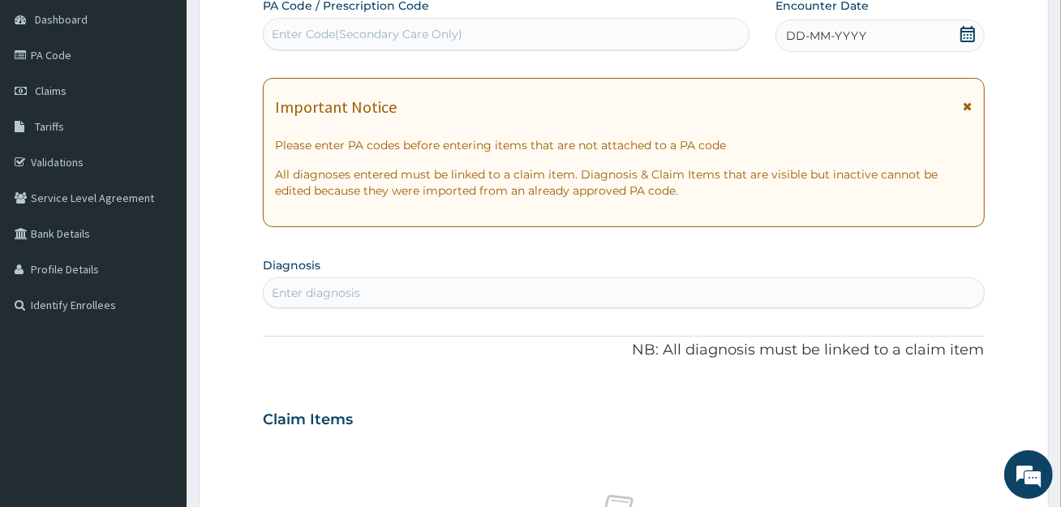
scroll to position [0, 0]
click at [478, 40] on div "Enter Code(Secondary Care Only)" at bounding box center [506, 34] width 485 height 26
paste input "PA/6CFD1A"
type input "PA/6CFD1A"
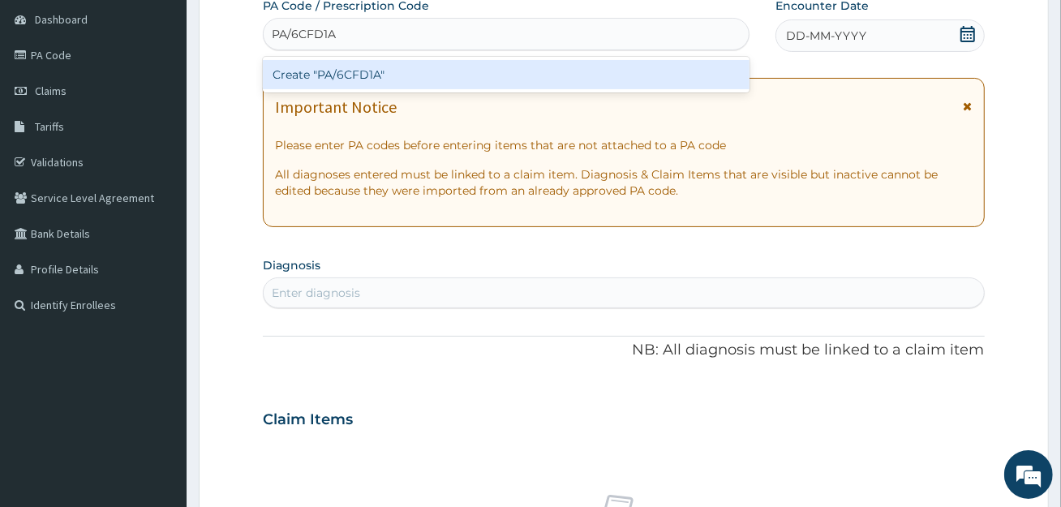
click at [472, 86] on div "Create "PA/6CFD1A"" at bounding box center [506, 74] width 487 height 29
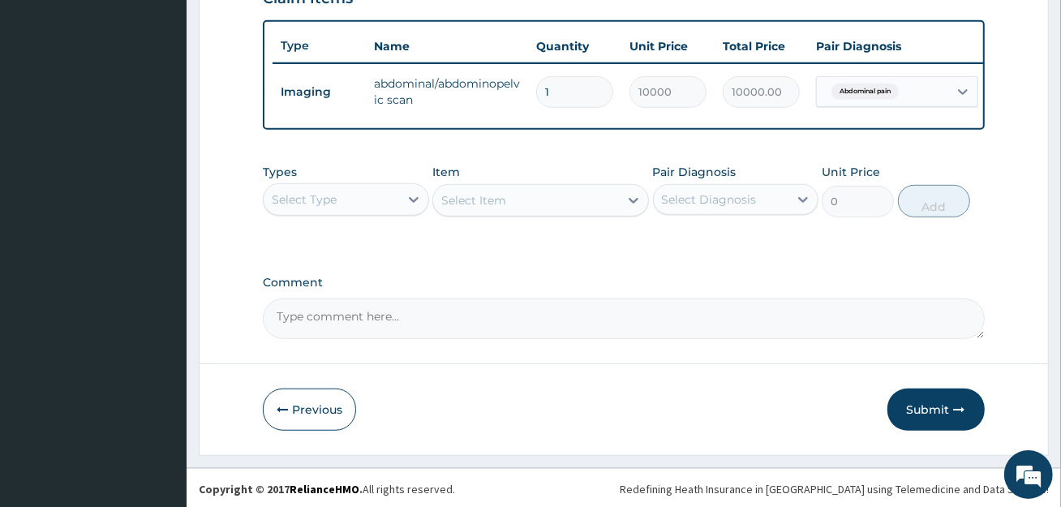
scroll to position [587, 0]
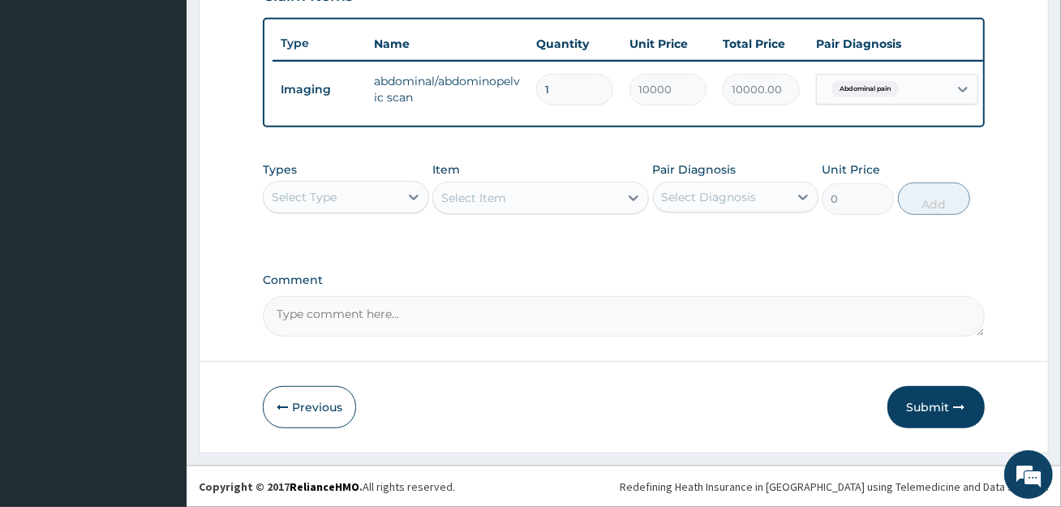
click at [419, 308] on textarea "Comment" at bounding box center [623, 316] width 721 height 41
paste textarea "PA/6CFD1A"
type textarea "PA/6CFD1A"
click at [952, 421] on button "Submit" at bounding box center [936, 407] width 97 height 42
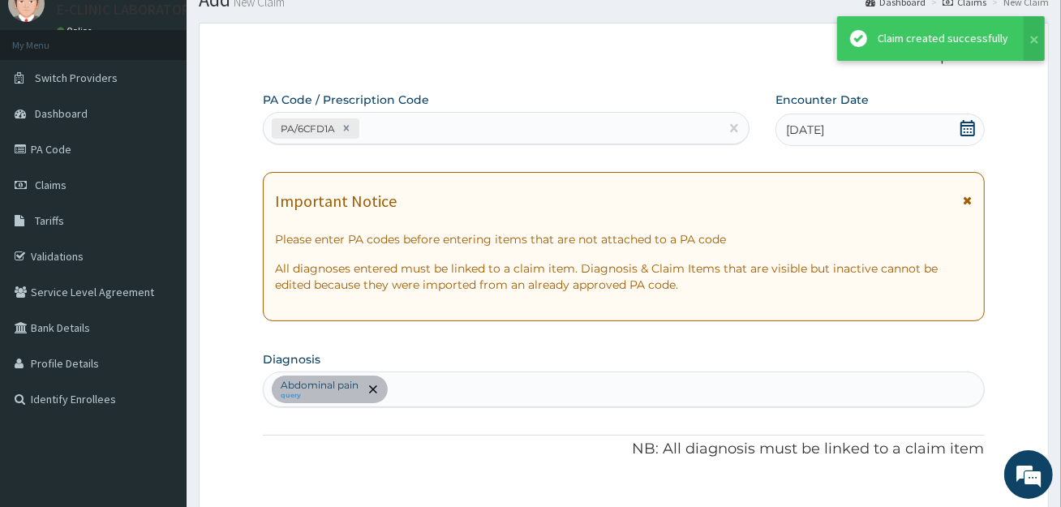
scroll to position [587, 0]
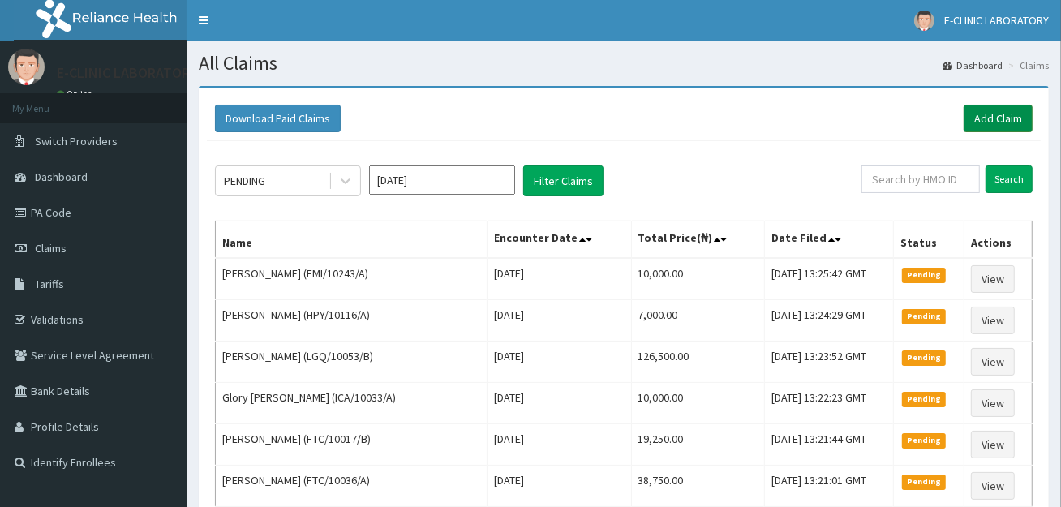
drag, startPoint x: 985, startPoint y: 103, endPoint x: 991, endPoint y: 110, distance: 8.6
click at [987, 103] on div "Download Paid Claims Add Claim" at bounding box center [624, 119] width 834 height 45
click at [996, 119] on link "Add Claim" at bounding box center [998, 119] width 69 height 28
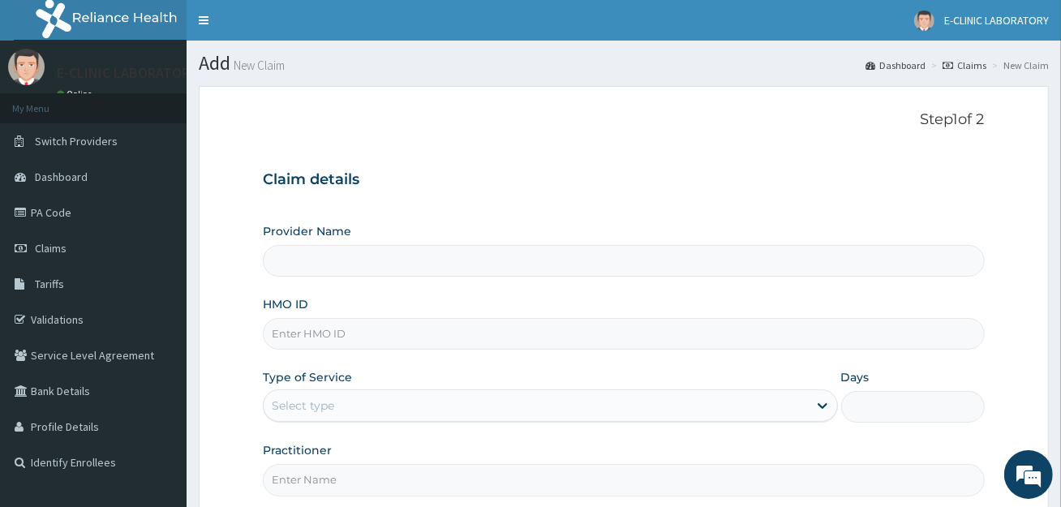
click at [380, 330] on input "HMO ID" at bounding box center [623, 334] width 721 height 32
paste input "FMI/10243/E"
type input "FMI/10243/E"
type input "E-CLINIC ABUJA"
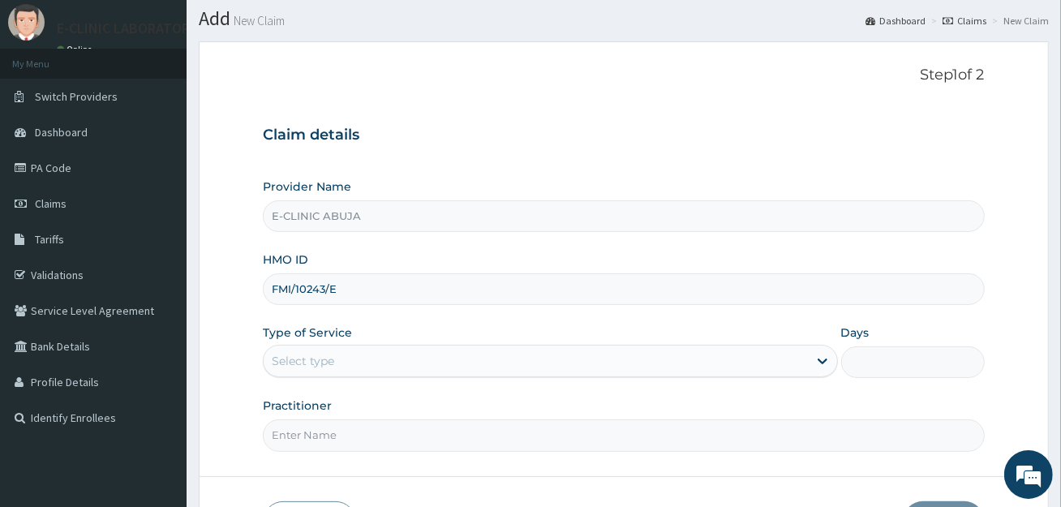
scroll to position [81, 0]
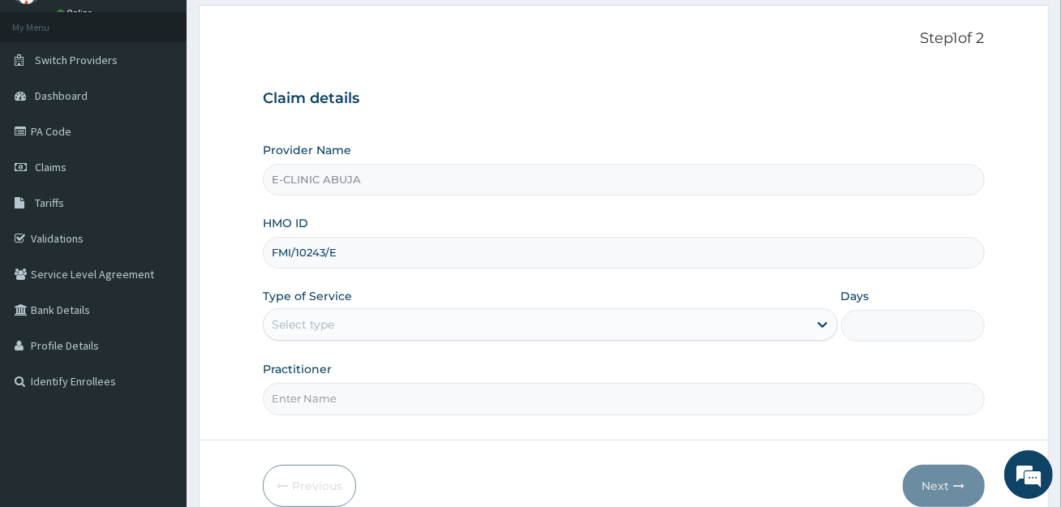
type input "FMI/10243/E"
click at [382, 340] on div "Type of Service Select type" at bounding box center [550, 315] width 575 height 54
click at [391, 325] on div "Select type" at bounding box center [536, 325] width 544 height 26
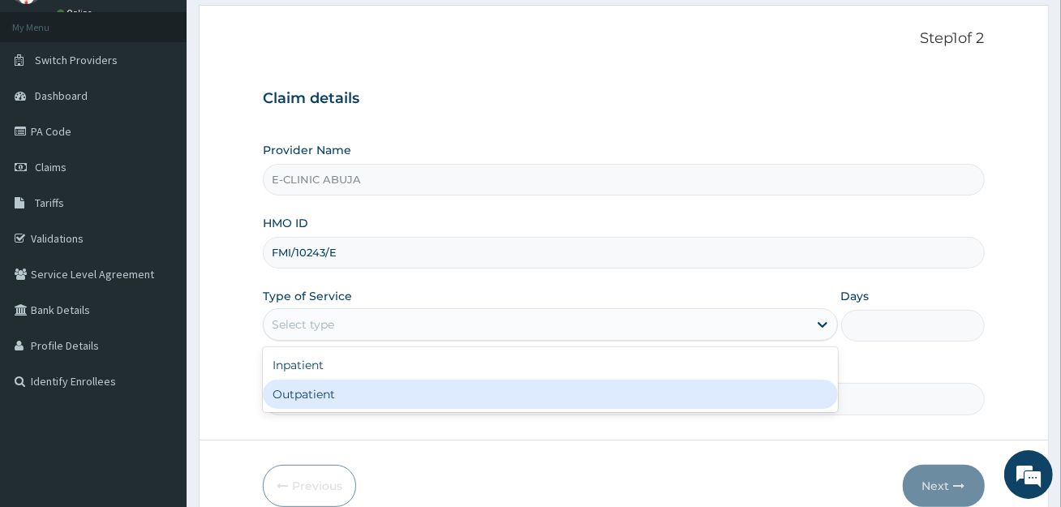
click at [394, 402] on div "Outpatient" at bounding box center [550, 394] width 575 height 29
type input "1"
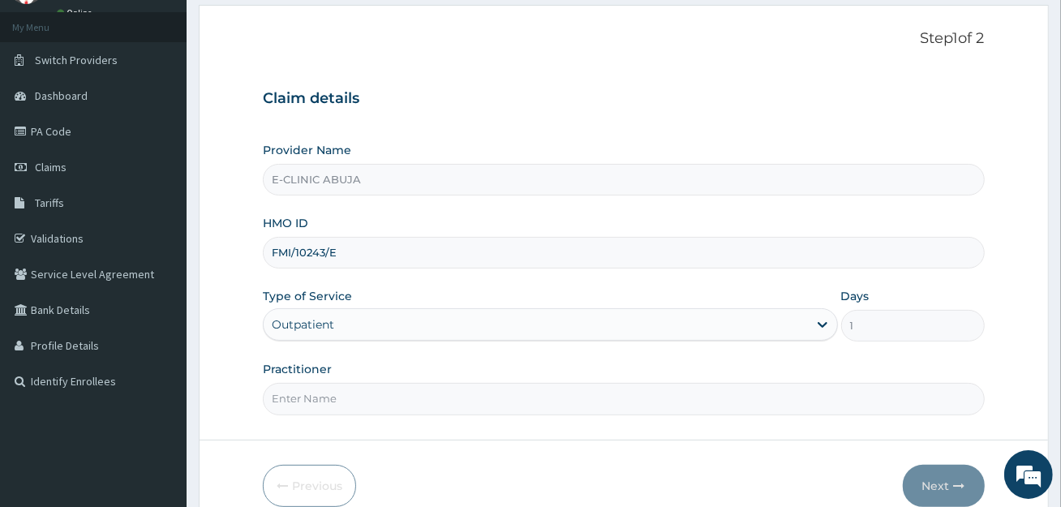
click at [394, 402] on input "Practitioner" at bounding box center [623, 399] width 721 height 32
type input "DR. EDET"
click at [956, 483] on icon "button" at bounding box center [959, 485] width 11 height 11
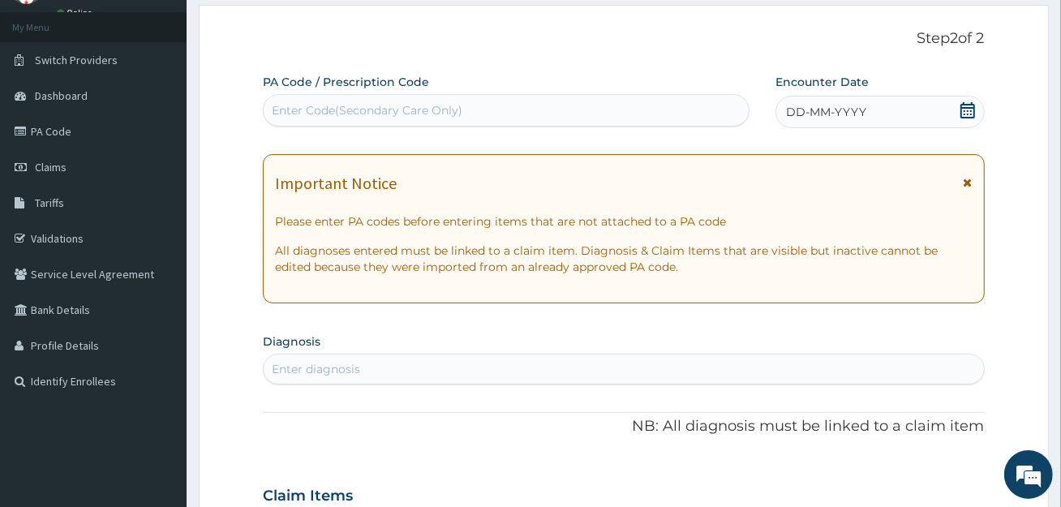
scroll to position [0, 0]
click at [599, 96] on div "Enter Code(Secondary Care Only)" at bounding box center [506, 110] width 487 height 32
paste input "PA/3A9F42"
type input "PA/3A9F42"
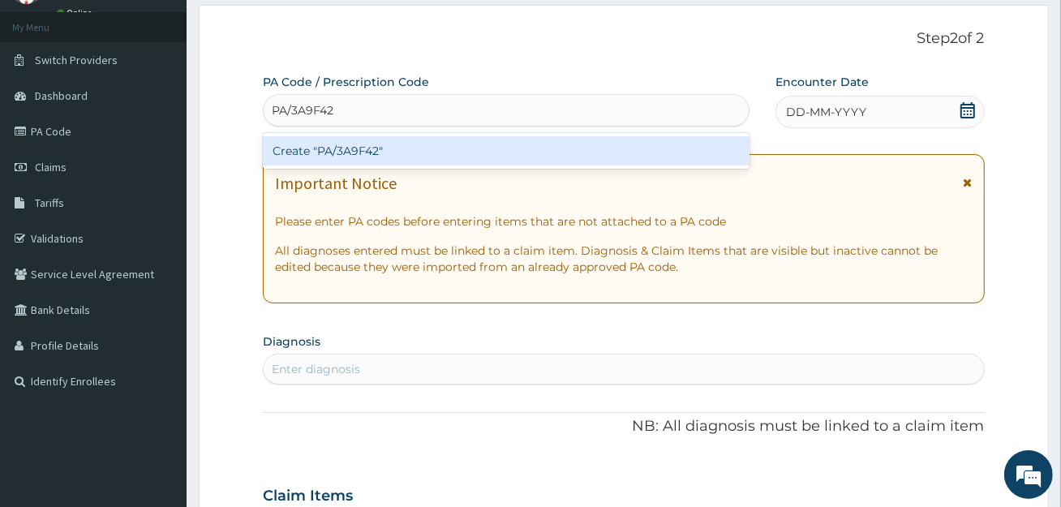
click at [585, 153] on div "Create "PA/3A9F42"" at bounding box center [506, 150] width 487 height 29
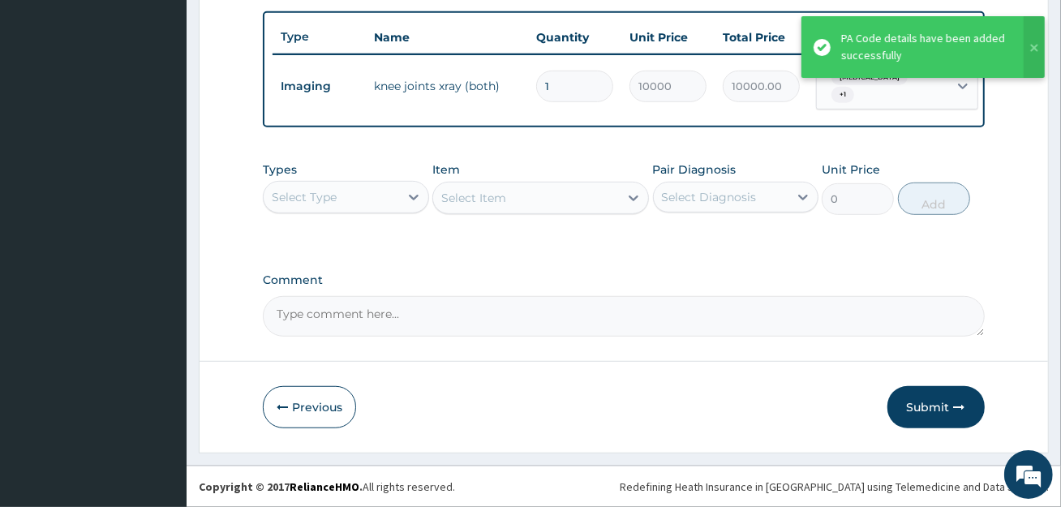
scroll to position [595, 0]
click at [586, 288] on div "Comment" at bounding box center [623, 304] width 721 height 63
click at [597, 333] on textarea "Comment" at bounding box center [623, 316] width 721 height 41
paste textarea "PA/3A9F42"
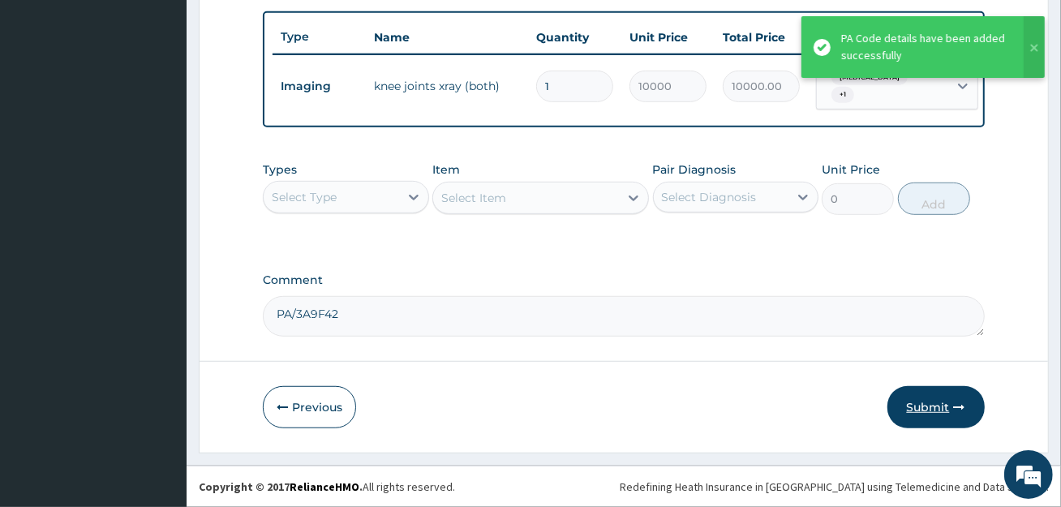
type textarea "PA/3A9F42"
click at [935, 418] on button "Submit" at bounding box center [936, 407] width 97 height 42
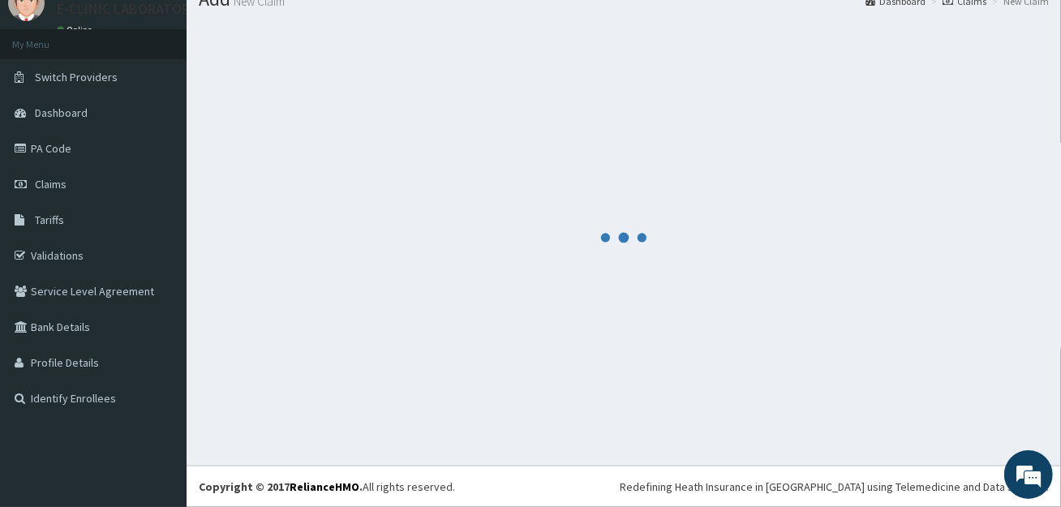
scroll to position [63, 0]
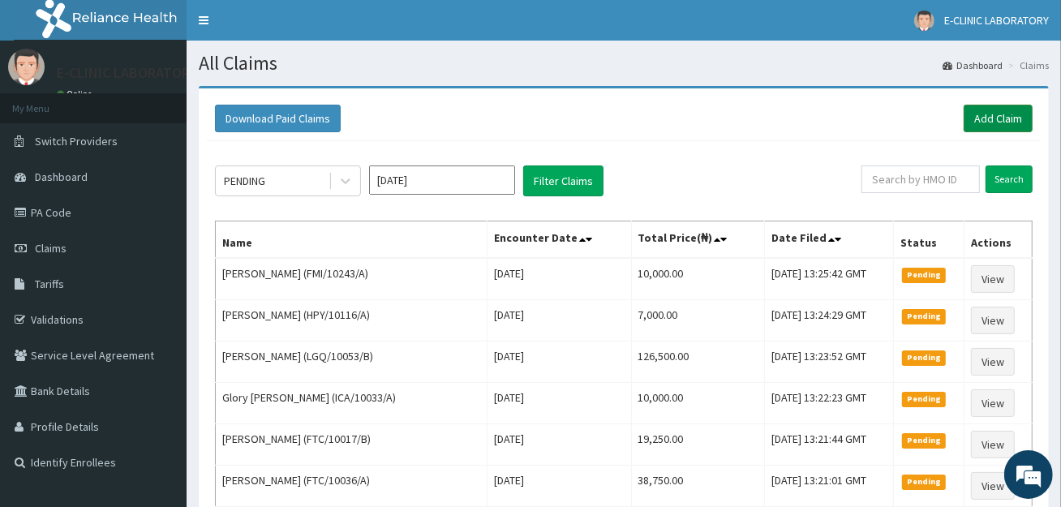
click at [1017, 124] on link "Add Claim" at bounding box center [998, 119] width 69 height 28
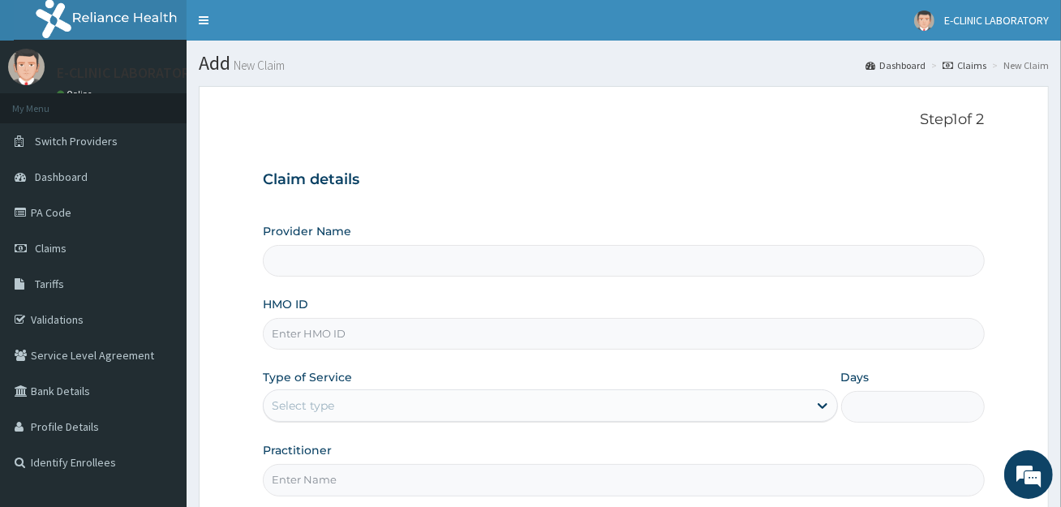
click at [416, 331] on input "HMO ID" at bounding box center [623, 334] width 721 height 32
paste input "SSN/10103/A"
type input "SSN/10103/A"
type input "E-CLINIC ABUJA"
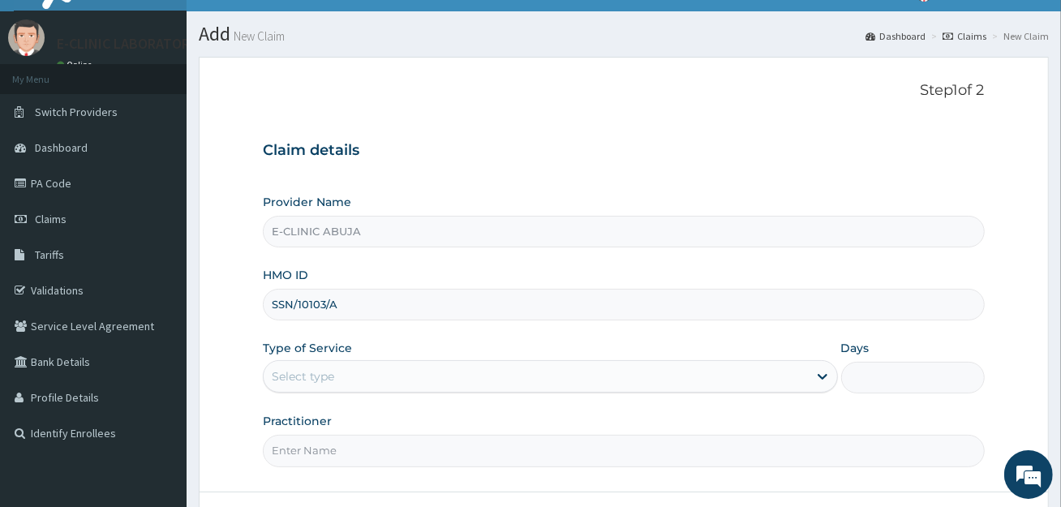
scroll to position [81, 0]
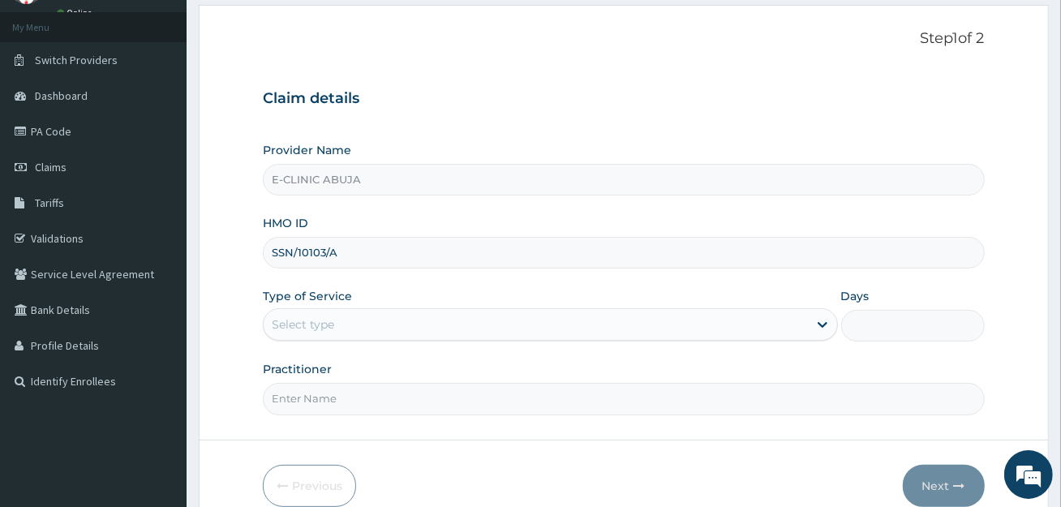
type input "SSN/10103/A"
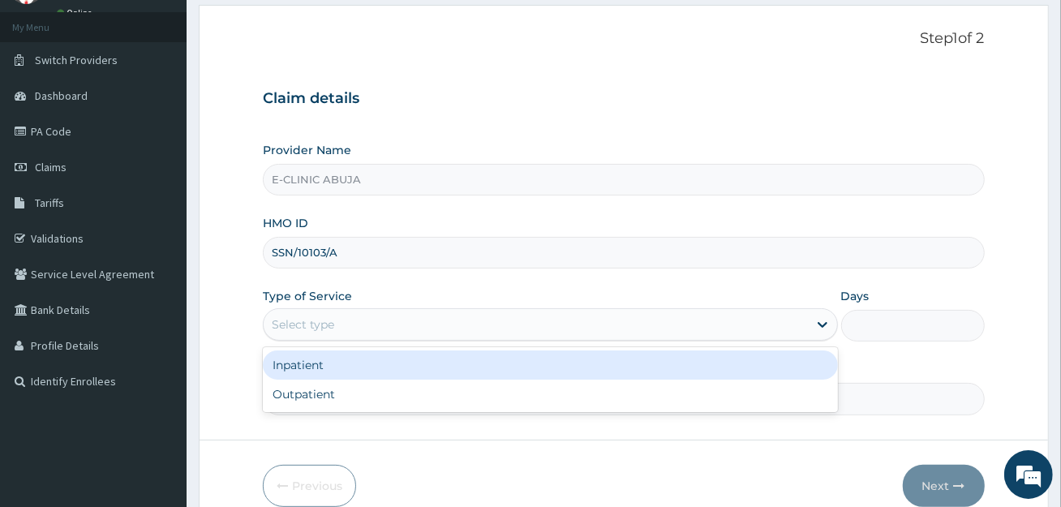
click at [434, 317] on div "Select type" at bounding box center [536, 325] width 544 height 26
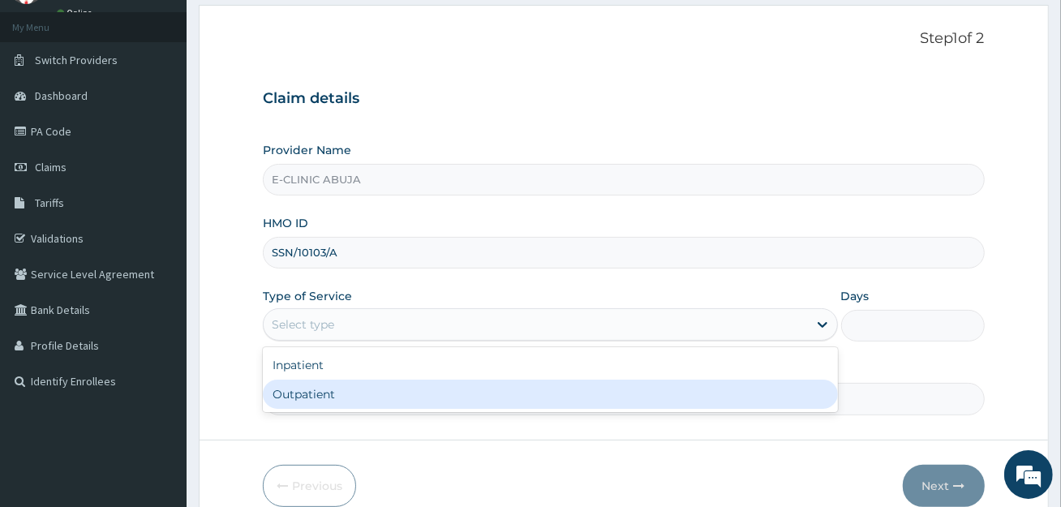
click at [422, 390] on div "Outpatient" at bounding box center [550, 394] width 575 height 29
type input "1"
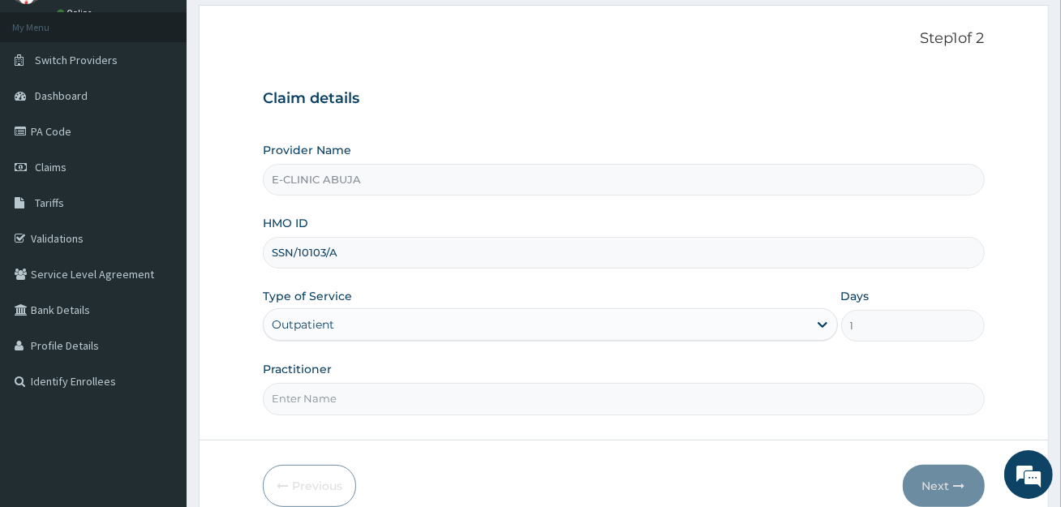
click at [422, 390] on input "Practitioner" at bounding box center [623, 399] width 721 height 32
type input "[PERSON_NAME]"
click at [941, 473] on button "Next" at bounding box center [944, 486] width 82 height 42
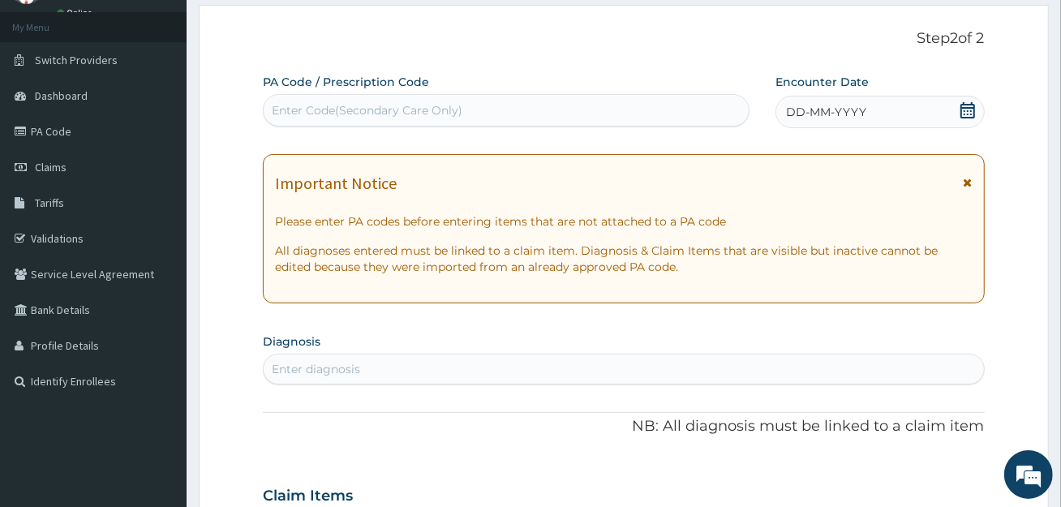
scroll to position [0, 0]
click at [637, 103] on div "Enter Code(Secondary Care Only)" at bounding box center [506, 110] width 485 height 26
click at [635, 106] on div "Enter Code(Secondary Care Only)" at bounding box center [506, 110] width 485 height 26
paste input "PA/60A3B8"
type input "PA/60A3B8"
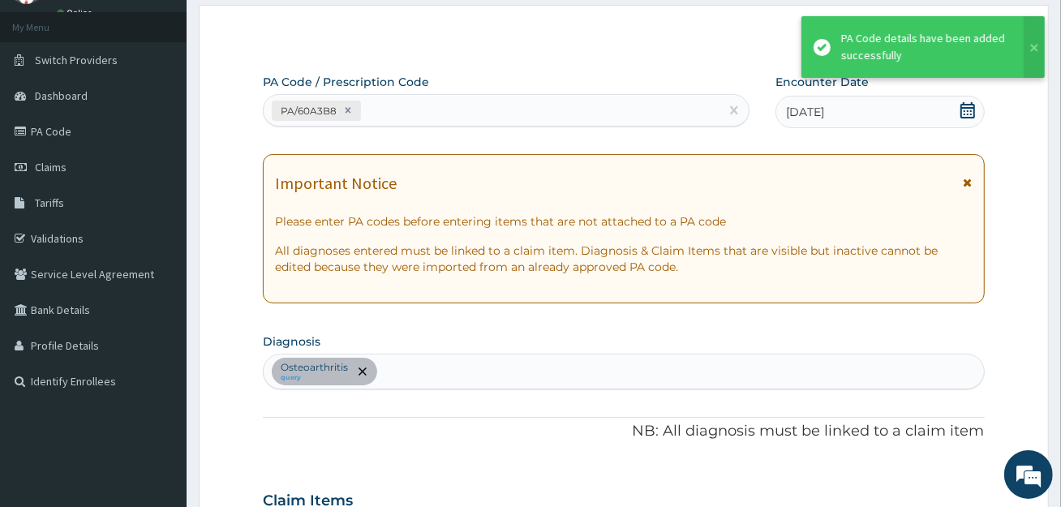
scroll to position [476, 0]
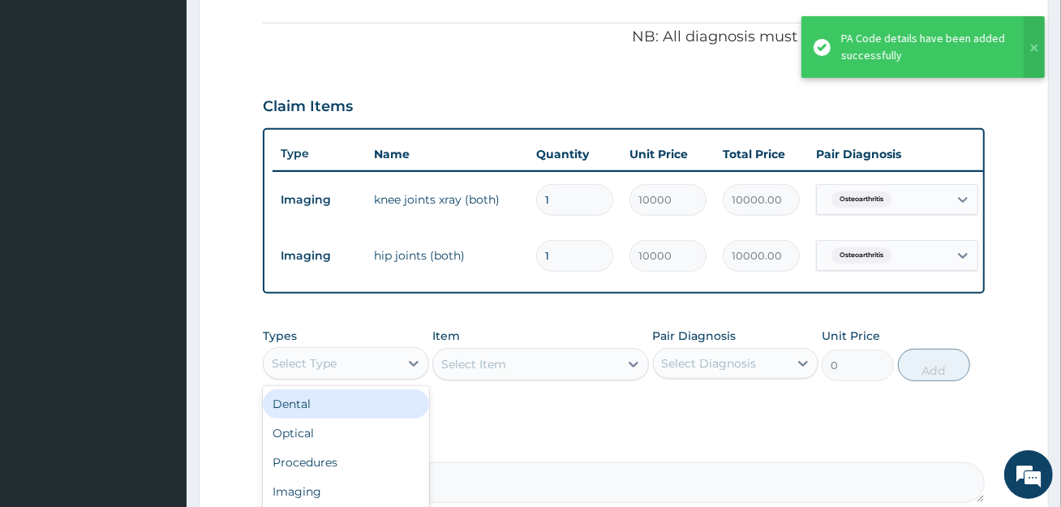
click at [396, 358] on div "Select Type" at bounding box center [346, 363] width 166 height 32
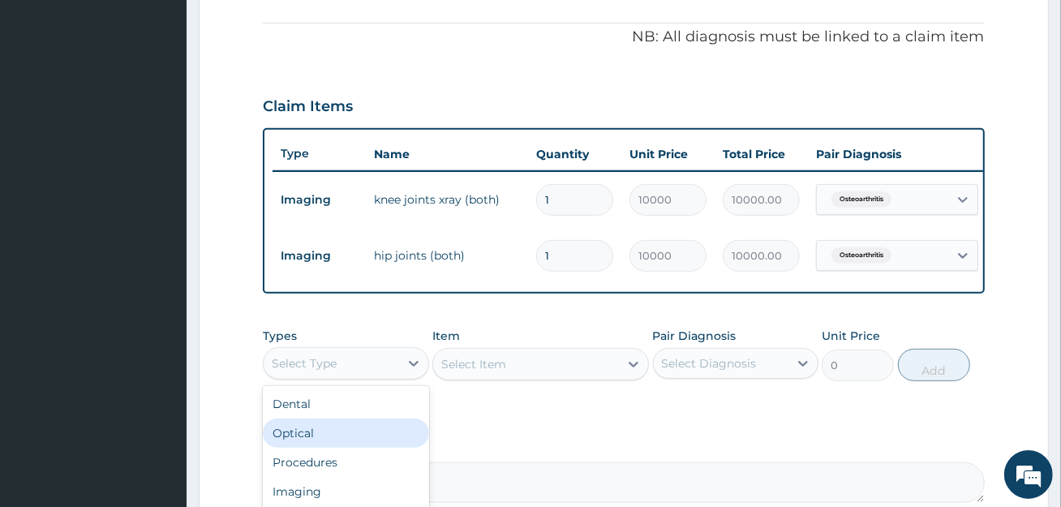
scroll to position [54, 0]
click at [353, 433] on div "Imaging" at bounding box center [346, 437] width 166 height 29
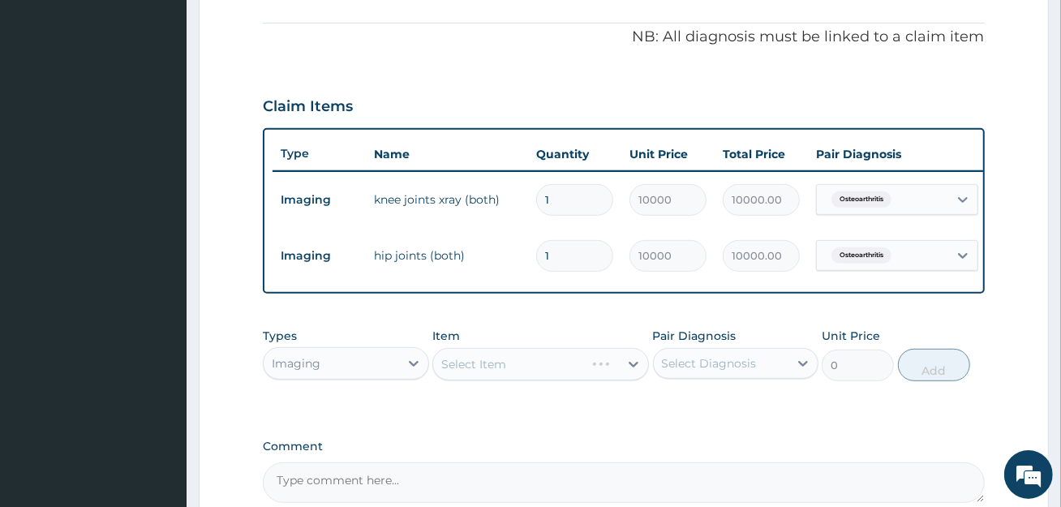
click at [511, 380] on div "Select Item" at bounding box center [541, 364] width 217 height 32
click at [511, 377] on div "Select Item" at bounding box center [526, 364] width 186 height 26
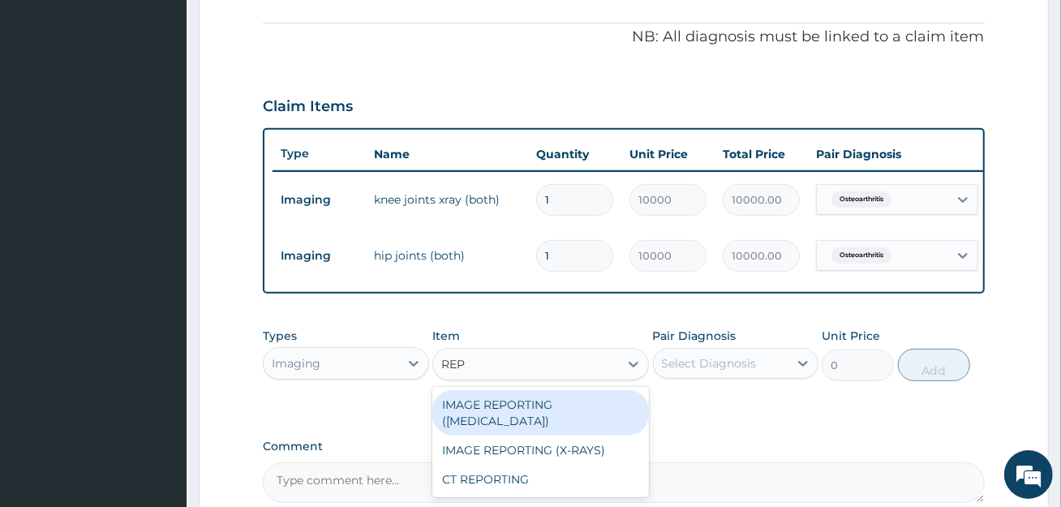
type input "REPO"
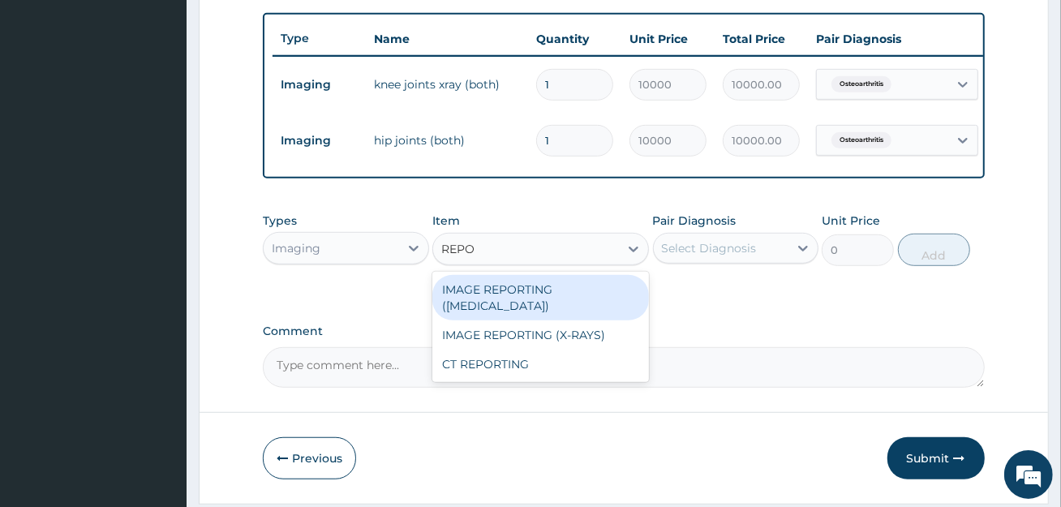
scroll to position [638, 0]
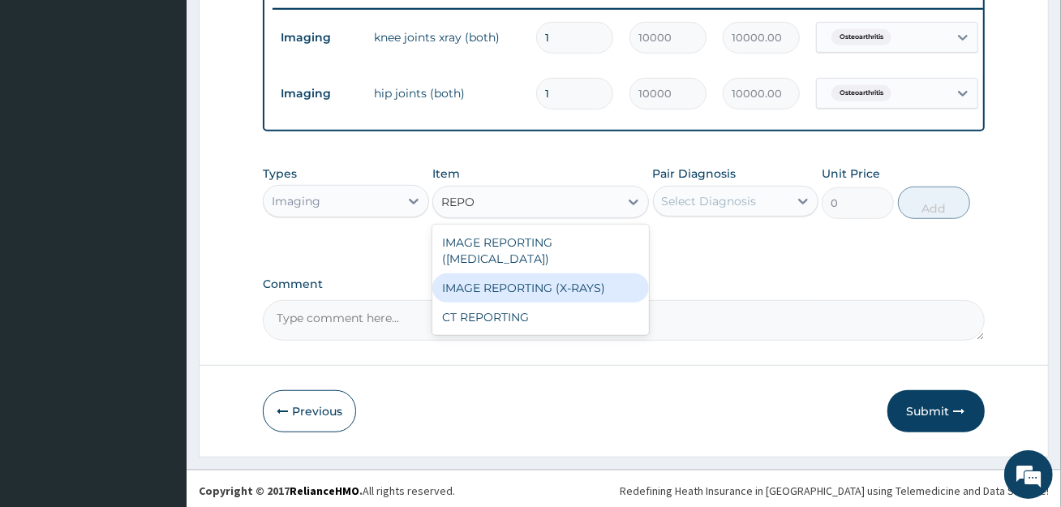
click at [536, 301] on div "IMAGE REPORTING (X-RAYS)" at bounding box center [541, 287] width 217 height 29
type input "5000"
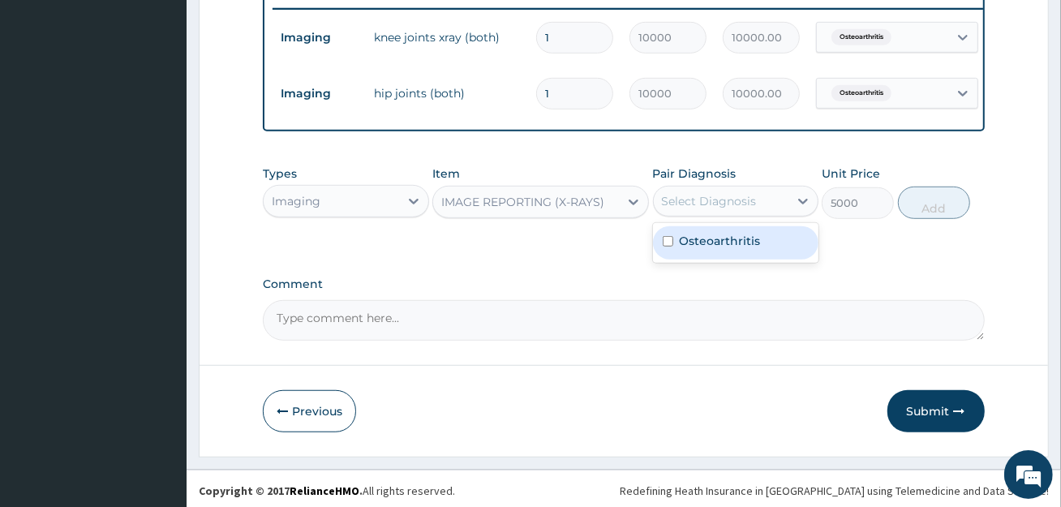
click at [765, 214] on div "Select Diagnosis" at bounding box center [721, 201] width 135 height 26
click at [753, 246] on label "Osteoarthritis" at bounding box center [720, 241] width 81 height 16
checkbox input "true"
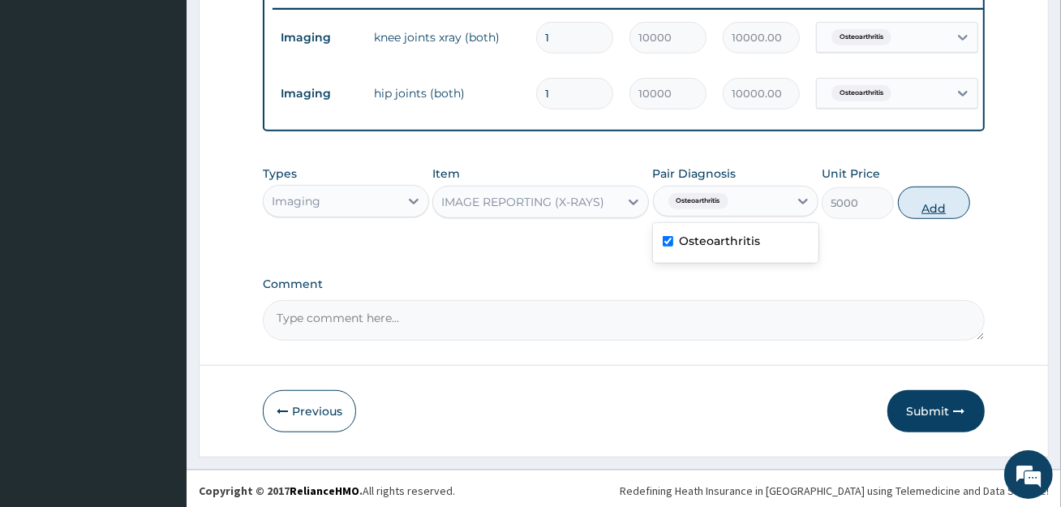
click at [927, 219] on button "Add" at bounding box center [934, 203] width 72 height 32
type input "0"
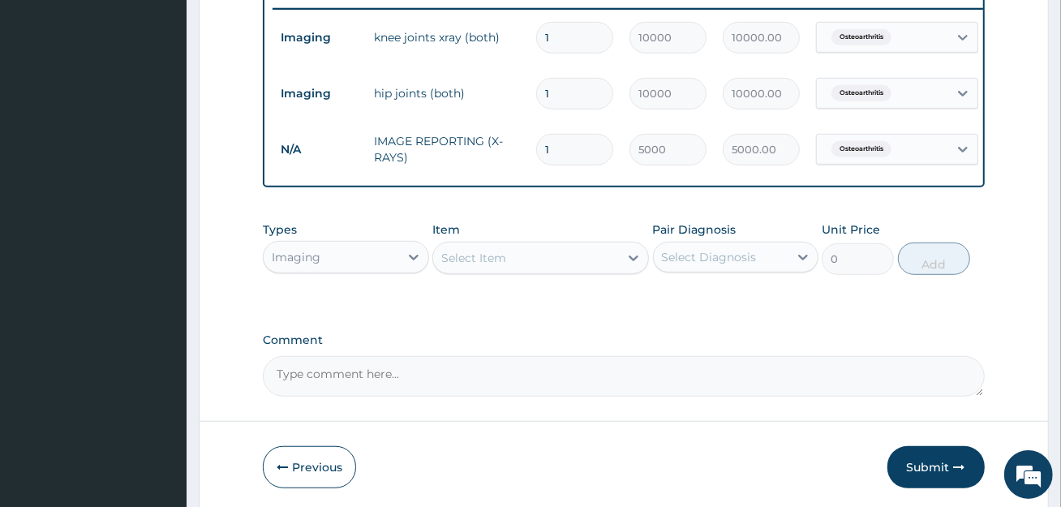
click at [402, 394] on textarea "Comment" at bounding box center [623, 376] width 721 height 41
paste textarea "PA/60A3B8"
type textarea "PA/60A3B8"
click at [915, 471] on button "Submit" at bounding box center [936, 467] width 97 height 42
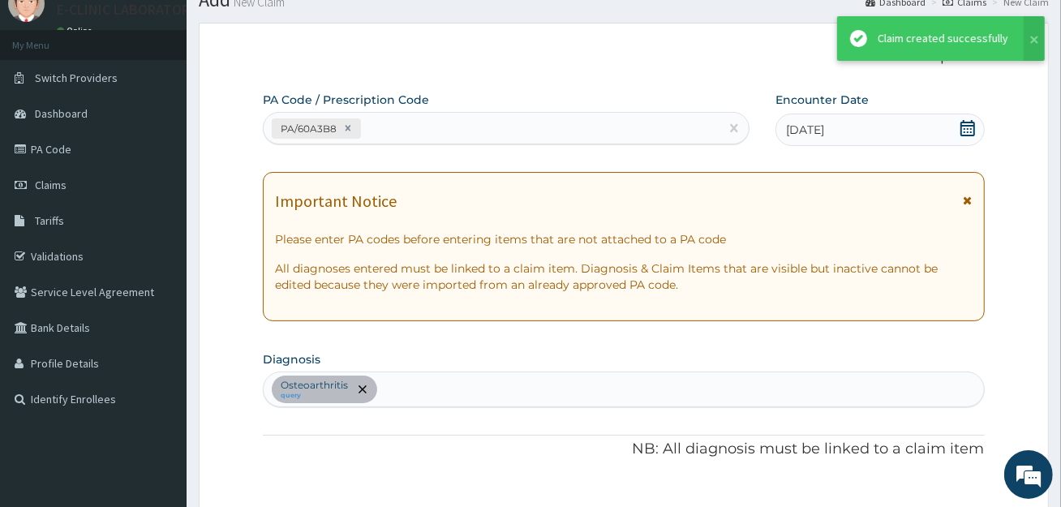
scroll to position [638, 0]
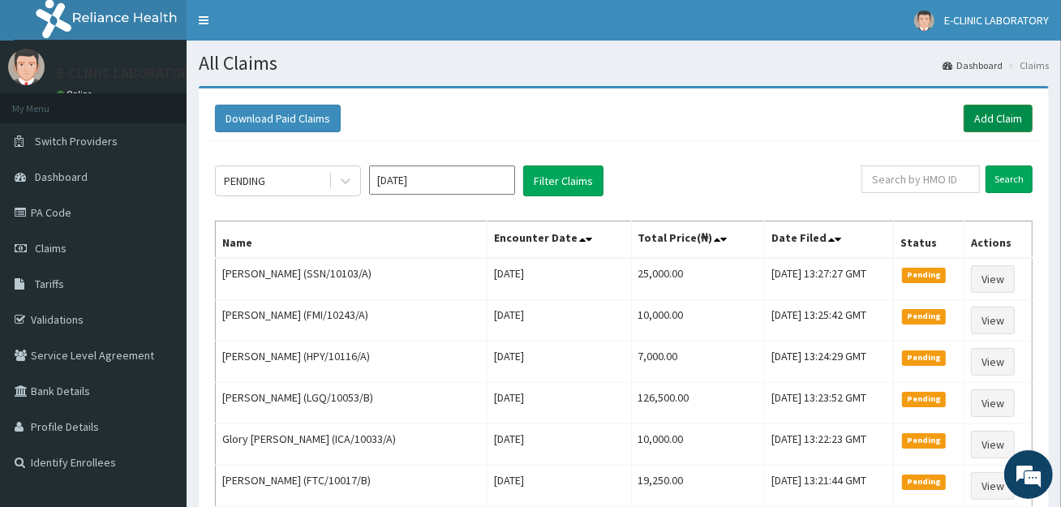
click at [1020, 107] on link "Add Claim" at bounding box center [998, 119] width 69 height 28
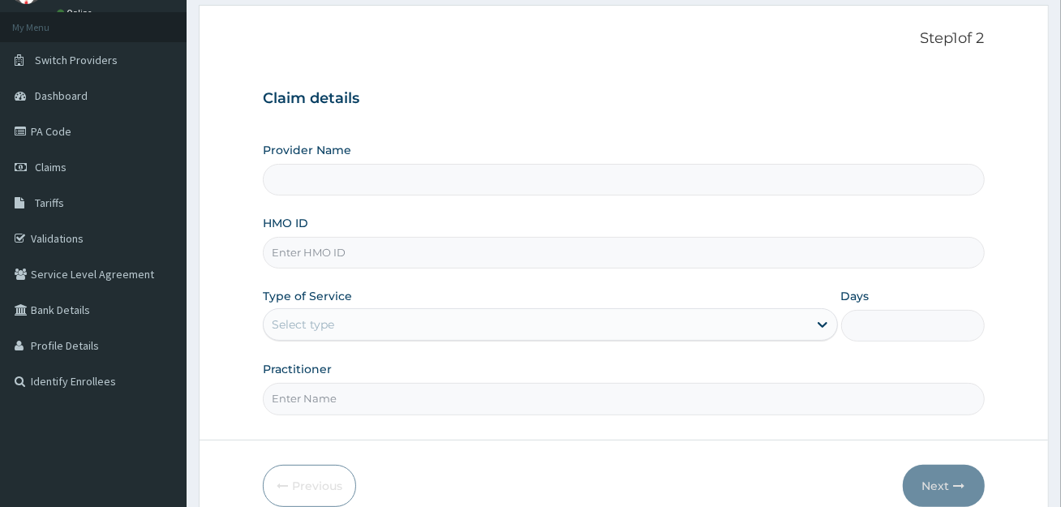
click at [461, 250] on input "HMO ID" at bounding box center [623, 253] width 721 height 32
paste input "FTC/10156/A"
type input "FTC/10156/A"
type input "E-CLINIC ABUJA"
type input "FTC/10156/A"
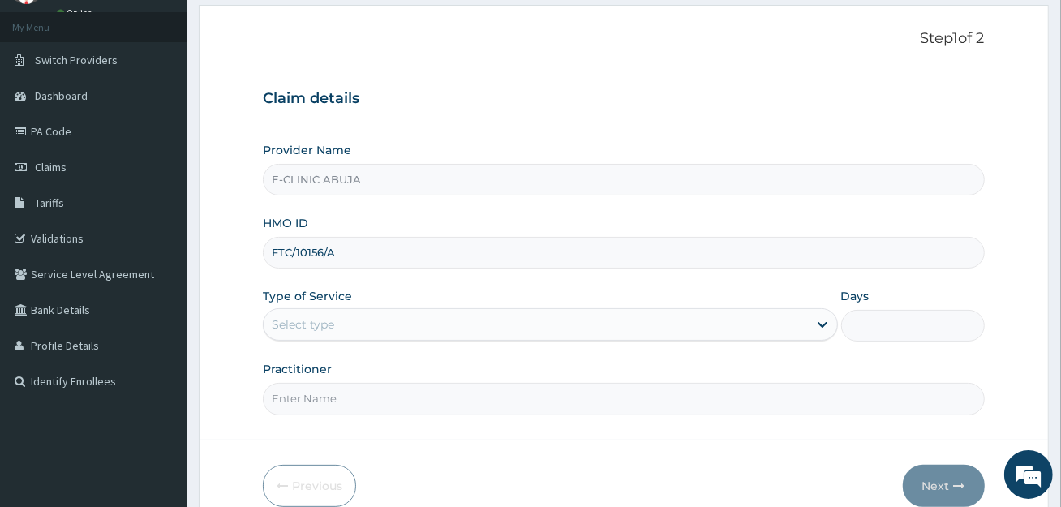
click at [416, 335] on div "Select type" at bounding box center [536, 325] width 544 height 26
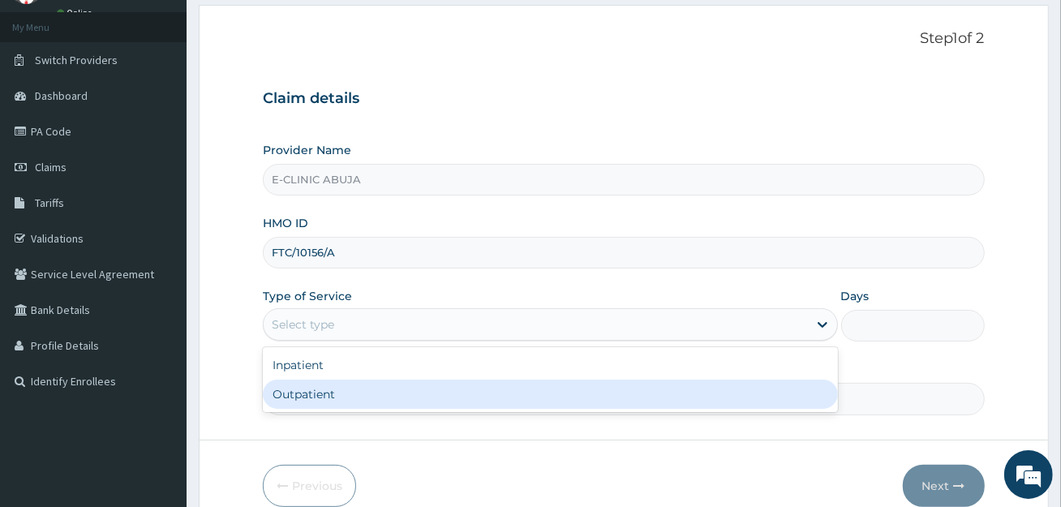
click at [399, 386] on div "Outpatient" at bounding box center [550, 394] width 575 height 29
type input "1"
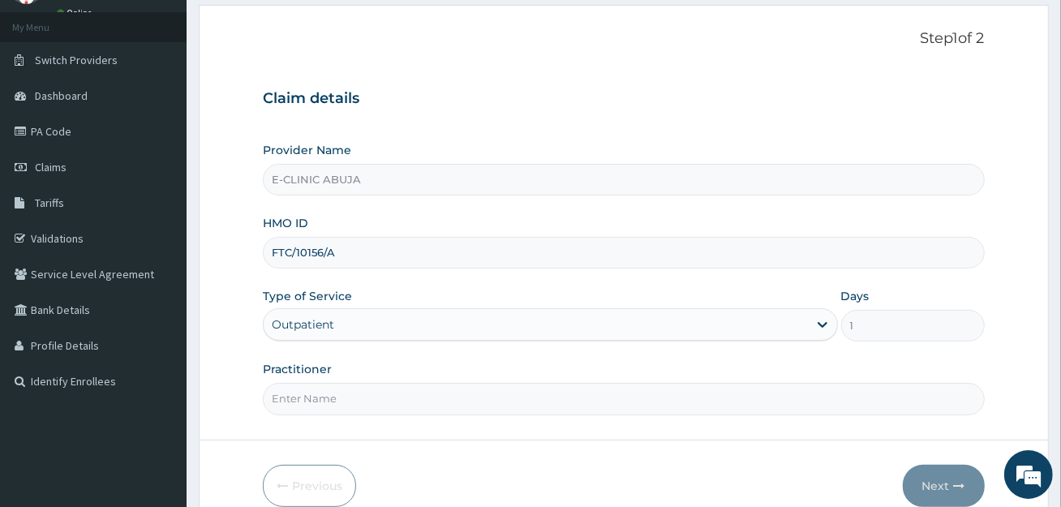
click at [347, 410] on input "Practitioner" at bounding box center [623, 399] width 721 height 32
type input "[PERSON_NAME]"
click at [939, 475] on button "Next" at bounding box center [944, 486] width 82 height 42
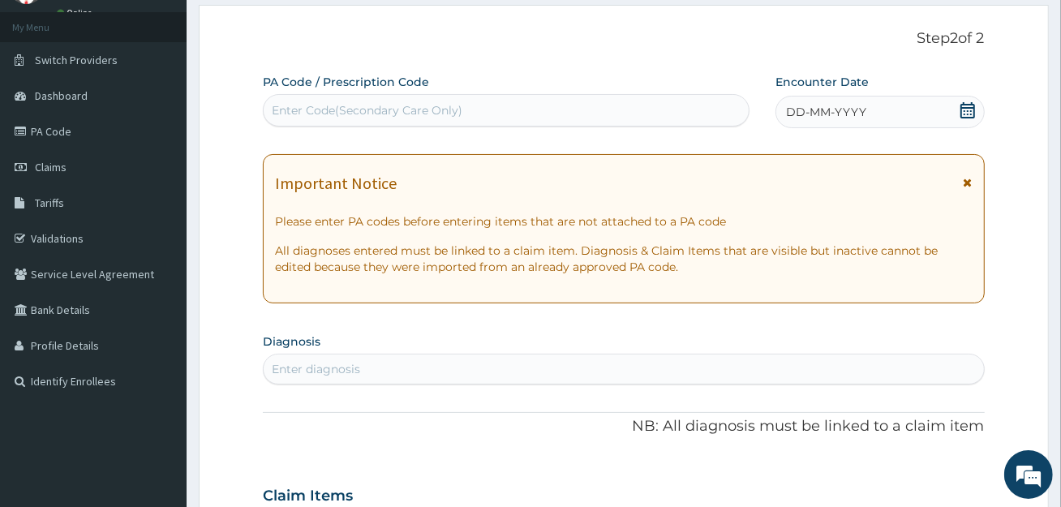
click at [570, 114] on div "Enter Code(Secondary Care Only)" at bounding box center [506, 110] width 485 height 26
paste input "PA/4DD001"
type input "PA/4DD001"
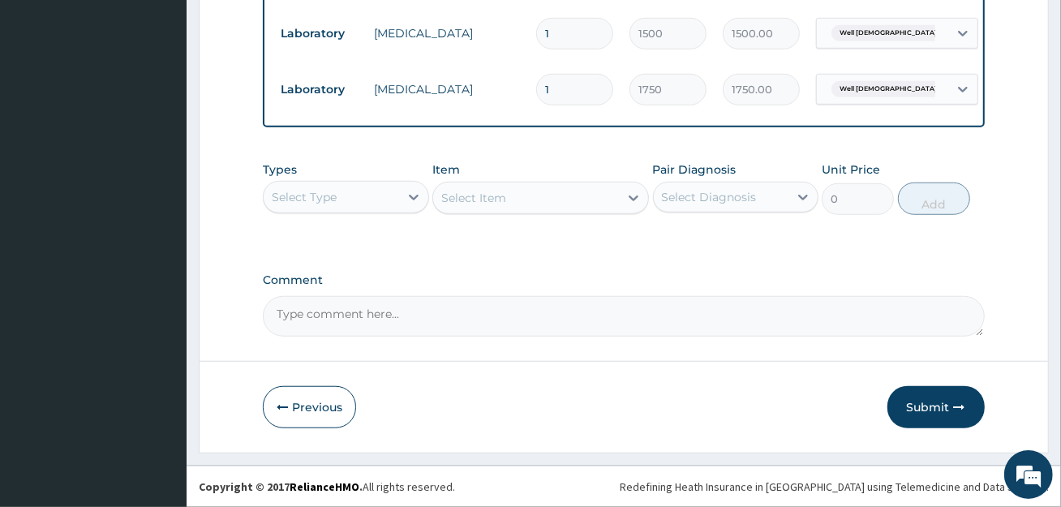
scroll to position [764, 0]
click at [484, 334] on textarea "Comment" at bounding box center [623, 316] width 721 height 41
paste textarea "PA/4DD001"
type textarea "PA/4DD001"
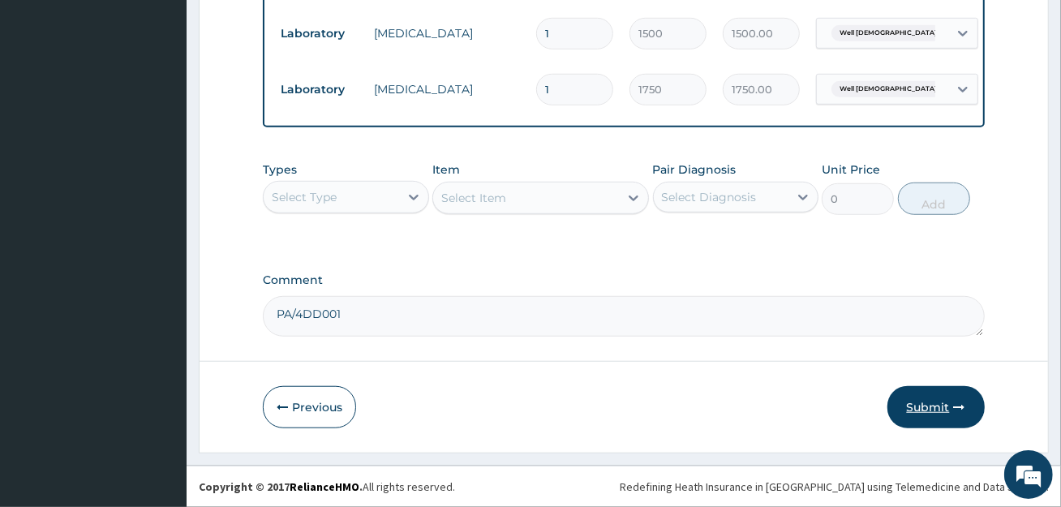
click at [946, 420] on button "Submit" at bounding box center [936, 407] width 97 height 42
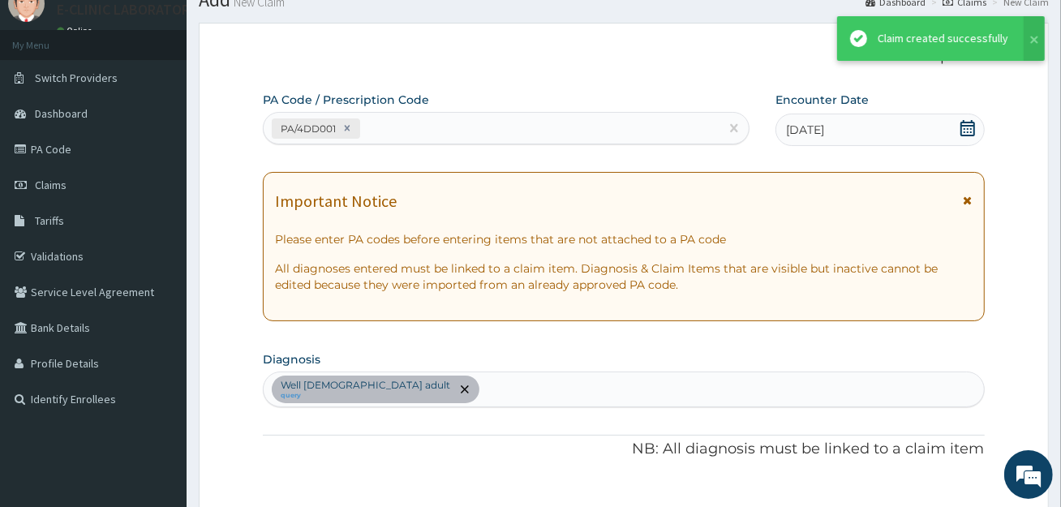
scroll to position [764, 0]
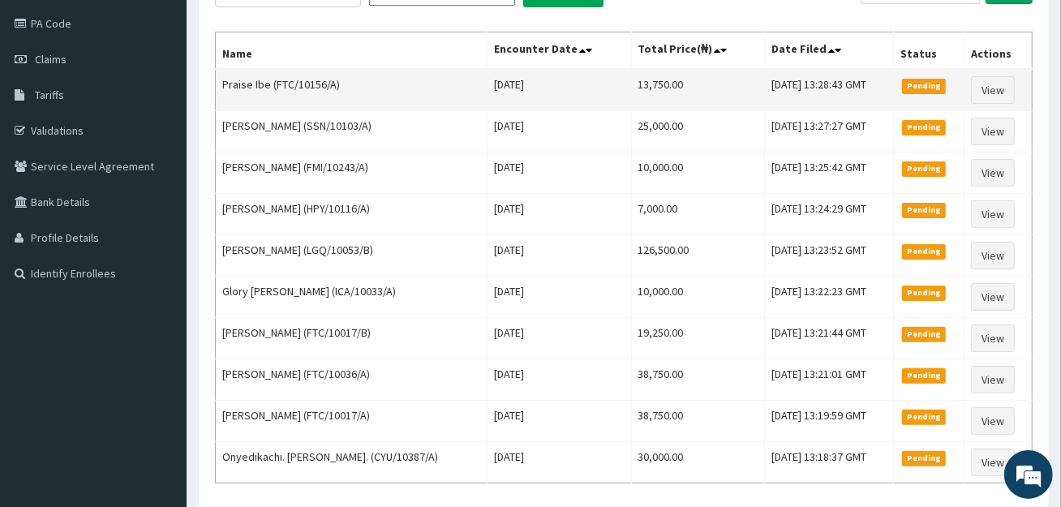
scroll to position [160, 0]
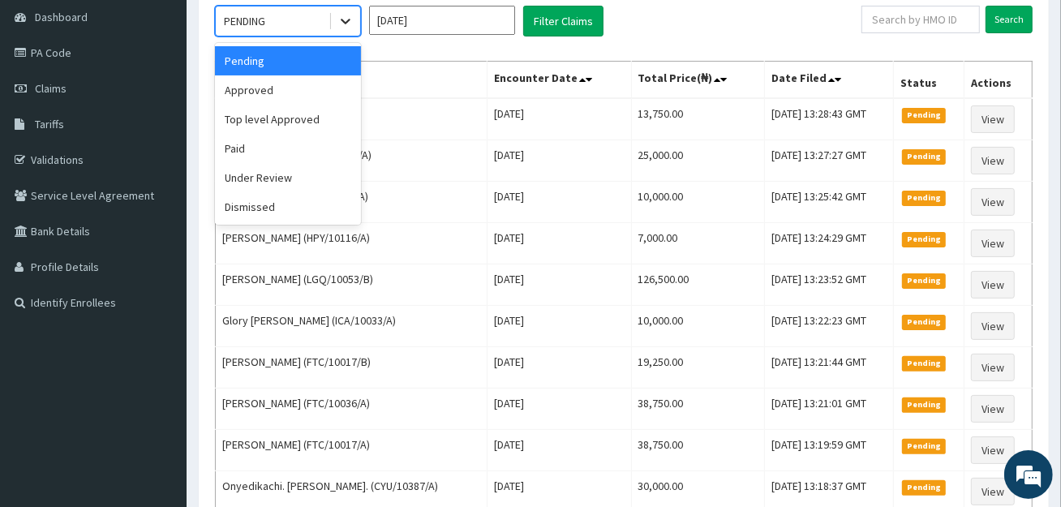
click at [331, 11] on div at bounding box center [345, 20] width 29 height 29
click at [316, 78] on div "Approved" at bounding box center [288, 89] width 146 height 29
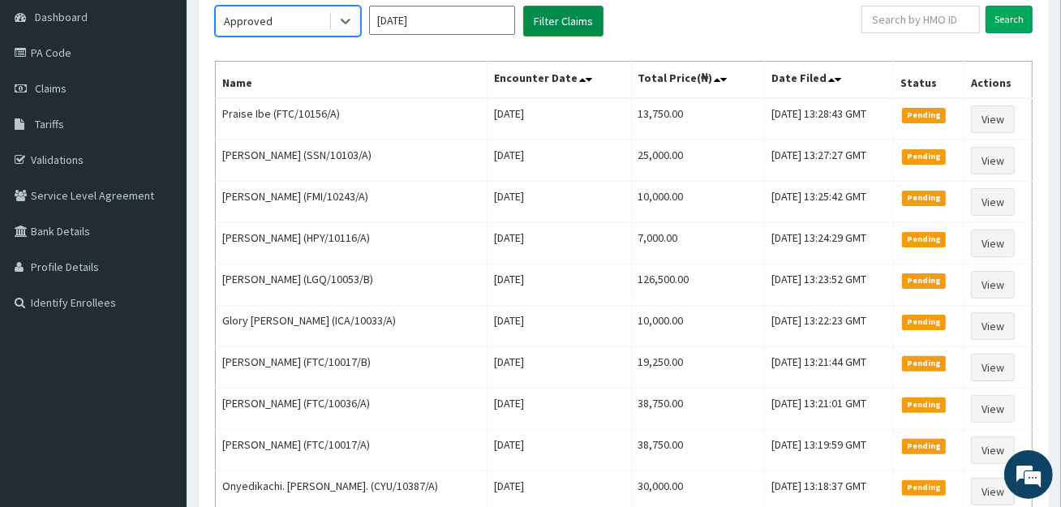
click at [581, 16] on button "Filter Claims" at bounding box center [563, 21] width 80 height 31
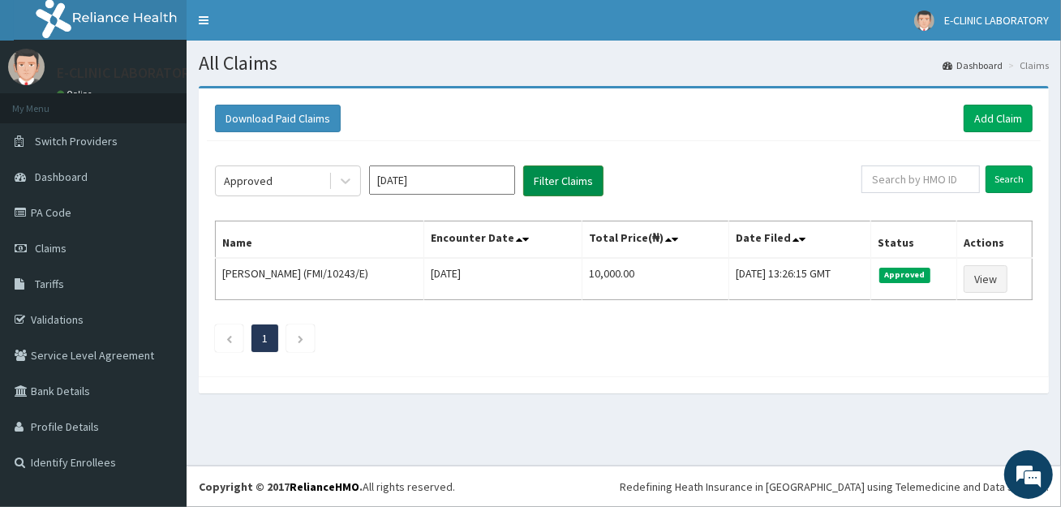
scroll to position [0, 0]
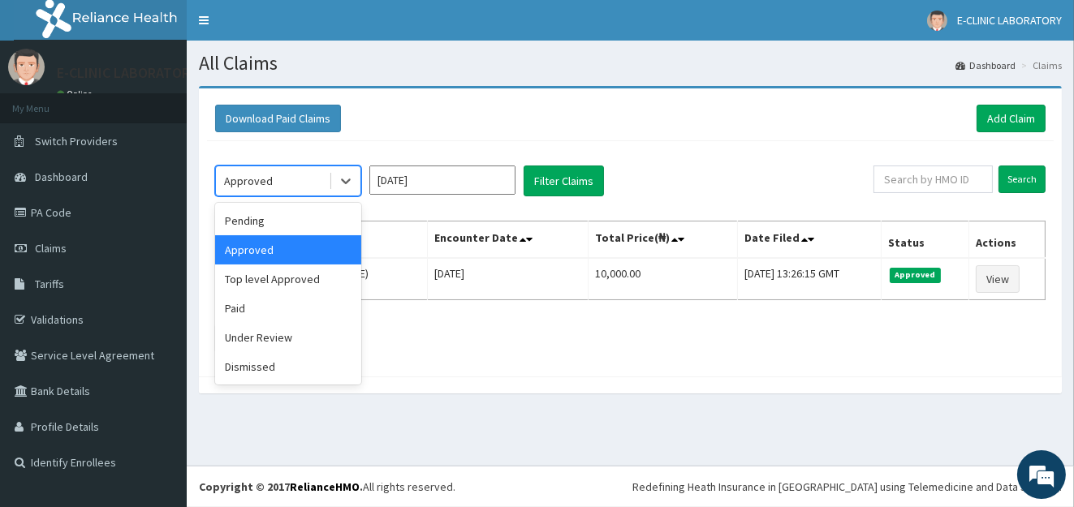
click at [316, 183] on div "Approved" at bounding box center [272, 181] width 113 height 26
click at [312, 218] on div "Pending" at bounding box center [288, 220] width 146 height 29
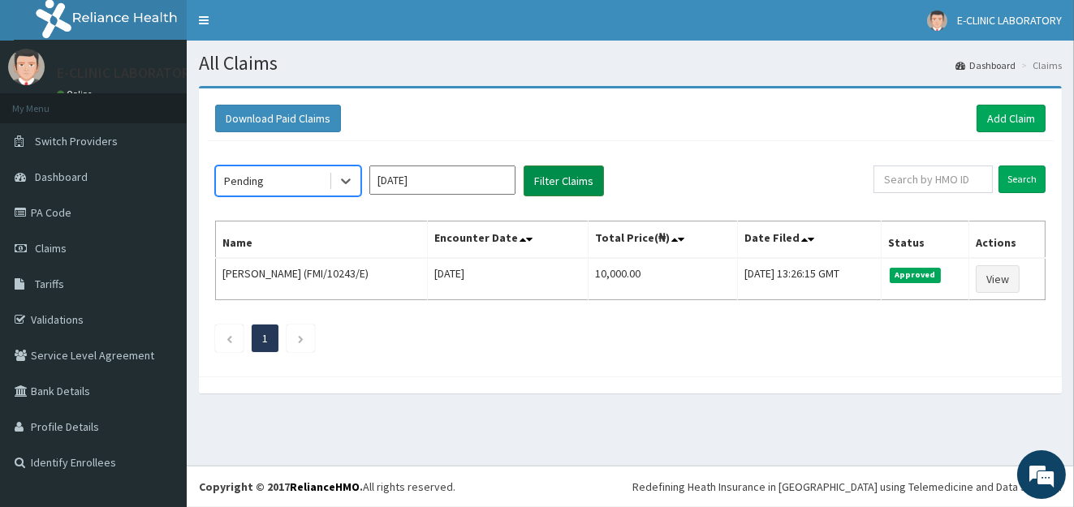
click at [552, 180] on button "Filter Claims" at bounding box center [563, 181] width 80 height 31
